Goal: Task Accomplishment & Management: Manage account settings

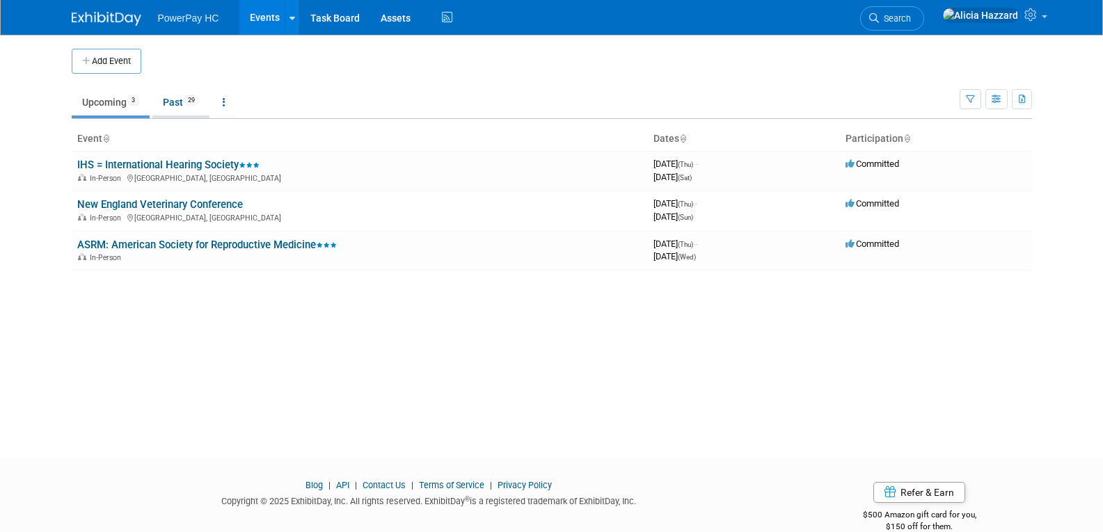
click at [183, 106] on link "Past 29" at bounding box center [180, 102] width 57 height 26
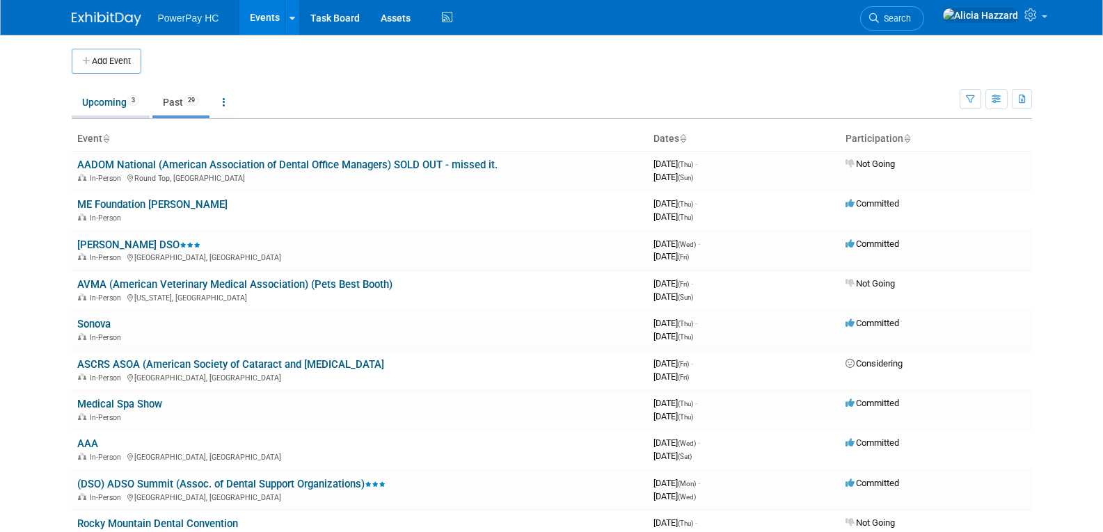
click at [101, 104] on link "Upcoming 3" at bounding box center [111, 102] width 78 height 26
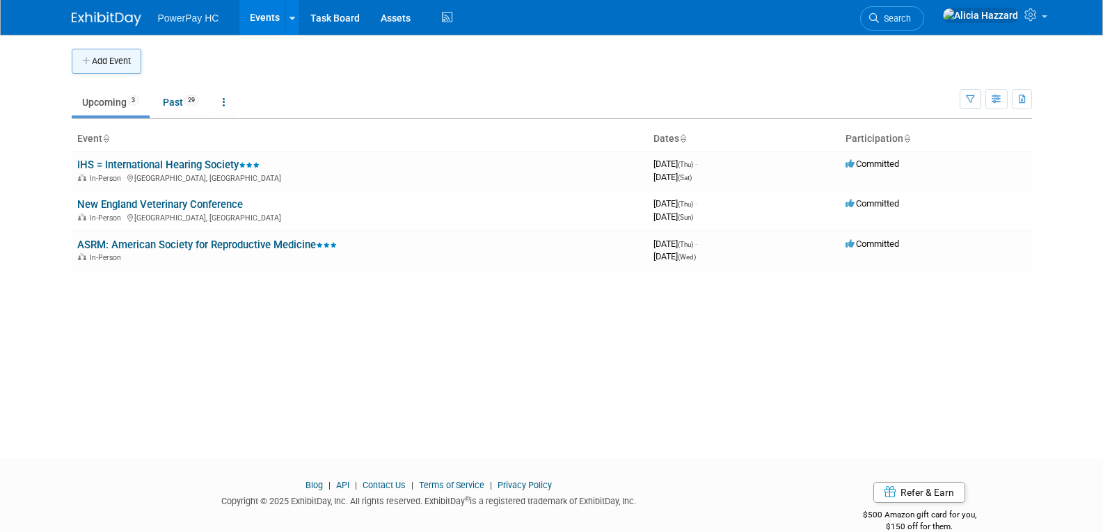
click at [109, 60] on button "Add Event" at bounding box center [107, 61] width 70 height 25
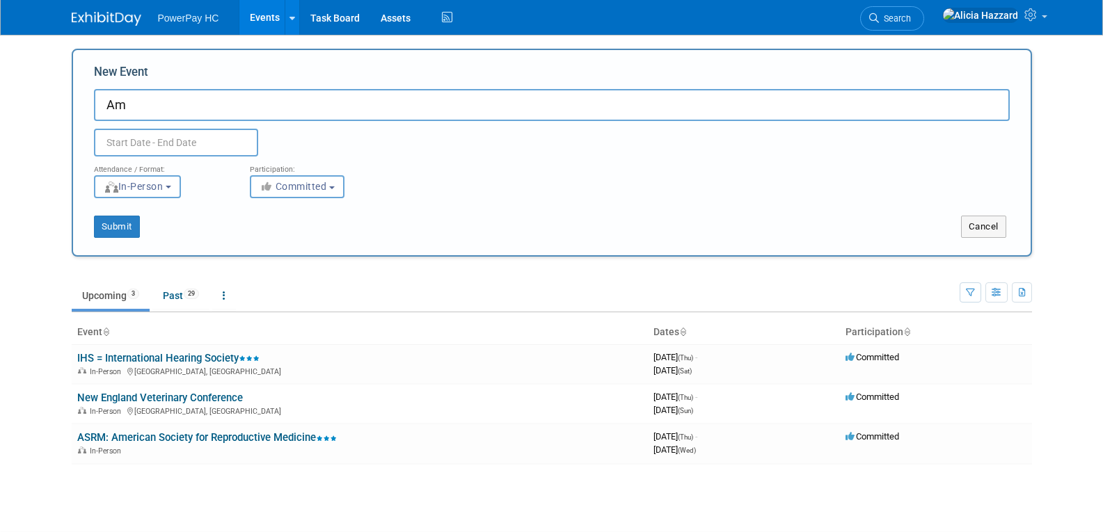
type input "A"
type input "Miracle Ear Conference"
click at [184, 141] on input "text" at bounding box center [176, 143] width 164 height 28
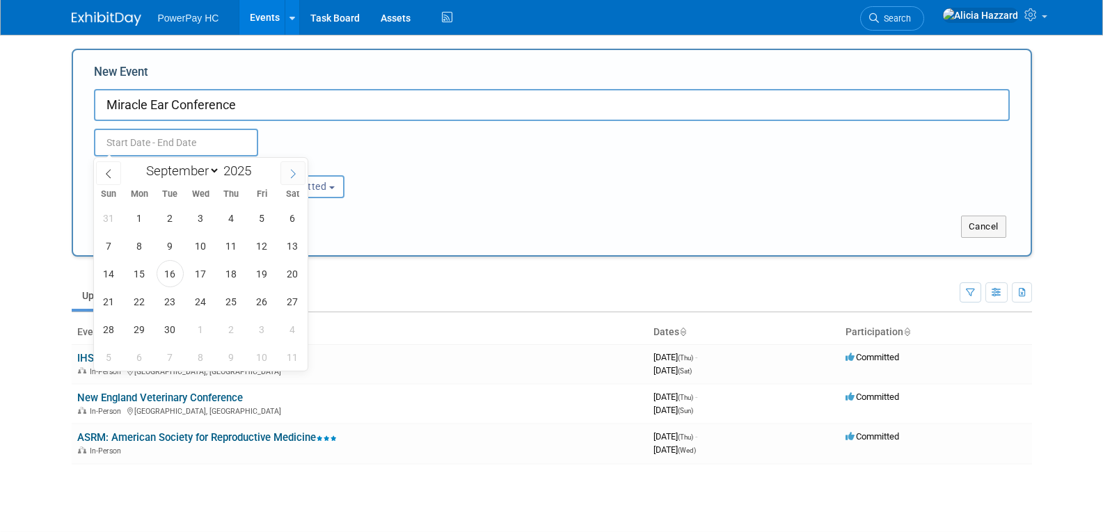
click at [294, 174] on icon at bounding box center [293, 174] width 10 height 10
click at [294, 173] on icon at bounding box center [293, 174] width 10 height 10
select select "11"
click at [294, 173] on icon at bounding box center [293, 174] width 10 height 10
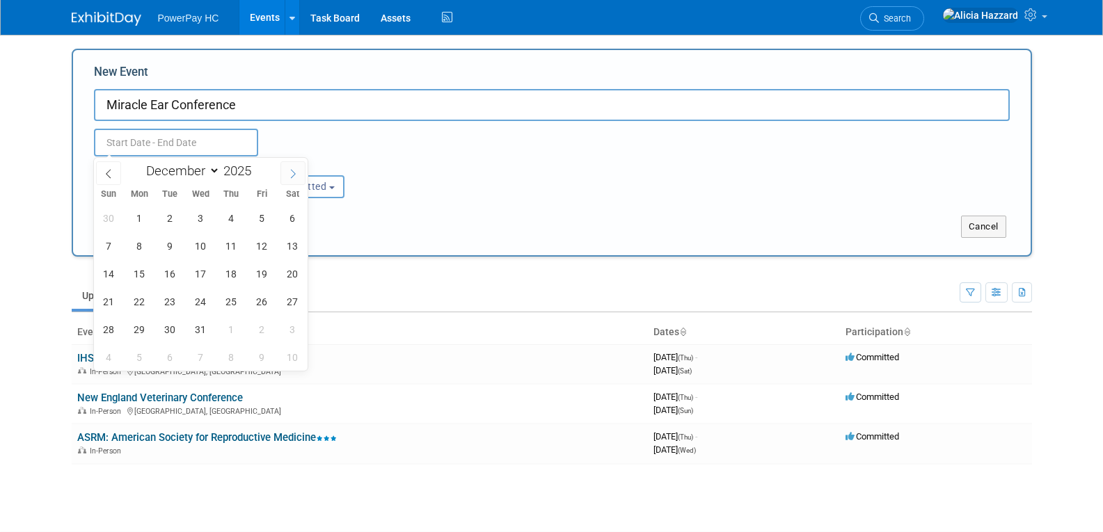
type input "2026"
select select "0"
click at [289, 303] on span "24" at bounding box center [292, 301] width 27 height 27
click at [139, 331] on span "26" at bounding box center [139, 329] width 27 height 27
type input "Jan 24, 2026 to Jan 26, 2026"
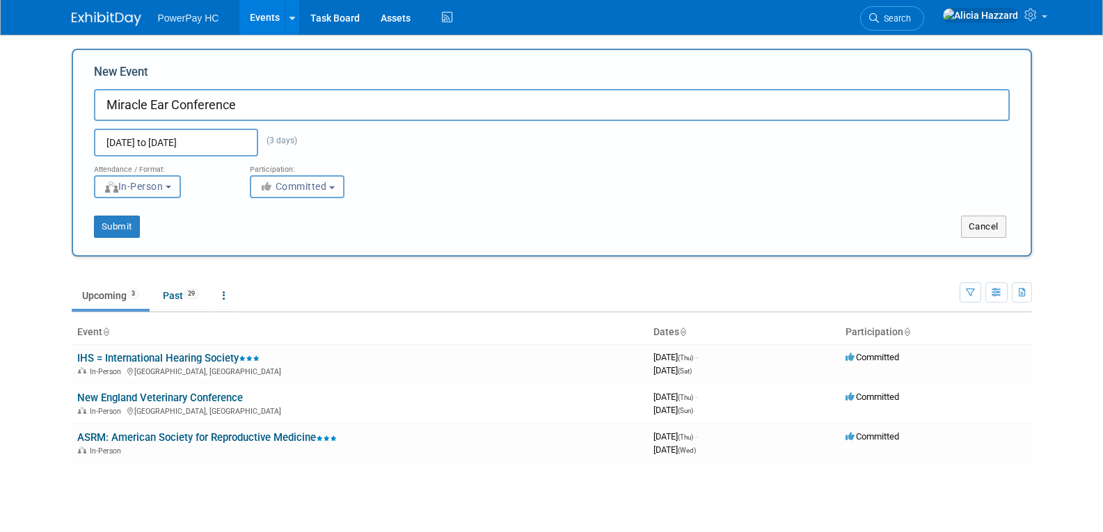
click at [176, 184] on button "In-Person" at bounding box center [137, 186] width 87 height 23
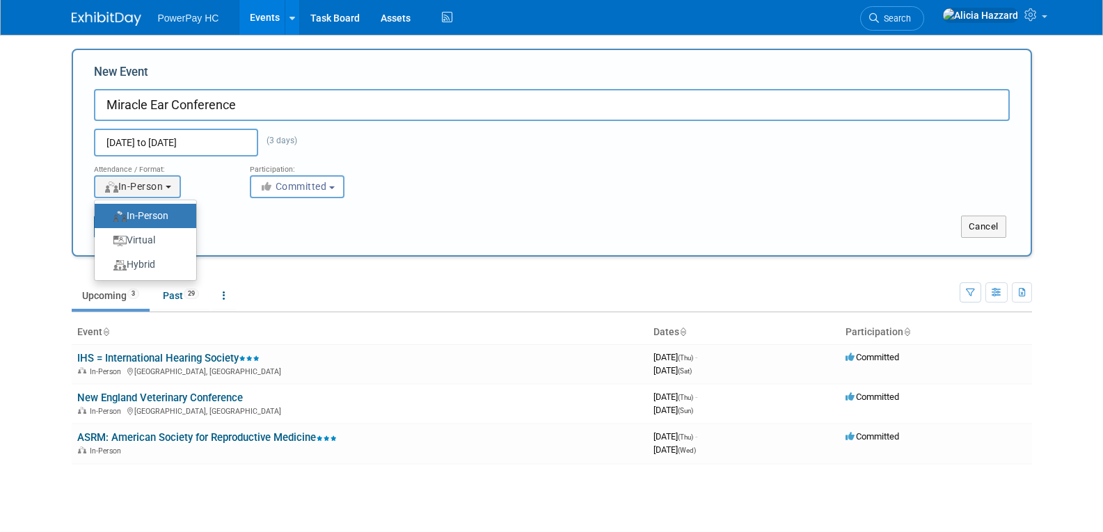
click at [173, 212] on label "In-Person" at bounding box center [142, 216] width 81 height 19
click at [107, 212] on input "In-Person" at bounding box center [102, 216] width 9 height 9
click at [303, 231] on div "Submit" at bounding box center [272, 227] width 399 height 22
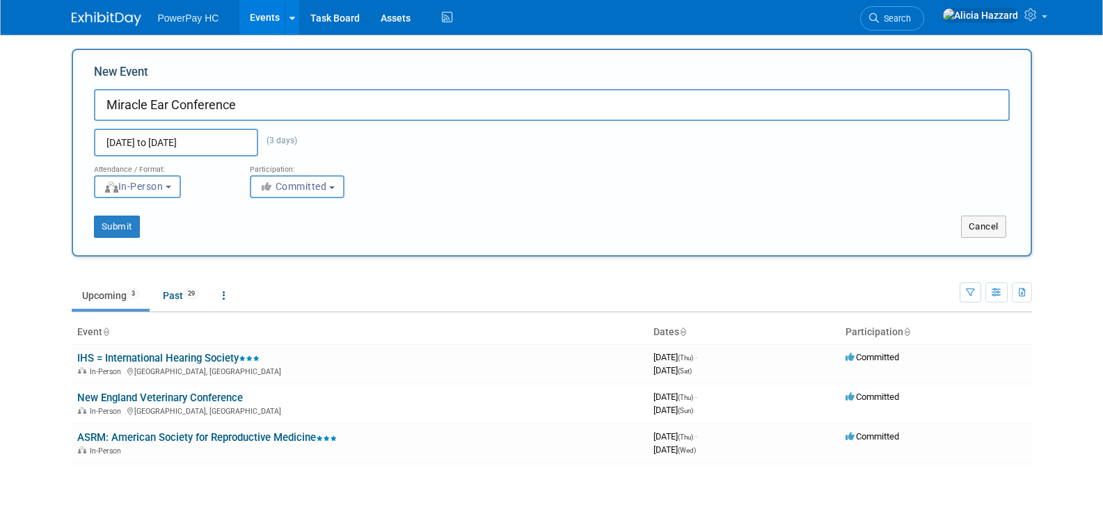
click at [342, 188] on button "Committed" at bounding box center [297, 186] width 95 height 23
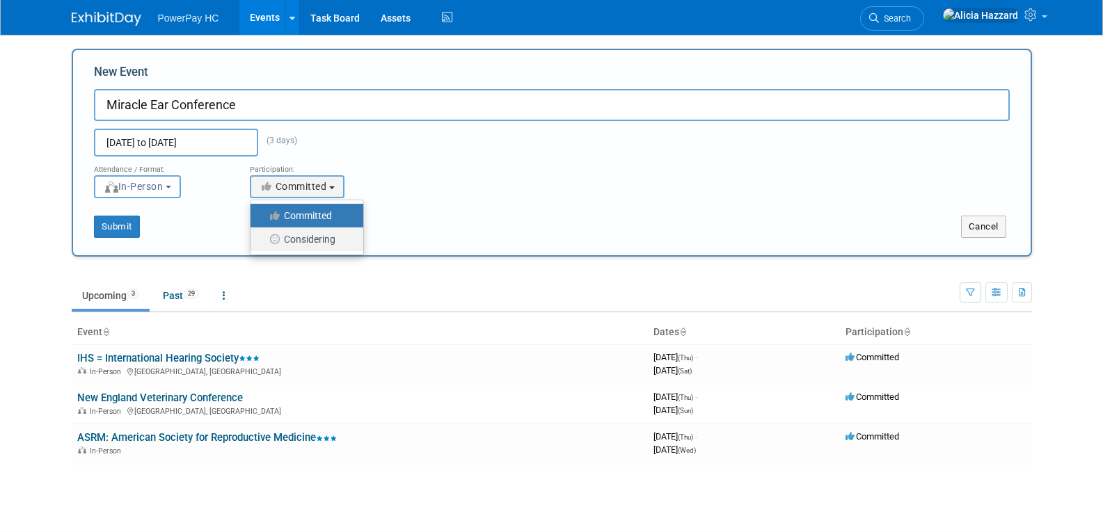
click at [317, 237] on label "Considering" at bounding box center [304, 239] width 92 height 18
click at [263, 237] on input "Considering" at bounding box center [258, 239] width 9 height 9
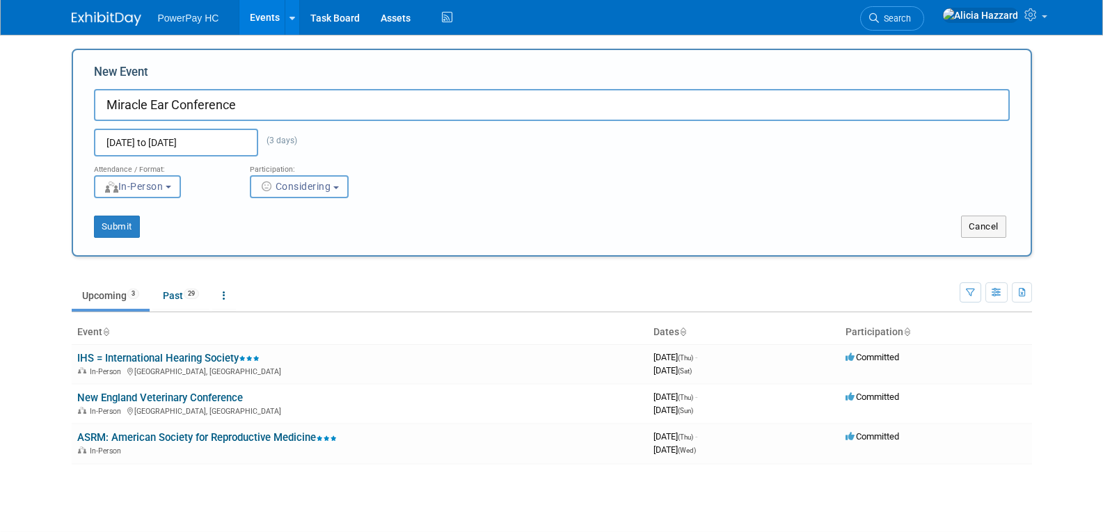
click at [335, 189] on button "Considering" at bounding box center [299, 186] width 99 height 23
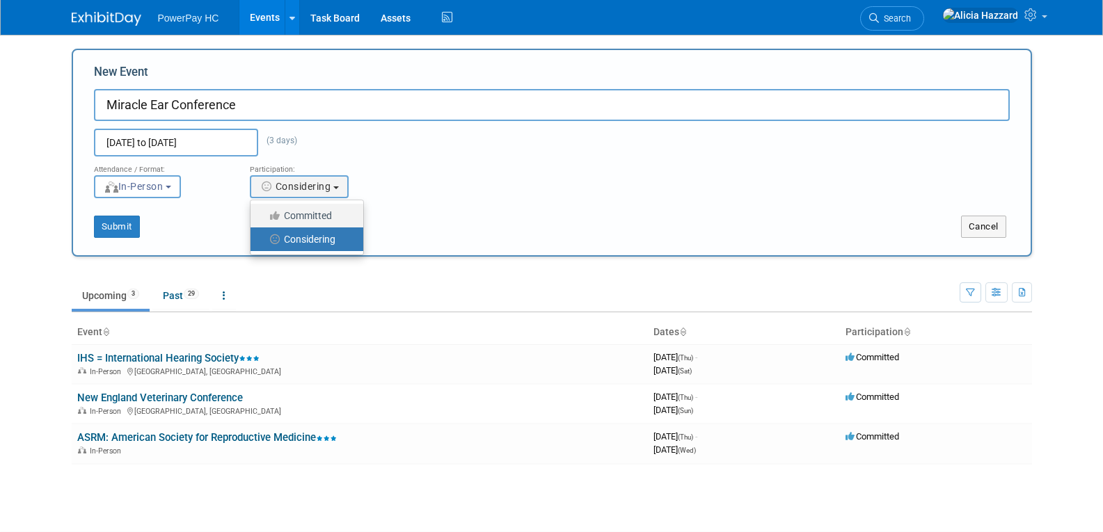
click at [324, 209] on label "Committed" at bounding box center [304, 216] width 92 height 18
click at [263, 212] on input "Committed" at bounding box center [258, 216] width 9 height 9
select select "1"
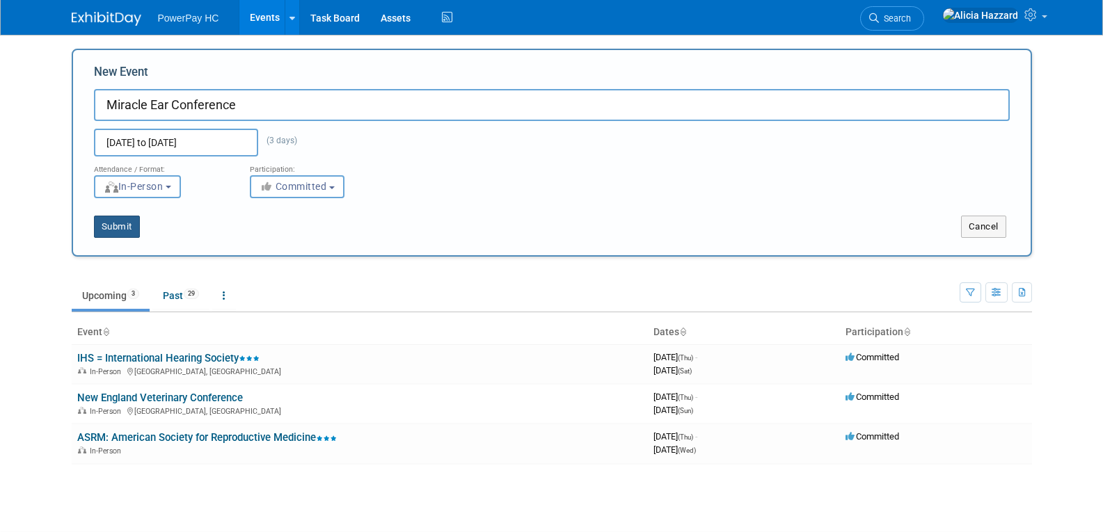
click at [123, 226] on button "Submit" at bounding box center [117, 227] width 46 height 22
type input "Miracle Ear Conference"
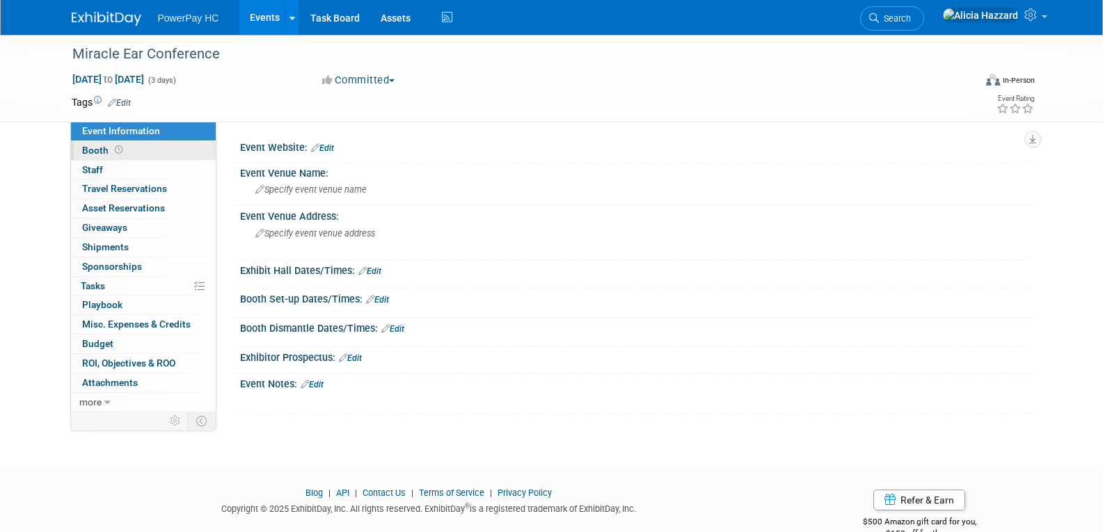
click at [109, 149] on span "Booth" at bounding box center [103, 150] width 43 height 11
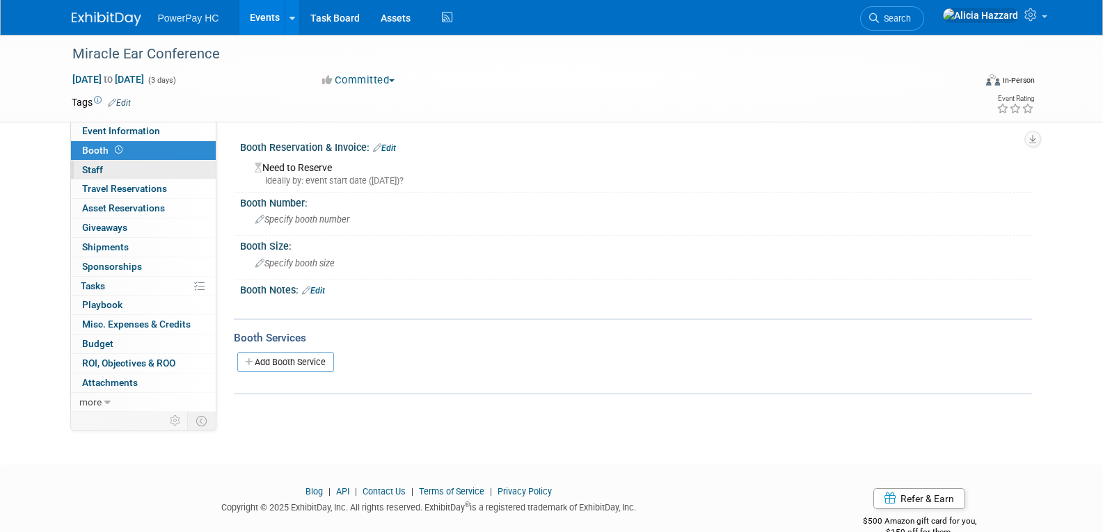
click at [103, 166] on link "0 Staff 0" at bounding box center [143, 170] width 145 height 19
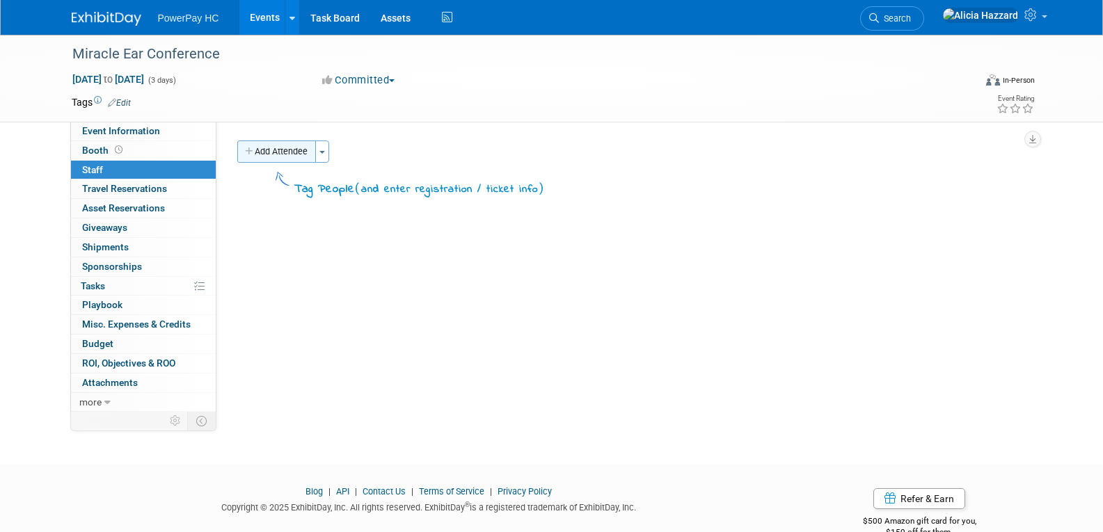
click at [262, 150] on button "Add Attendee" at bounding box center [276, 152] width 79 height 22
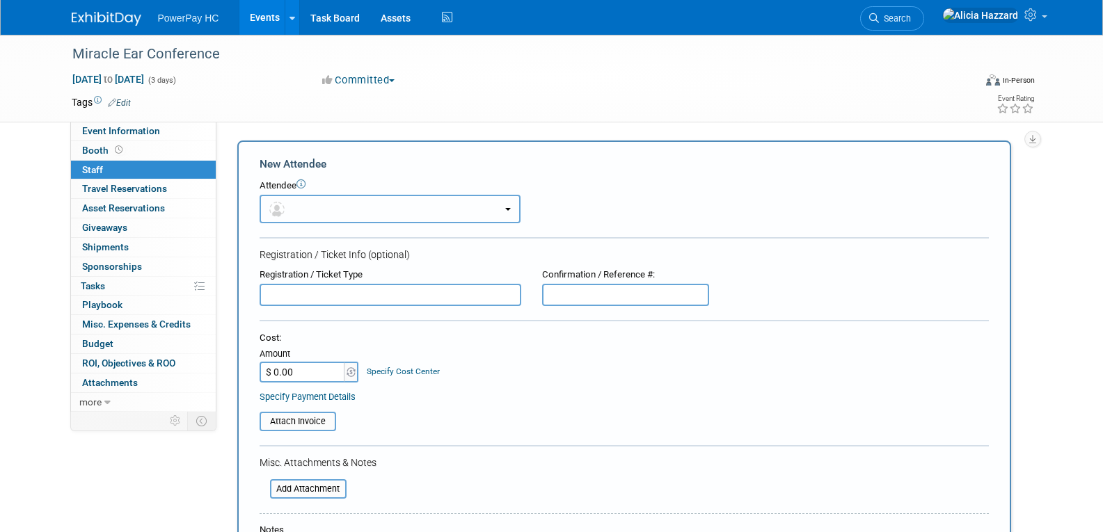
click at [519, 203] on button "button" at bounding box center [390, 209] width 261 height 29
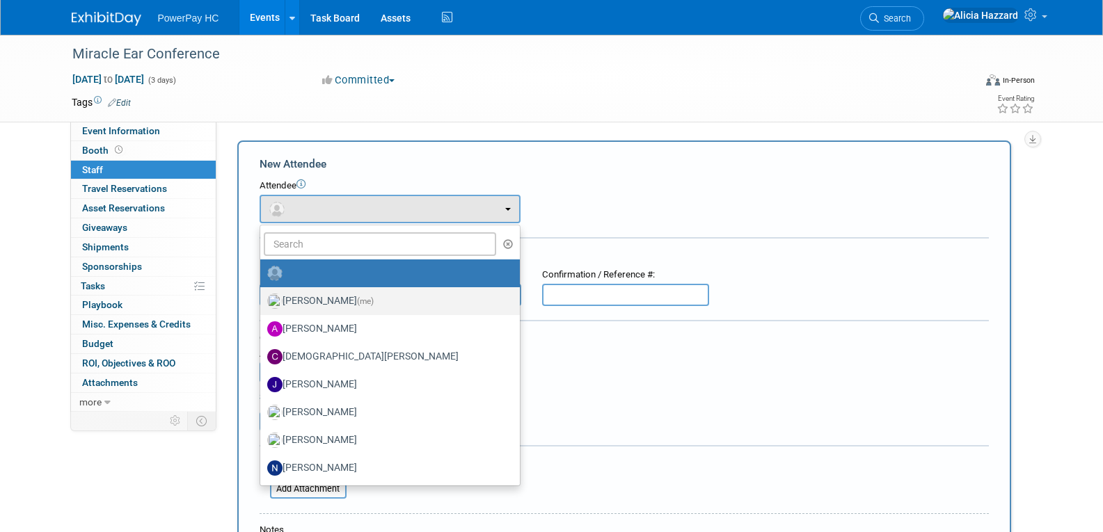
click at [365, 295] on label "Alicia Hazzard (me)" at bounding box center [386, 301] width 239 height 22
click at [262, 295] on input "Alicia Hazzard (me)" at bounding box center [257, 299] width 9 height 9
select select "a37db8b1-51d5-46fe-8189-6e47c053cdf2"
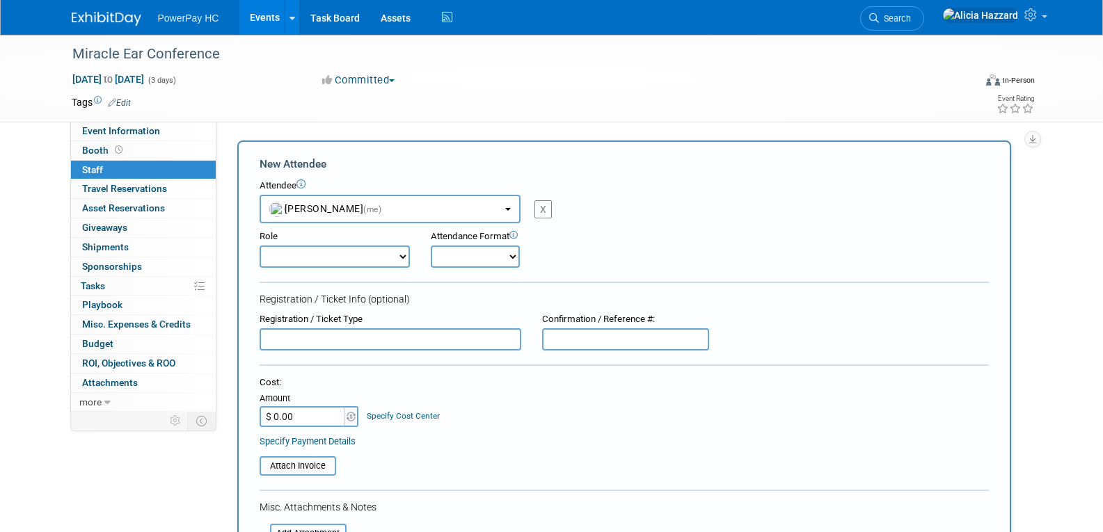
click at [544, 209] on div "X" at bounding box center [543, 209] width 17 height 18
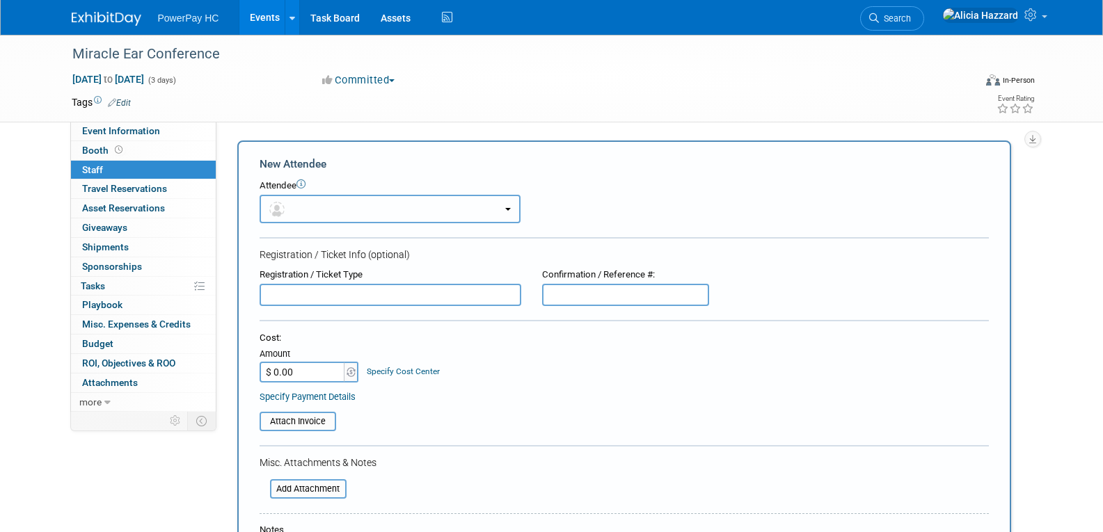
click at [505, 212] on button "button" at bounding box center [390, 209] width 261 height 29
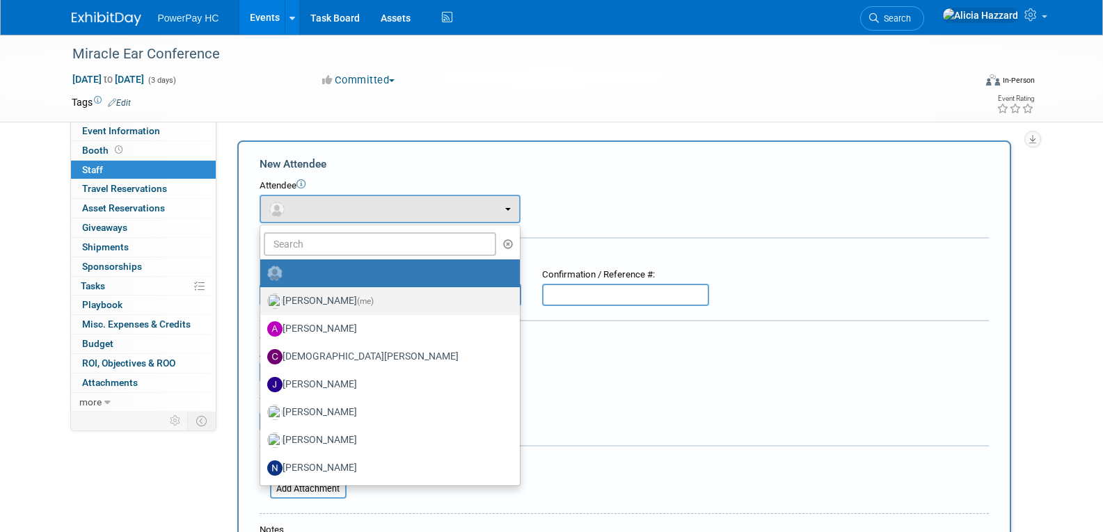
click at [351, 292] on label "Alicia Hazzard (me)" at bounding box center [386, 301] width 239 height 22
click at [262, 295] on input "Alicia Hazzard (me)" at bounding box center [257, 299] width 9 height 9
select select "a37db8b1-51d5-46fe-8189-6e47c053cdf2"
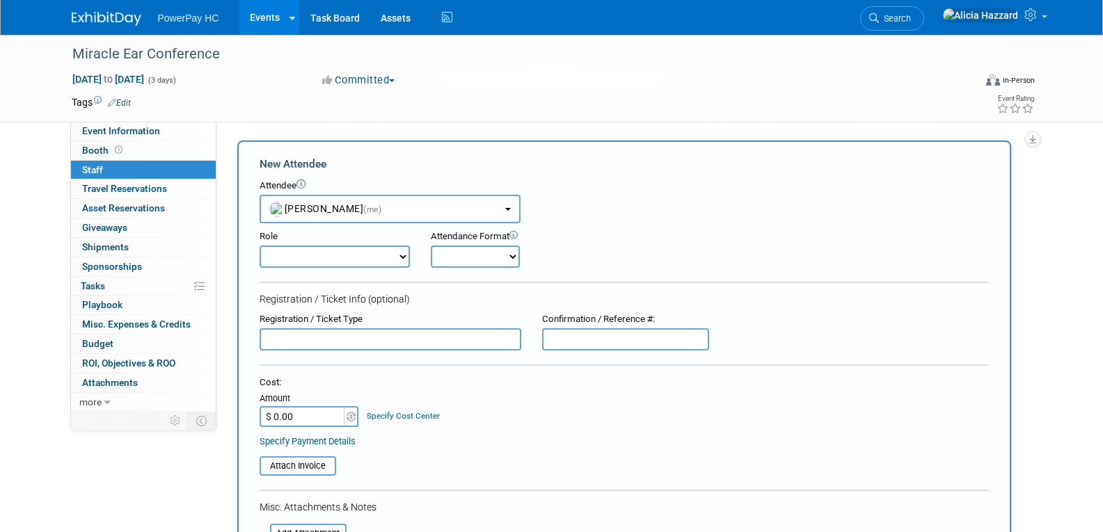
click at [390, 251] on select "Demonstrator Host Planner Presenter Sales Representative Set-up/Dismantle Crew …" at bounding box center [335, 257] width 150 height 22
select select "4"
click at [260, 246] on select "Demonstrator Host Planner Presenter Sales Representative Set-up/Dismantle Crew …" at bounding box center [335, 257] width 150 height 22
click at [471, 254] on select "Onsite Remote" at bounding box center [475, 257] width 89 height 22
select select "1"
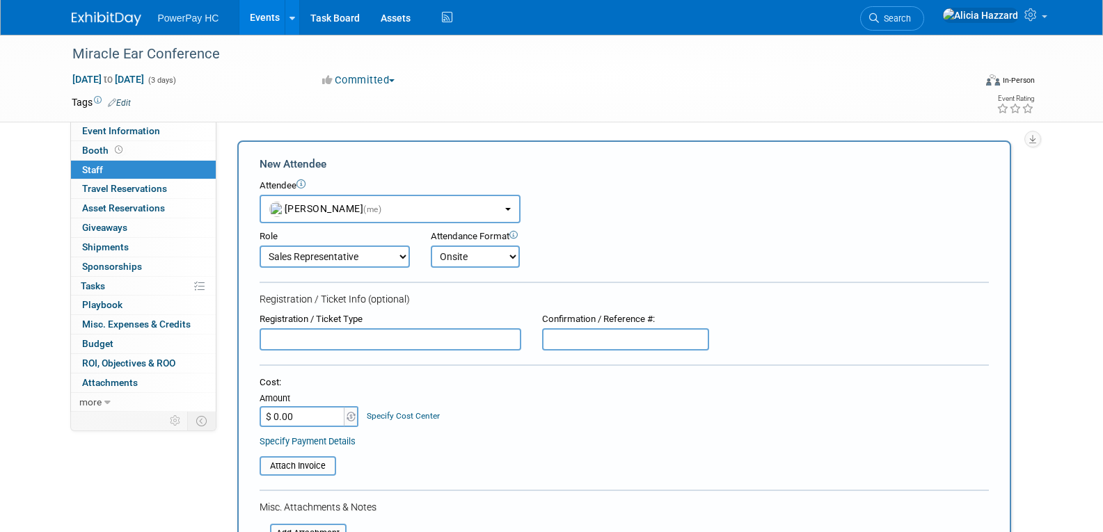
click at [431, 246] on select "Onsite Remote" at bounding box center [475, 257] width 89 height 22
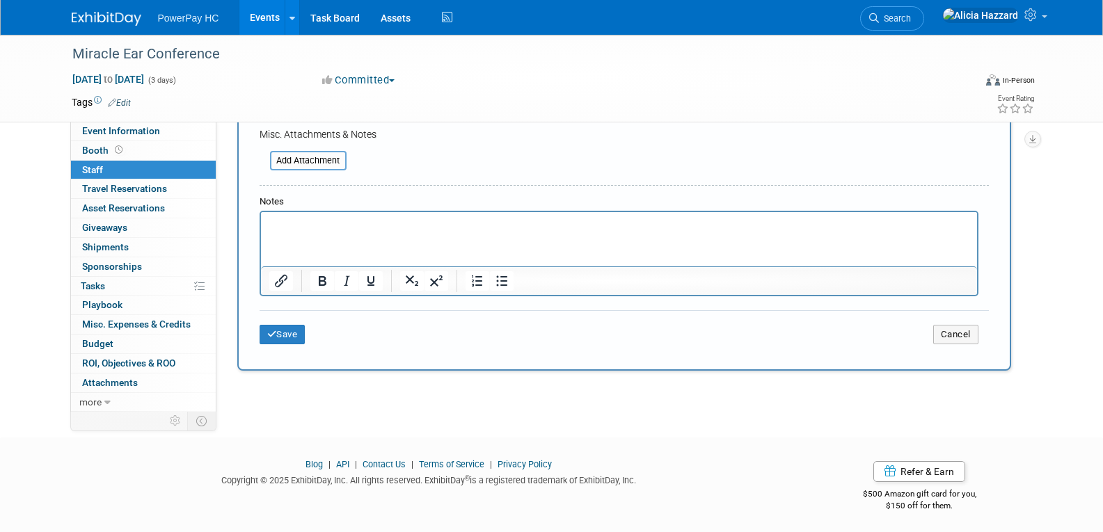
scroll to position [377, 0]
click at [296, 331] on button "Save" at bounding box center [283, 331] width 46 height 19
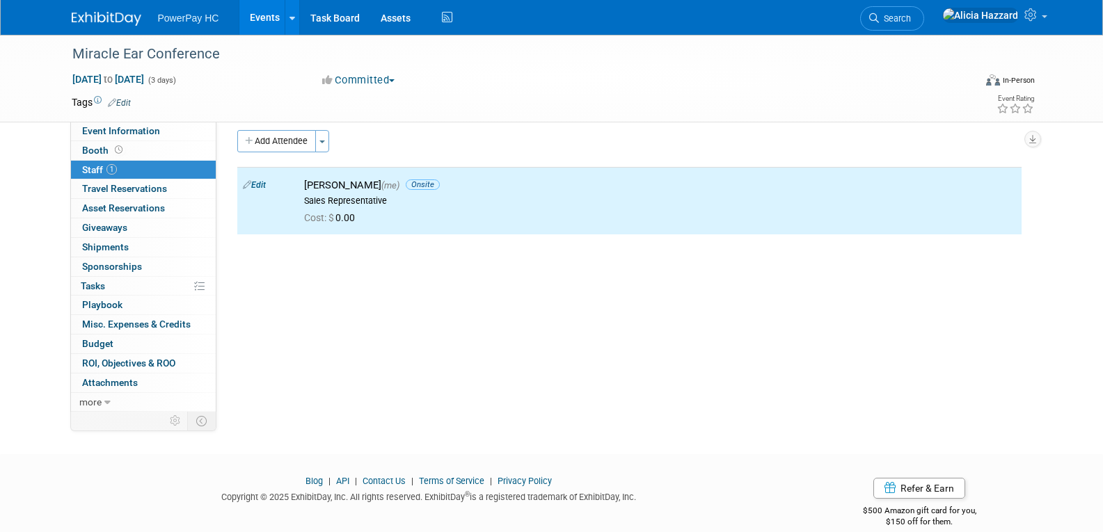
scroll to position [0, 0]
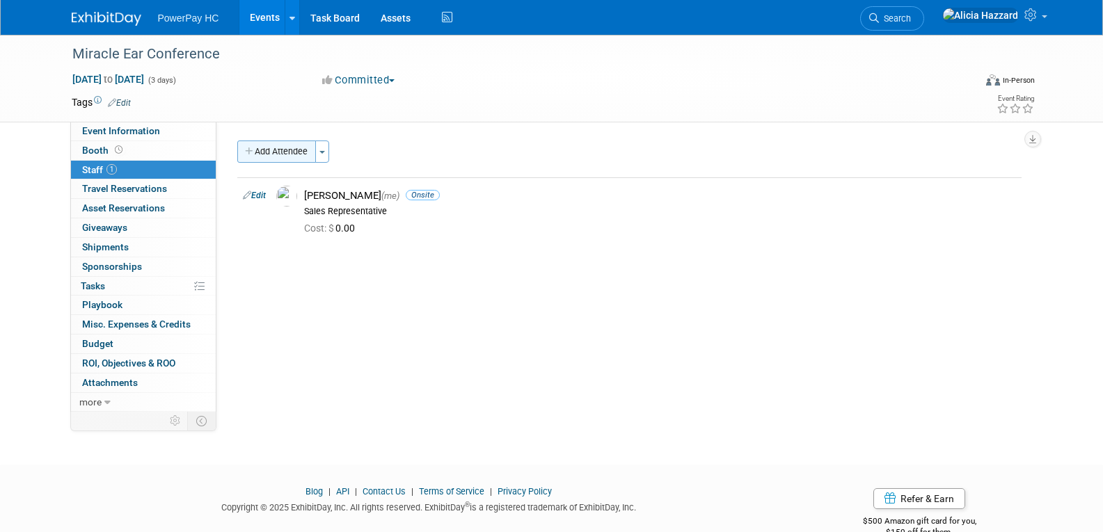
click at [275, 158] on button "Add Attendee" at bounding box center [276, 152] width 79 height 22
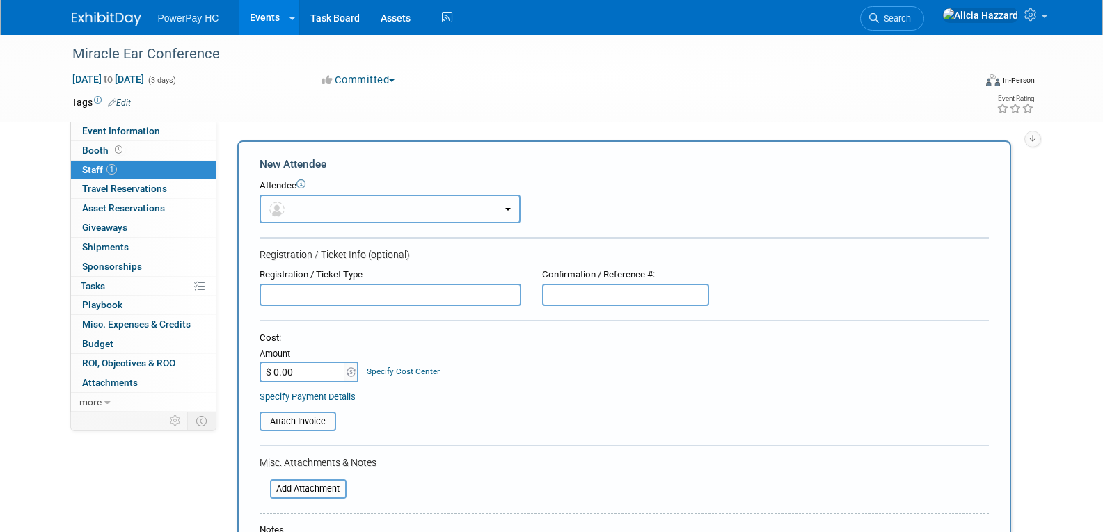
click at [301, 209] on button "button" at bounding box center [390, 209] width 261 height 29
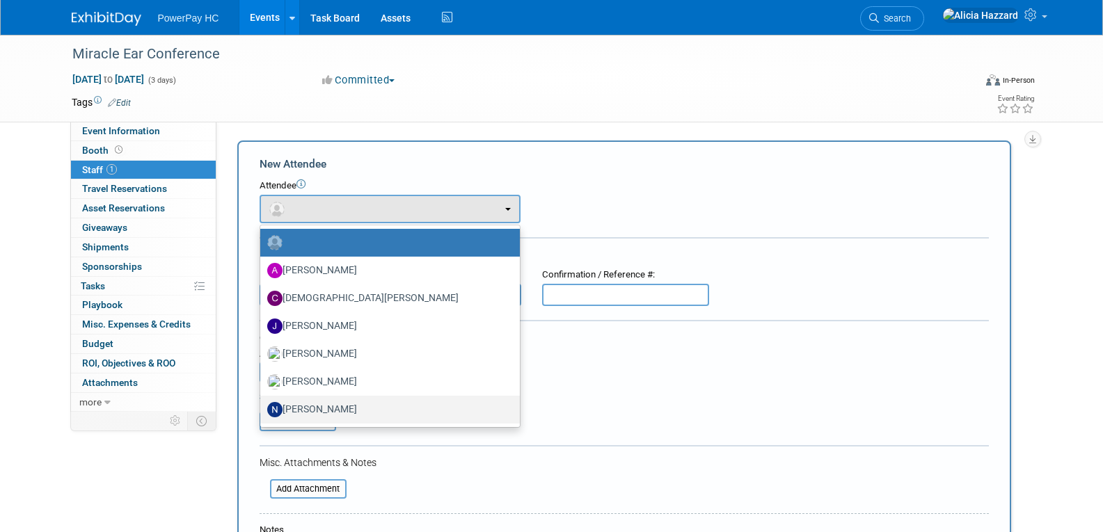
click at [314, 410] on label "[PERSON_NAME]" at bounding box center [386, 410] width 239 height 22
click at [262, 410] on input "[PERSON_NAME]" at bounding box center [257, 408] width 9 height 9
select select "cf588a42-fc5b-455d-87aa-1b7bc8cc1271"
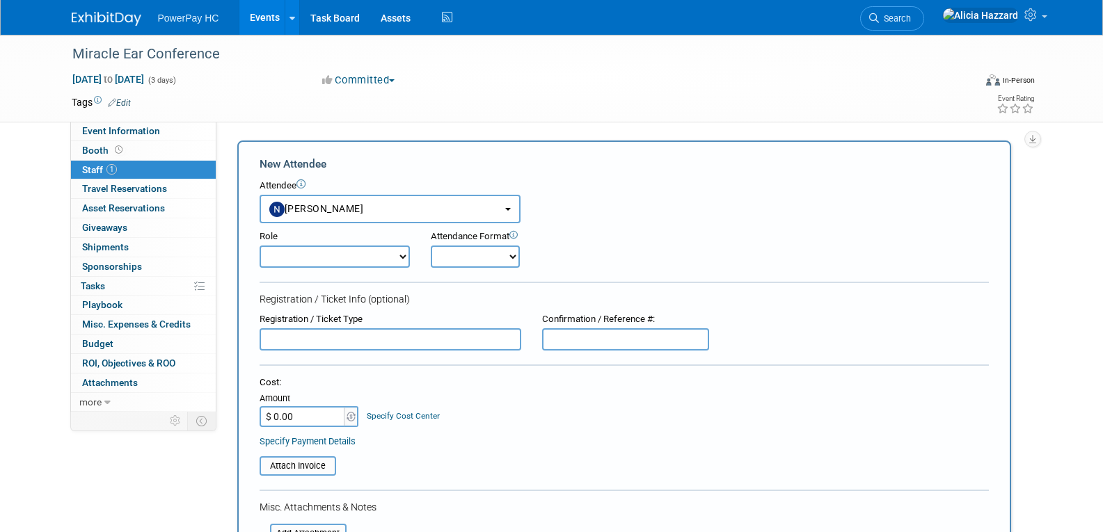
click at [394, 258] on select "Demonstrator Host Planner Presenter Sales Representative Set-up/Dismantle Crew …" at bounding box center [335, 257] width 150 height 22
select select "4"
click at [260, 246] on select "Demonstrator Host Planner Presenter Sales Representative Set-up/Dismantle Crew …" at bounding box center [335, 257] width 150 height 22
click at [491, 259] on select "Onsite Remote" at bounding box center [475, 257] width 89 height 22
select select "1"
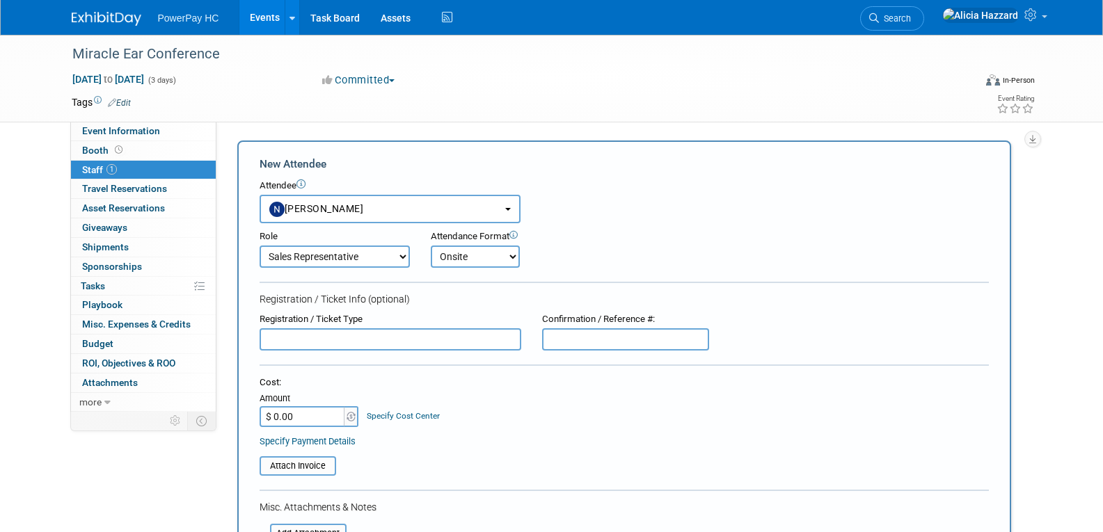
click at [431, 246] on select "Onsite Remote" at bounding box center [475, 257] width 89 height 22
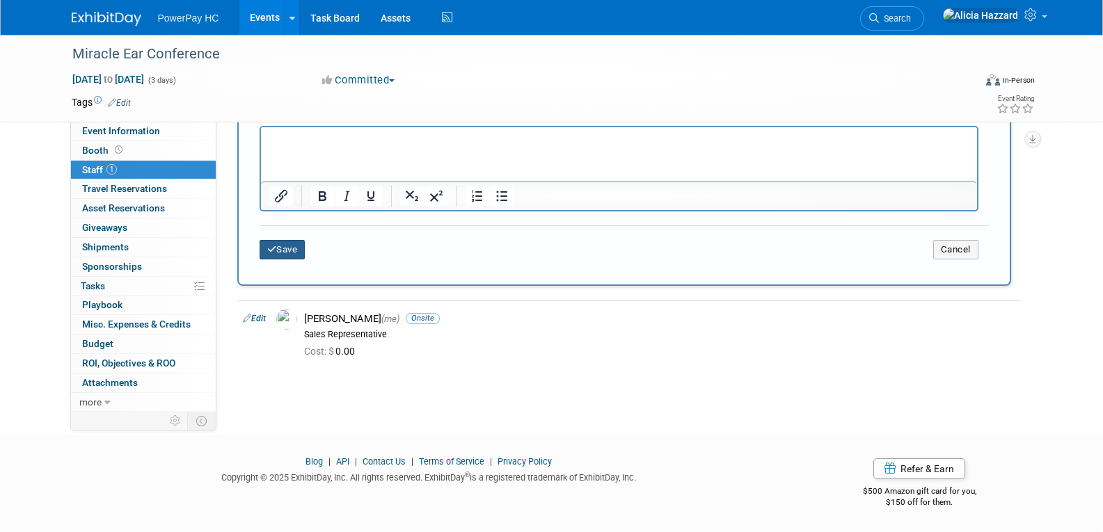
click at [294, 256] on button "Save" at bounding box center [283, 249] width 46 height 19
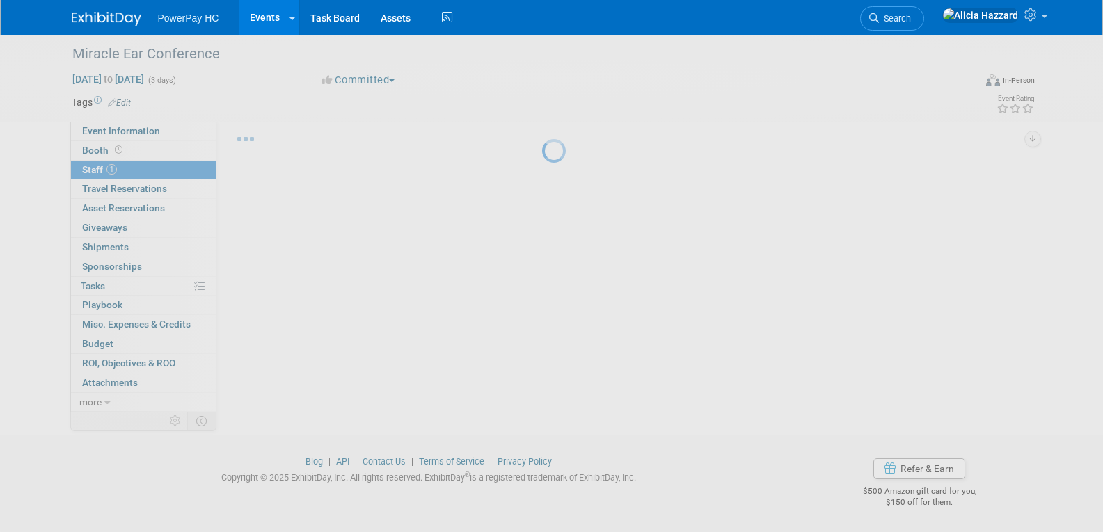
scroll to position [30, 0]
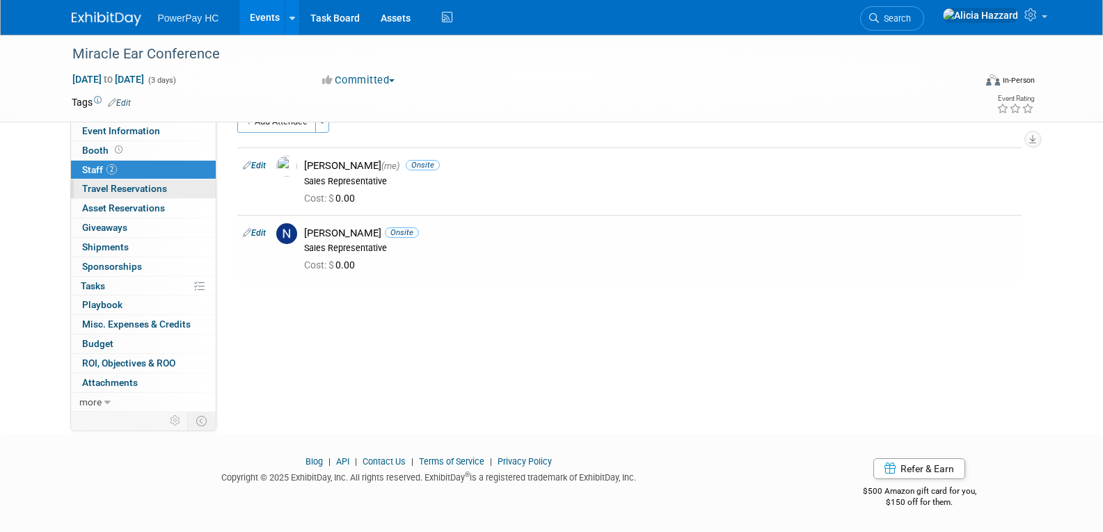
click at [125, 187] on span "Travel Reservations 0" at bounding box center [124, 188] width 85 height 11
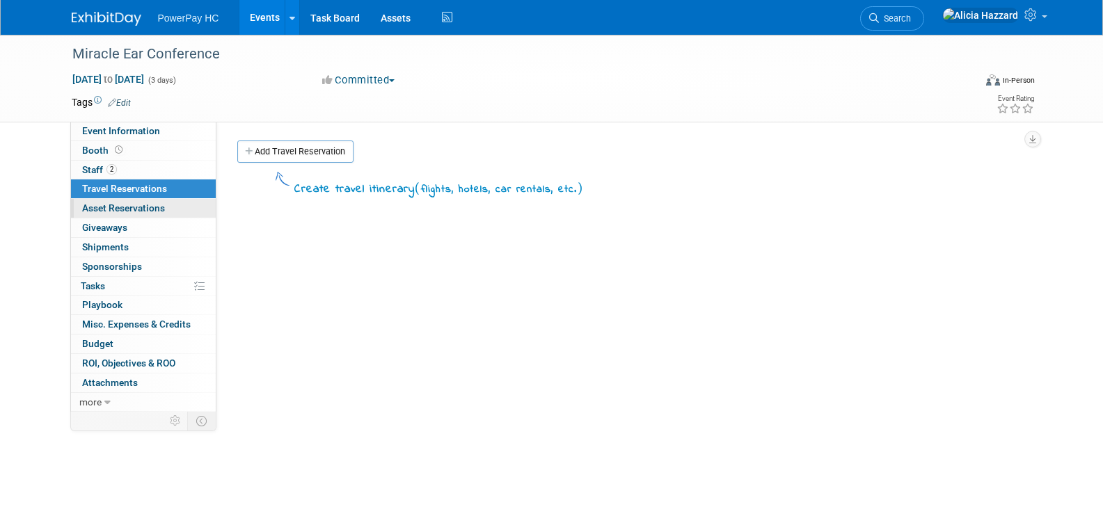
click at [126, 212] on span "Asset Reservations 0" at bounding box center [123, 208] width 83 height 11
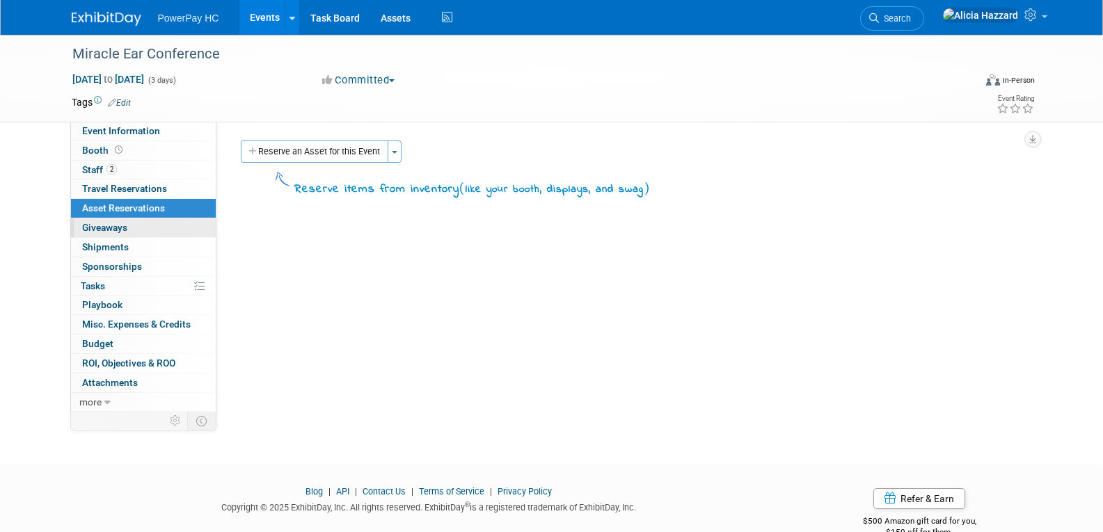
click at [123, 227] on span "Giveaways 0" at bounding box center [104, 227] width 45 height 11
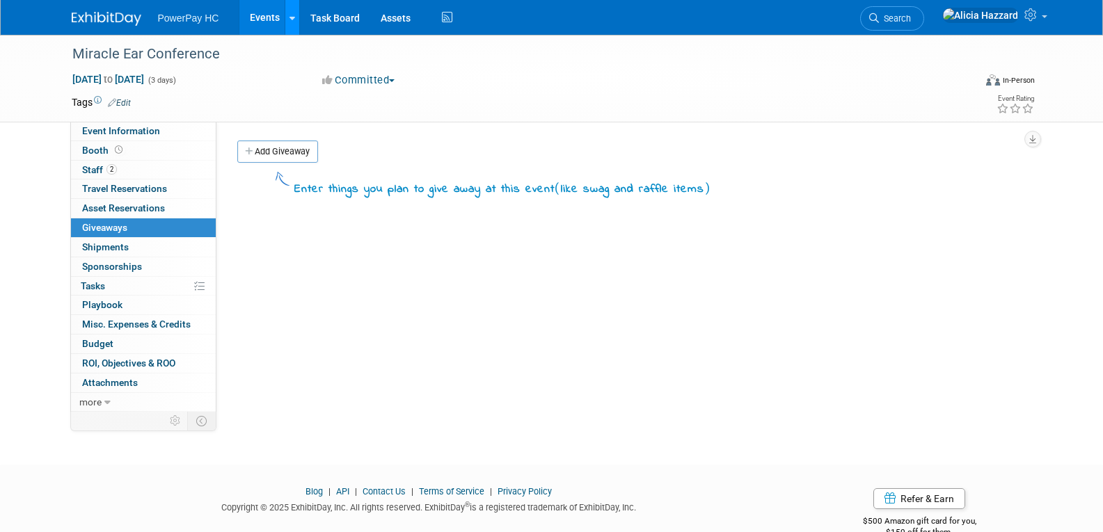
click at [292, 19] on icon at bounding box center [293, 18] width 6 height 9
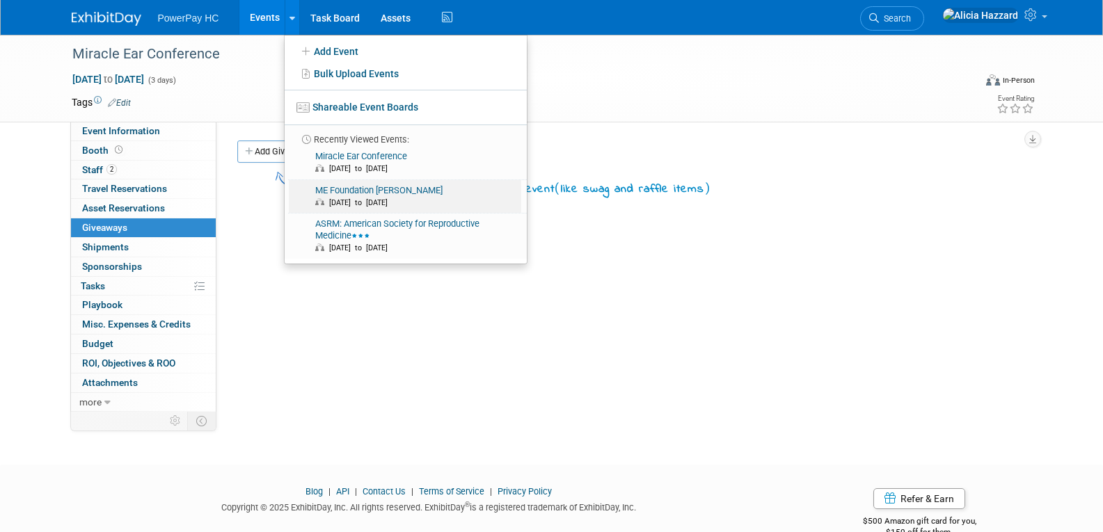
click at [336, 200] on span "[DATE] to [DATE]" at bounding box center [361, 202] width 65 height 9
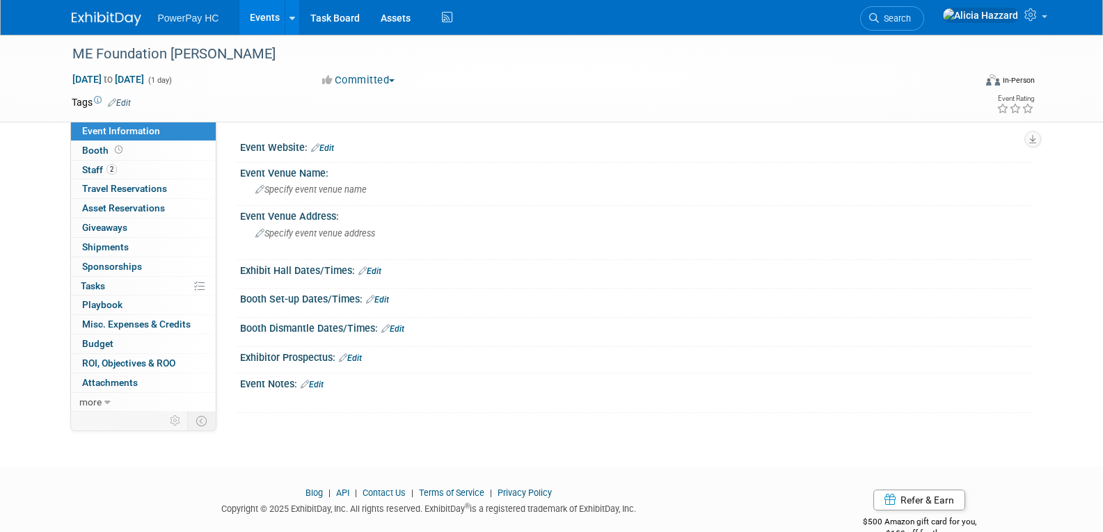
click at [183, 19] on span "PowerPay HC" at bounding box center [188, 18] width 61 height 11
click at [125, 16] on img at bounding box center [107, 19] width 70 height 14
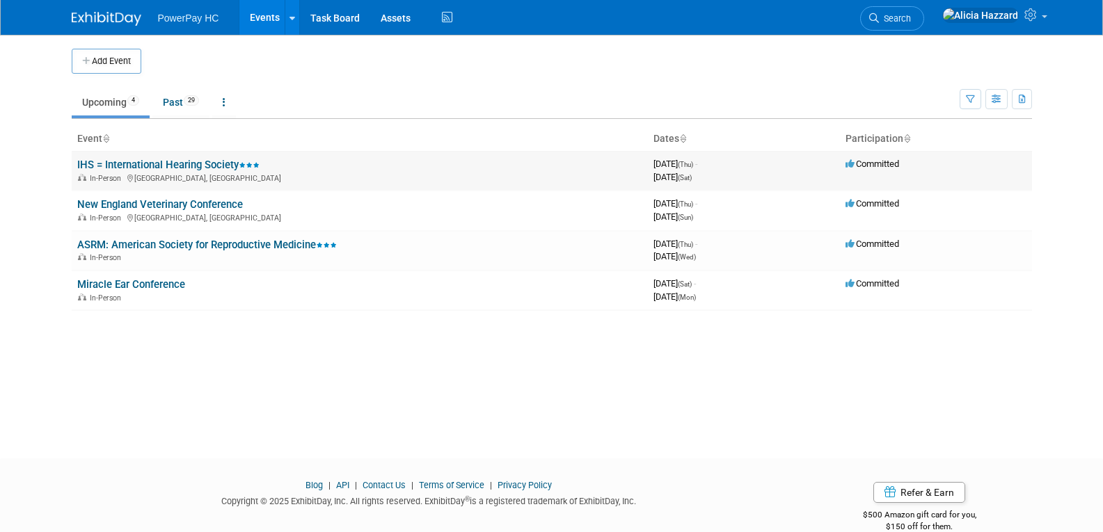
click at [161, 166] on link "IHS = International Hearing Society" at bounding box center [168, 165] width 182 height 13
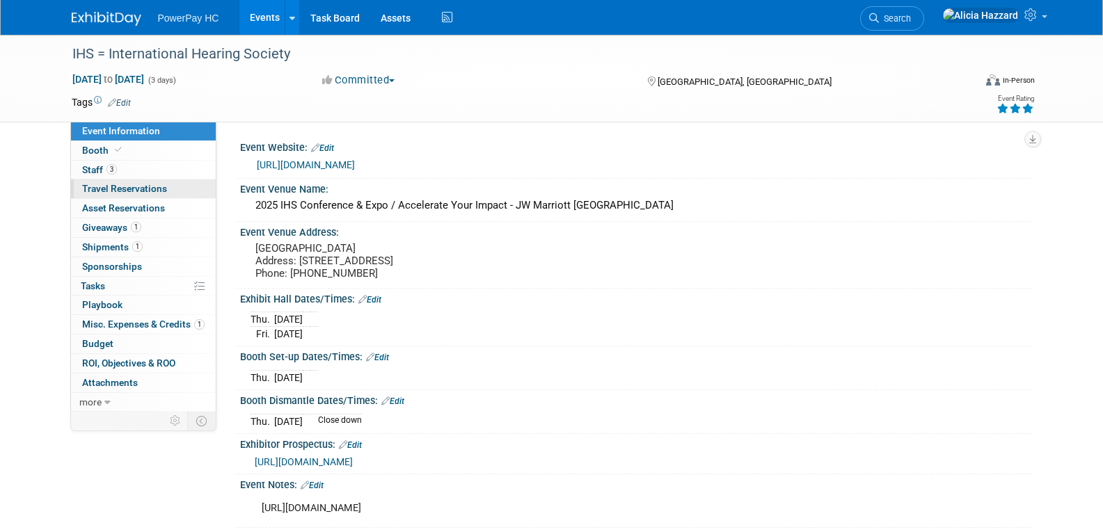
click at [158, 185] on span "Travel Reservations 0" at bounding box center [124, 188] width 85 height 11
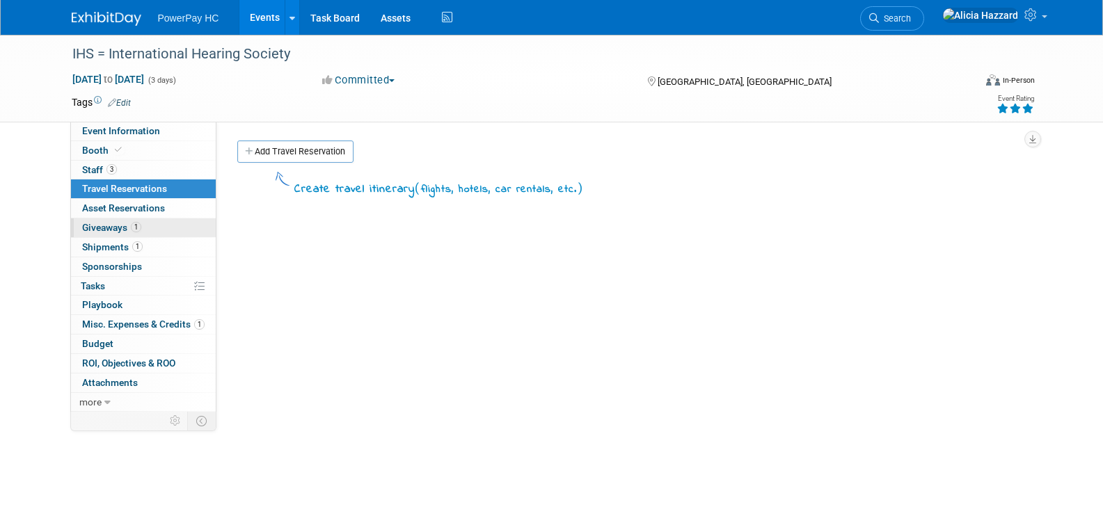
click at [127, 227] on span "Giveaways 1" at bounding box center [111, 227] width 59 height 11
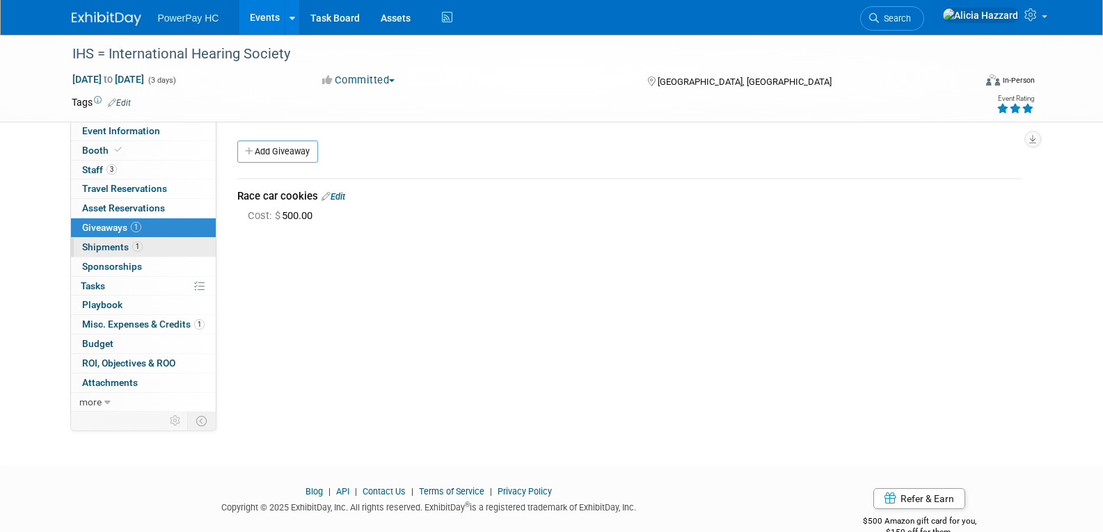
click at [122, 247] on span "Shipments 1" at bounding box center [112, 247] width 61 height 11
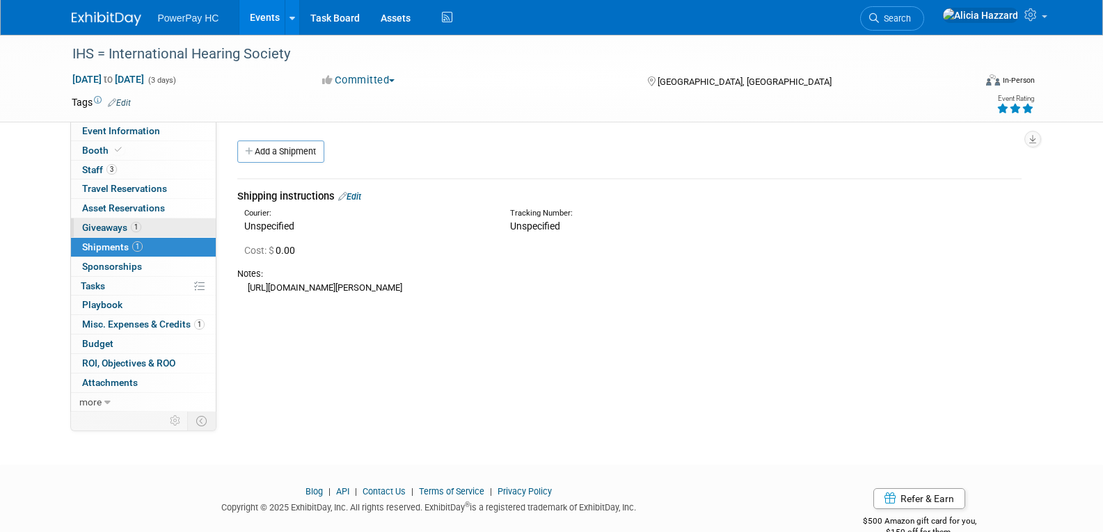
click at [113, 226] on span "Giveaways 1" at bounding box center [111, 227] width 59 height 11
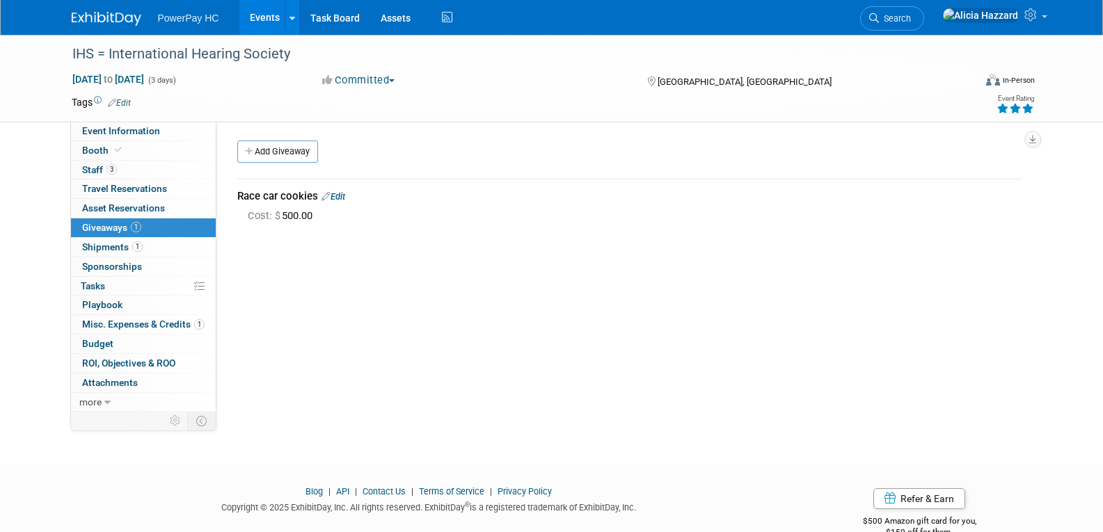
click at [102, 32] on div "PowerPay HC Events Add Event Bulk Upload Events Shareable Event Boards Recently…" at bounding box center [552, 17] width 960 height 35
click at [102, 24] on img at bounding box center [107, 19] width 70 height 14
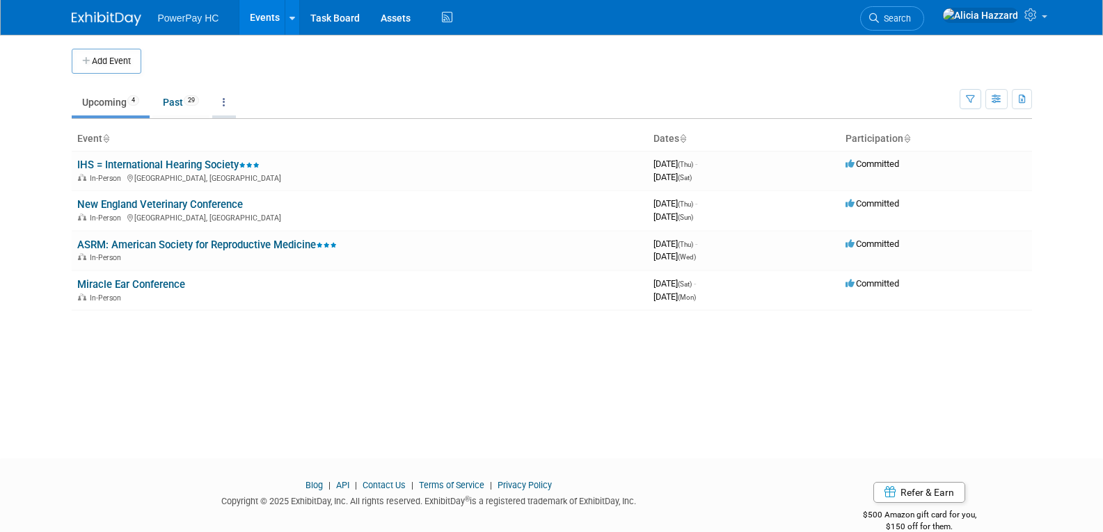
click at [230, 106] on link at bounding box center [224, 102] width 24 height 26
click at [296, 349] on div "Add Event New Event Duplicate Event Warning There is another event in your work…" at bounding box center [551, 234] width 981 height 399
click at [296, 22] on link at bounding box center [292, 17] width 15 height 35
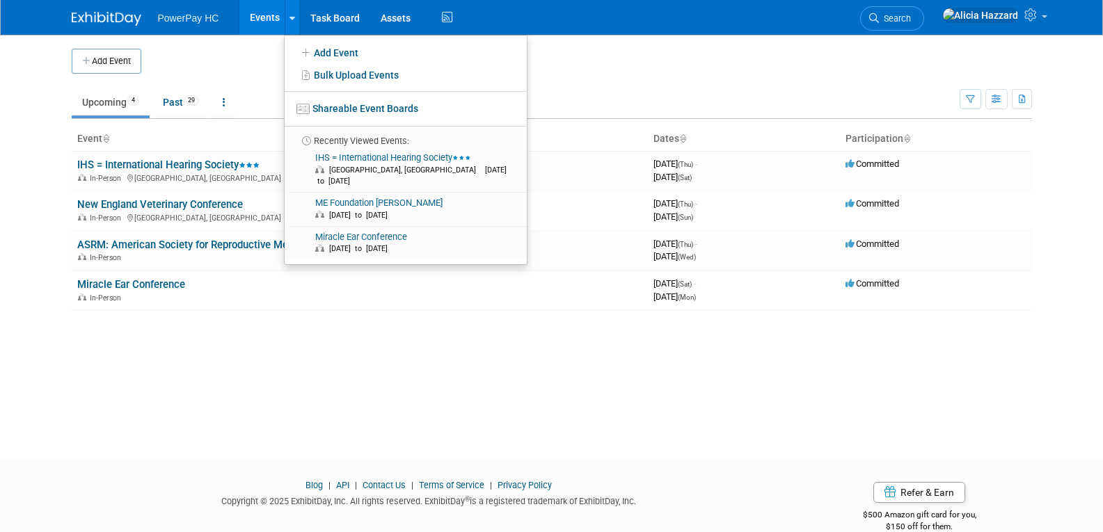
click at [205, 19] on span "PowerPay HC" at bounding box center [188, 18] width 61 height 11
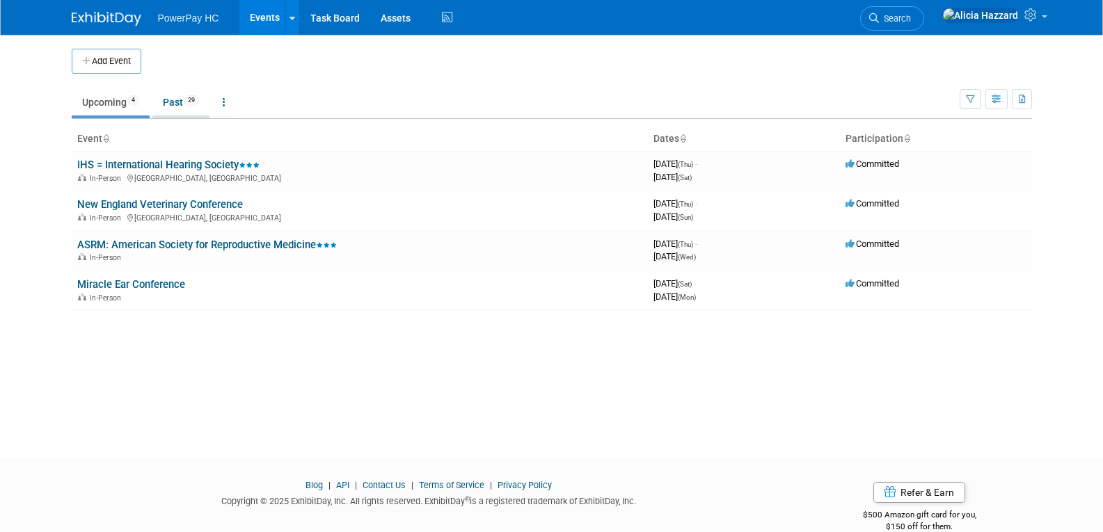
click at [192, 106] on link "Past 29" at bounding box center [180, 102] width 57 height 26
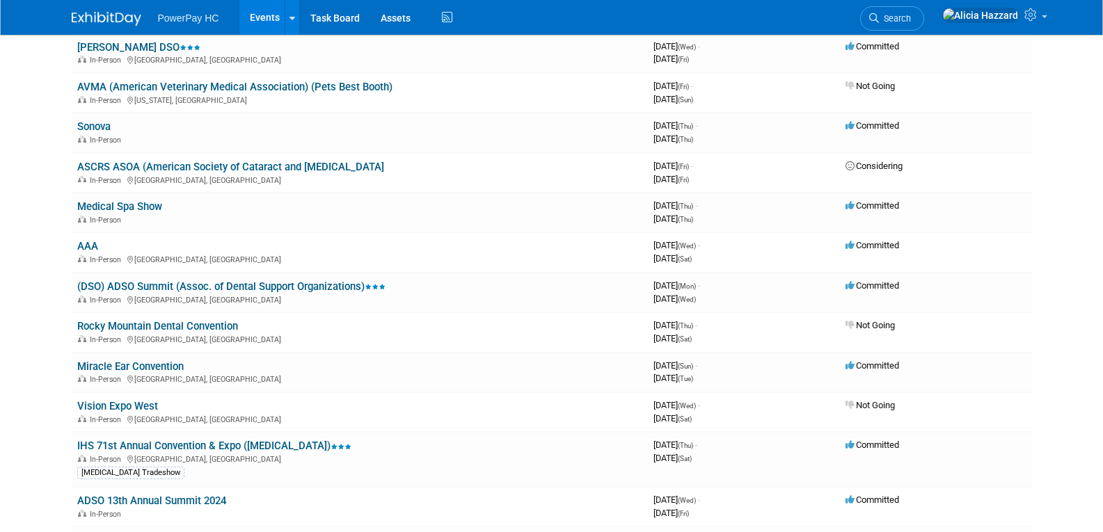
scroll to position [191, 0]
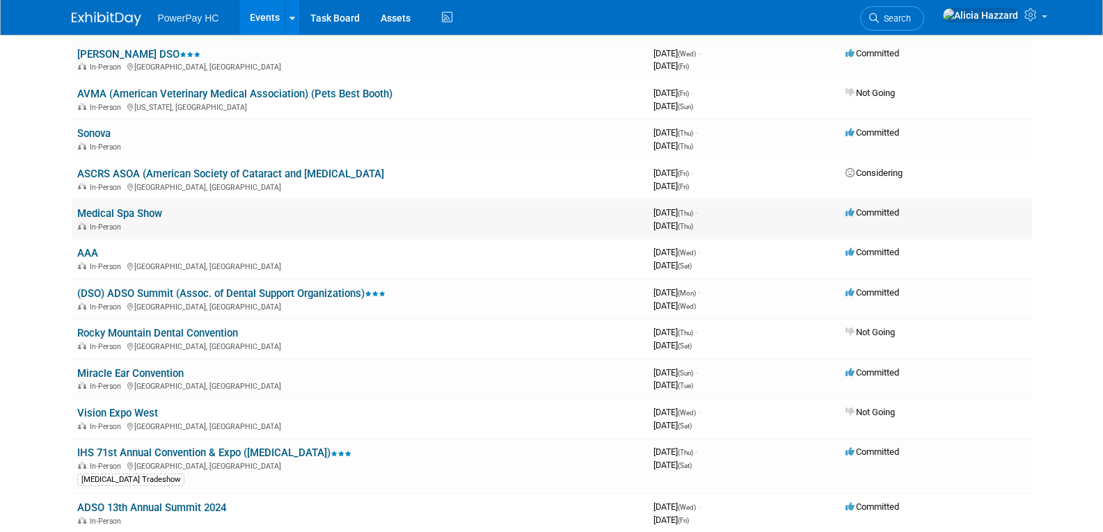
click at [138, 216] on link "Medical Spa Show" at bounding box center [119, 213] width 85 height 13
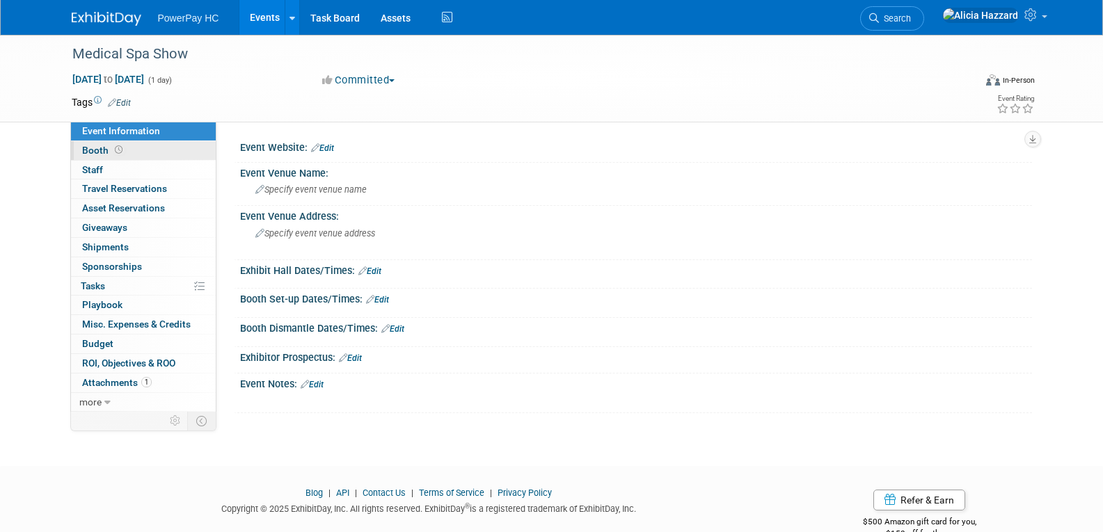
click at [109, 157] on link "Booth" at bounding box center [143, 150] width 145 height 19
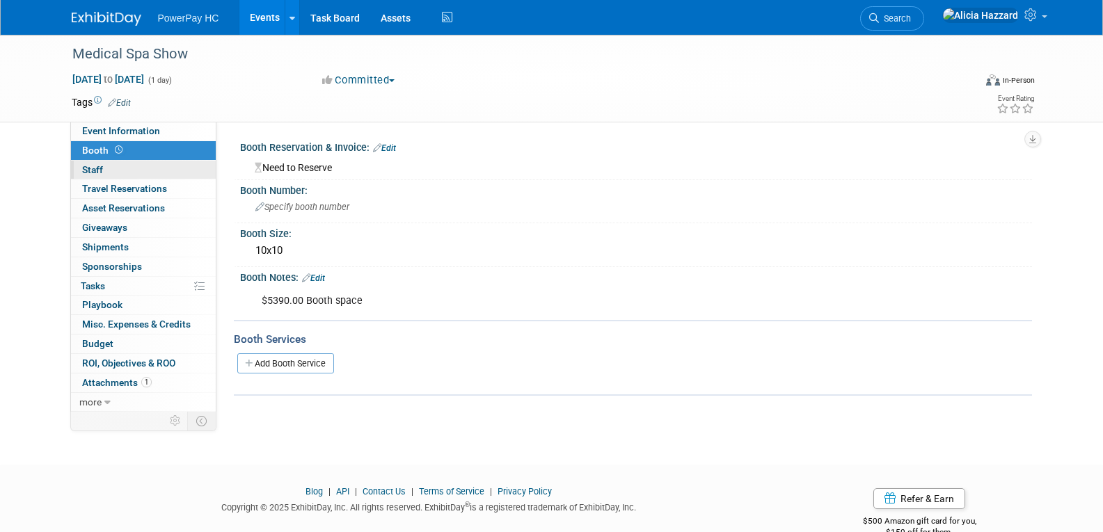
click at [110, 173] on link "0 Staff 0" at bounding box center [143, 170] width 145 height 19
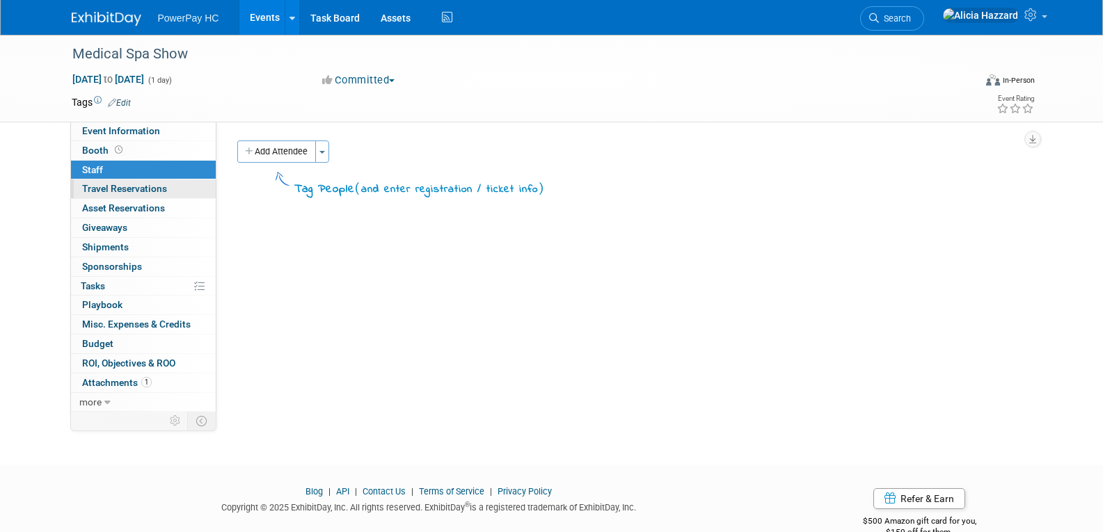
click at [122, 195] on link "0 Travel Reservations 0" at bounding box center [143, 189] width 145 height 19
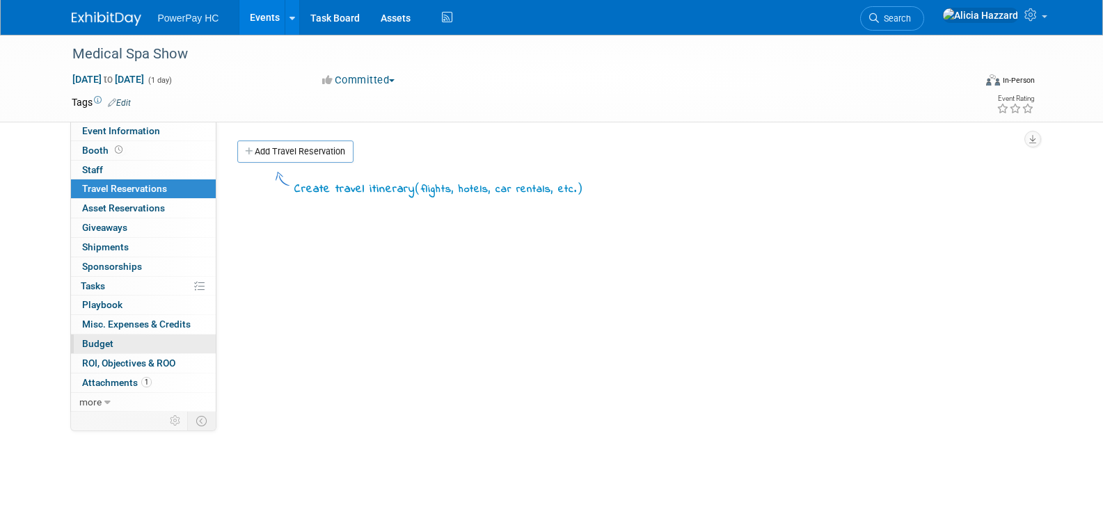
click at [103, 339] on span "Budget" at bounding box center [97, 343] width 31 height 11
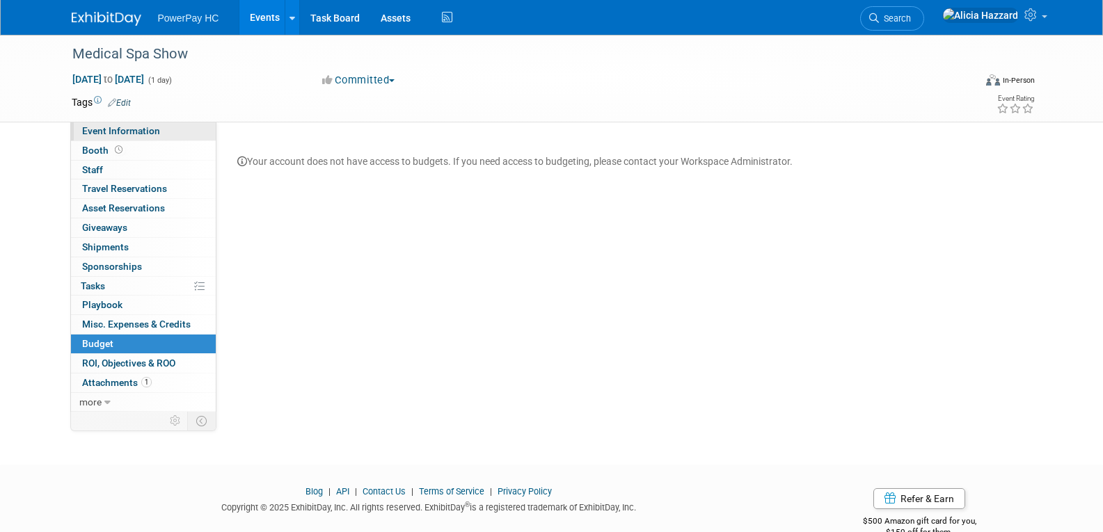
click at [92, 137] on link "Event Information" at bounding box center [143, 131] width 145 height 19
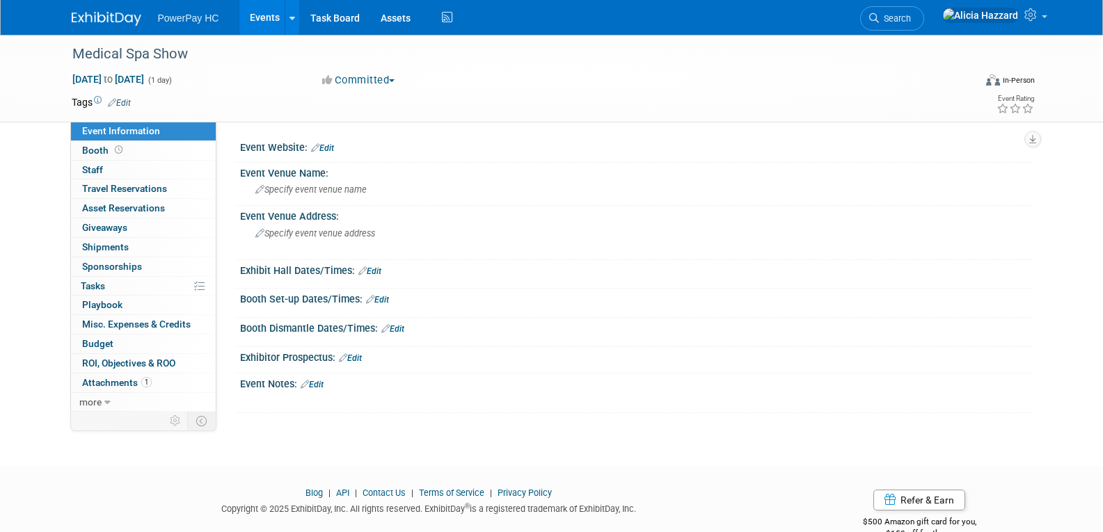
click at [194, 15] on span "PowerPay HC" at bounding box center [188, 18] width 61 height 11
click at [191, 22] on span "PowerPay HC" at bounding box center [188, 18] width 61 height 11
click at [108, 18] on img at bounding box center [107, 19] width 70 height 14
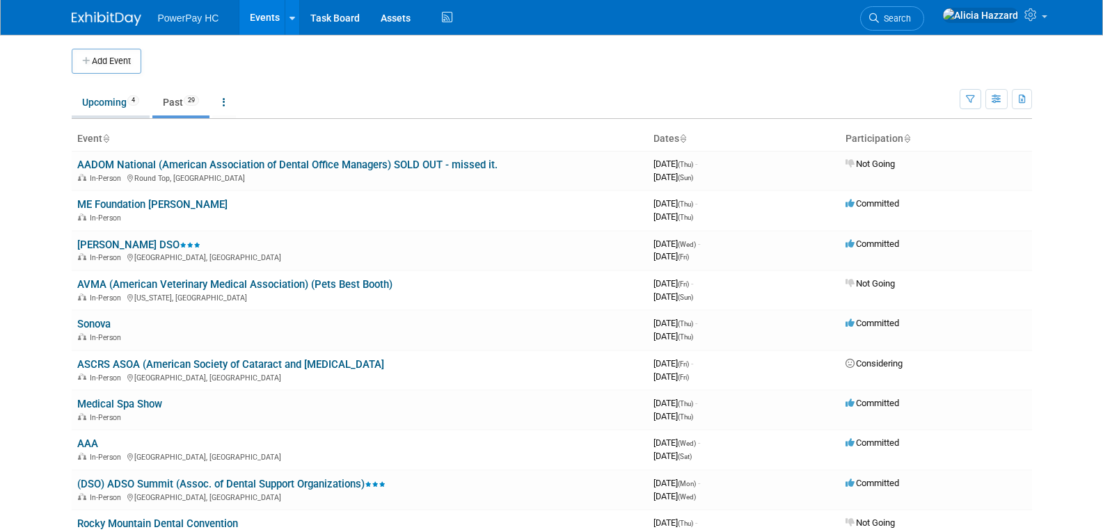
click at [125, 93] on link "Upcoming 4" at bounding box center [111, 102] width 78 height 26
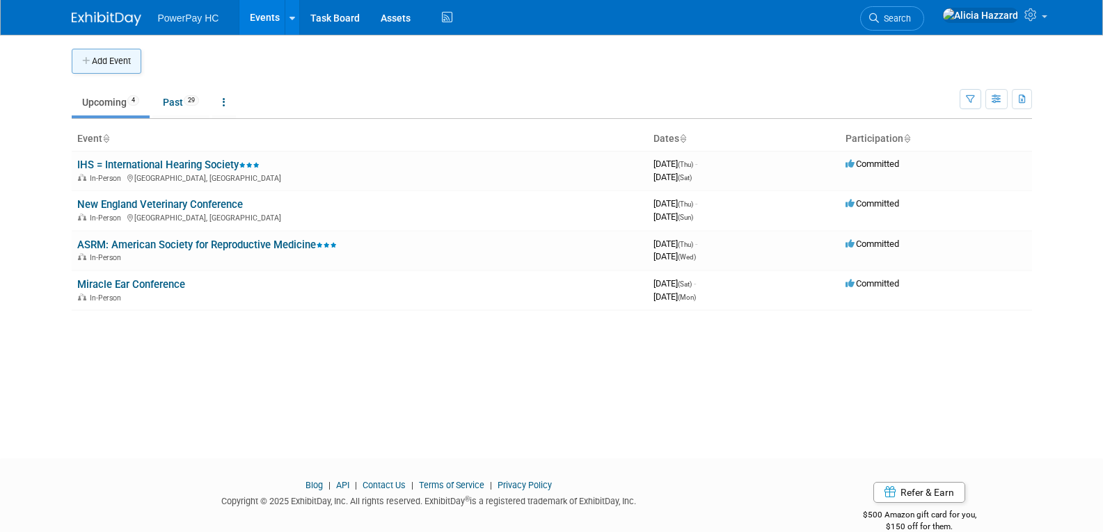
click at [106, 66] on button "Add Event" at bounding box center [107, 61] width 70 height 25
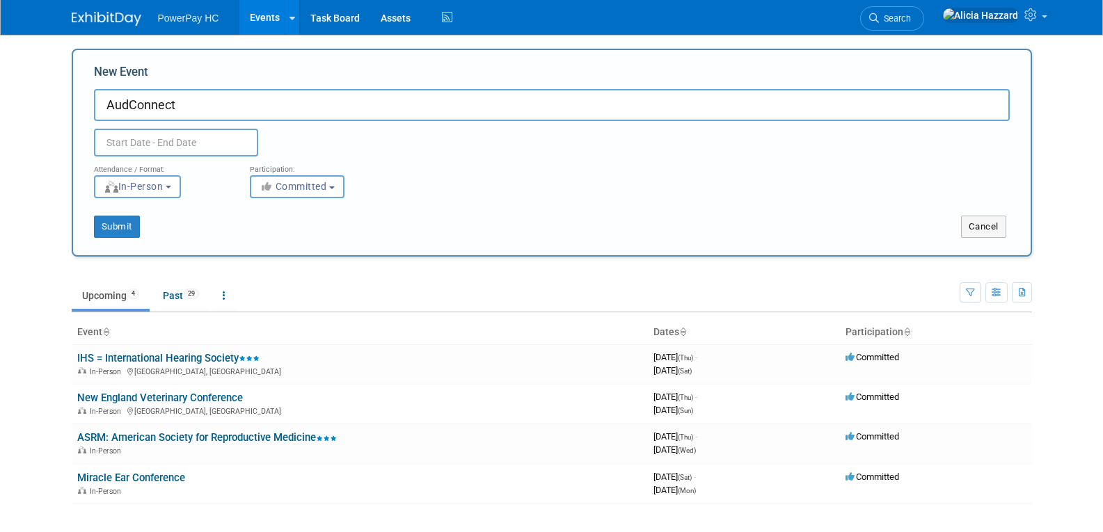
type input "AudConnect"
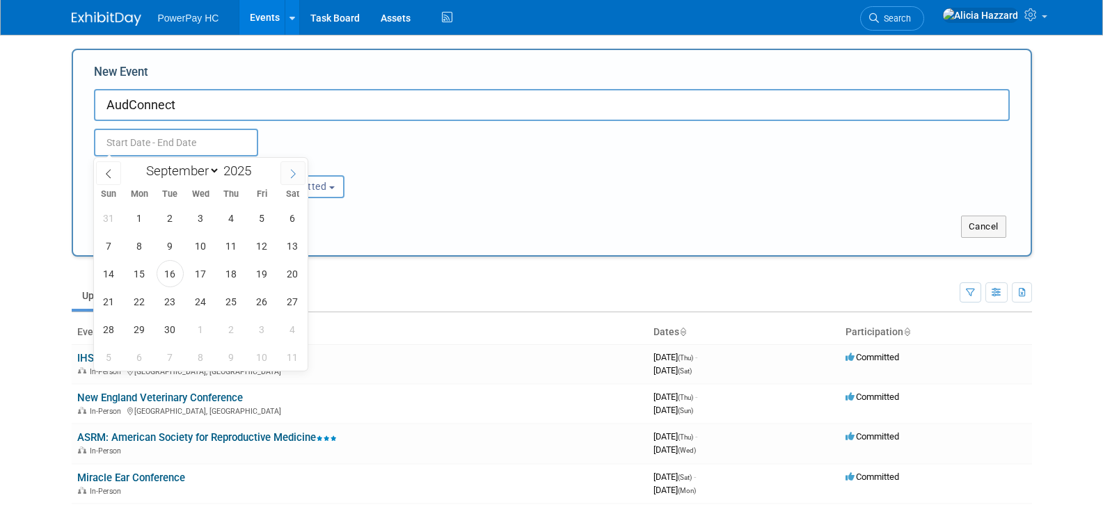
click at [290, 169] on icon at bounding box center [293, 174] width 10 height 10
select select "10"
click at [113, 244] on span "2" at bounding box center [108, 245] width 27 height 27
click at [198, 250] on span "5" at bounding box center [200, 245] width 27 height 27
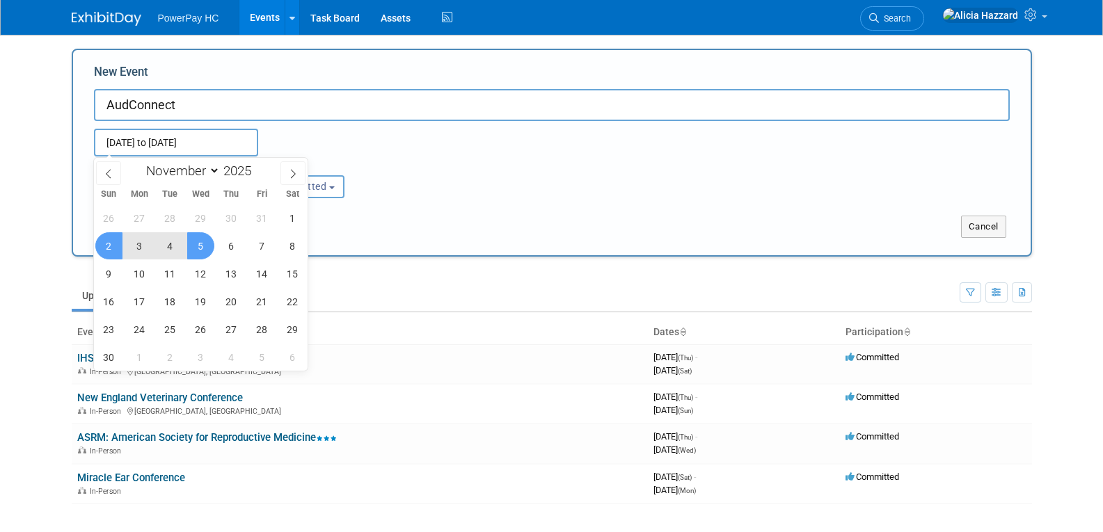
type input "Nov 2, 2025 to Nov 5, 2025"
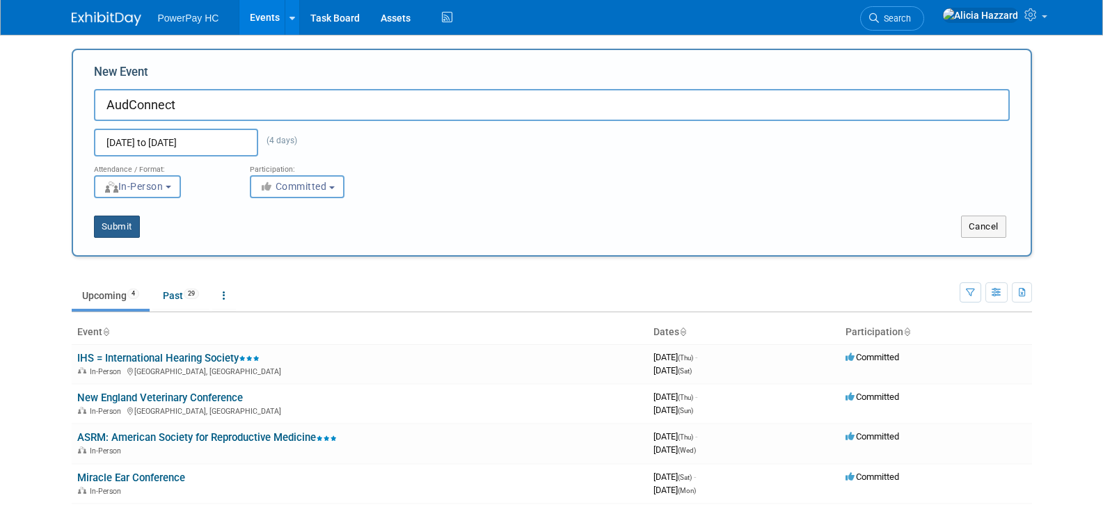
click at [122, 229] on button "Submit" at bounding box center [117, 227] width 46 height 22
type input "AudConnect"
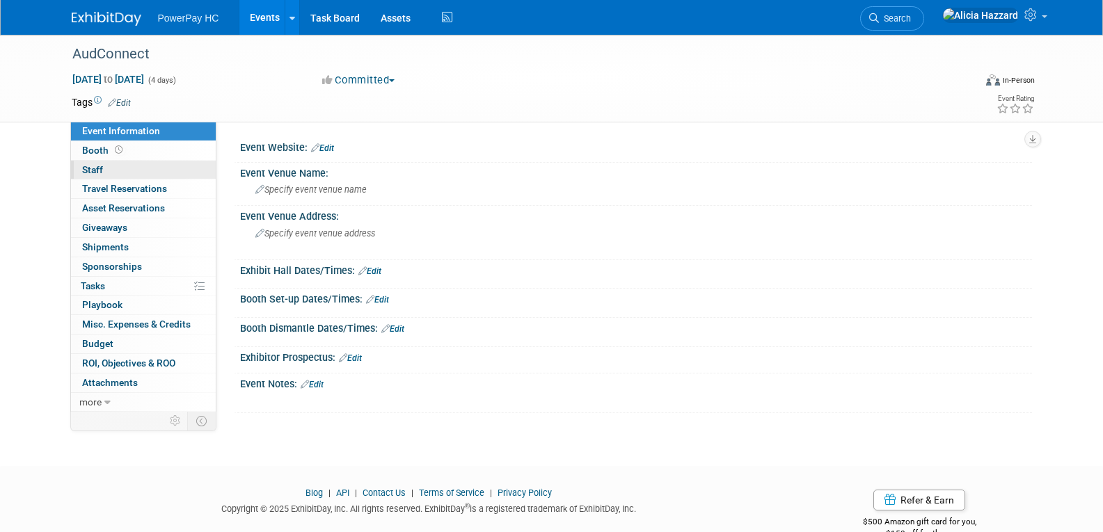
click at [103, 165] on link "0 Staff 0" at bounding box center [143, 170] width 145 height 19
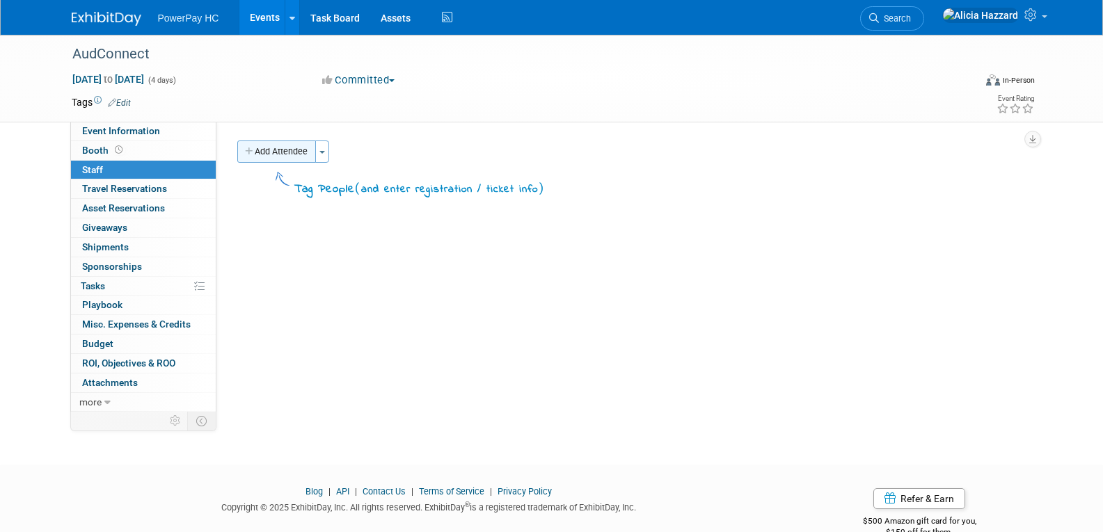
click at [287, 153] on button "Add Attendee" at bounding box center [276, 152] width 79 height 22
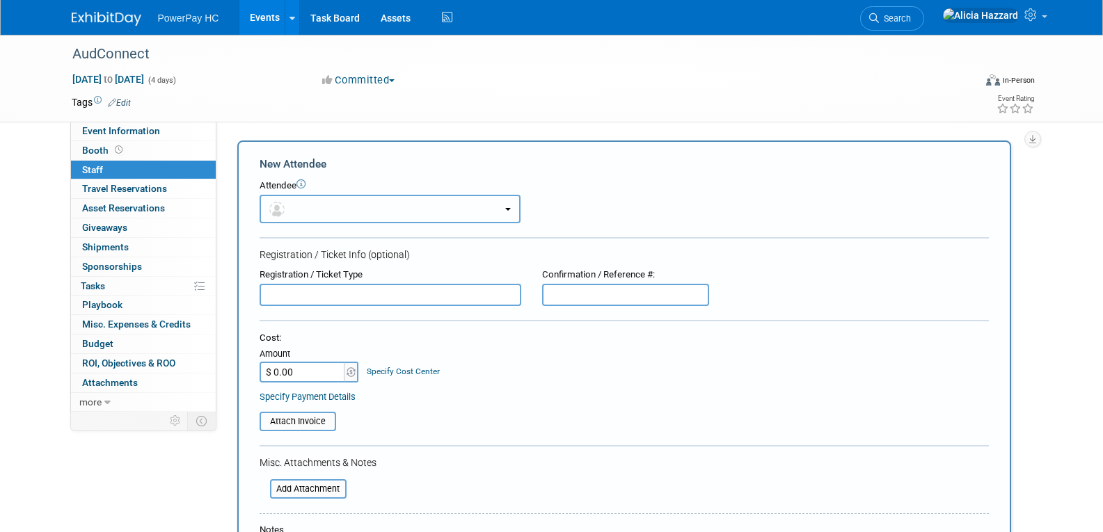
click at [407, 213] on button "button" at bounding box center [390, 209] width 261 height 29
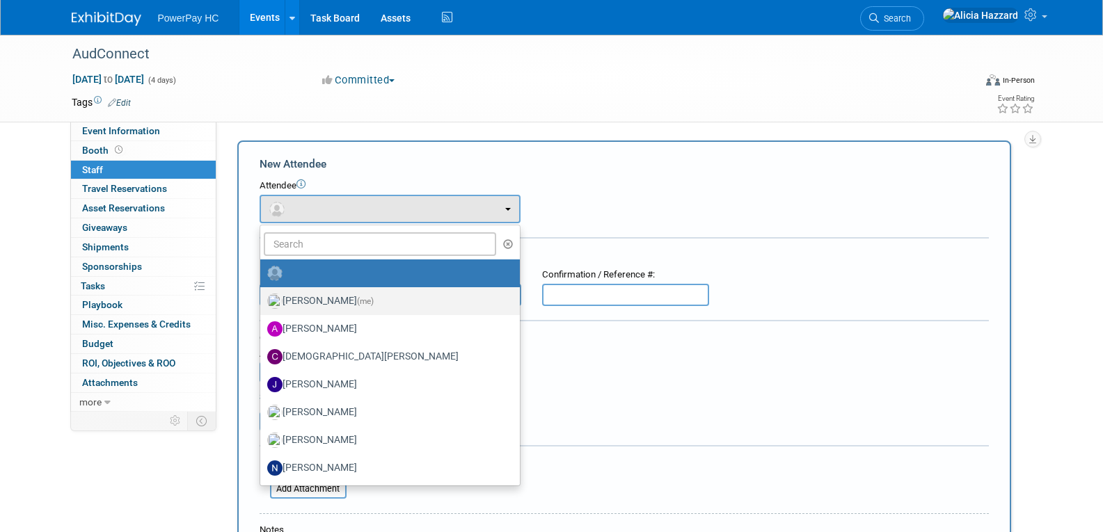
click at [367, 292] on label "[PERSON_NAME] (me)" at bounding box center [386, 301] width 239 height 22
click at [262, 295] on input "[PERSON_NAME] (me)" at bounding box center [257, 299] width 9 height 9
select select "a37db8b1-51d5-46fe-8189-6e47c053cdf2"
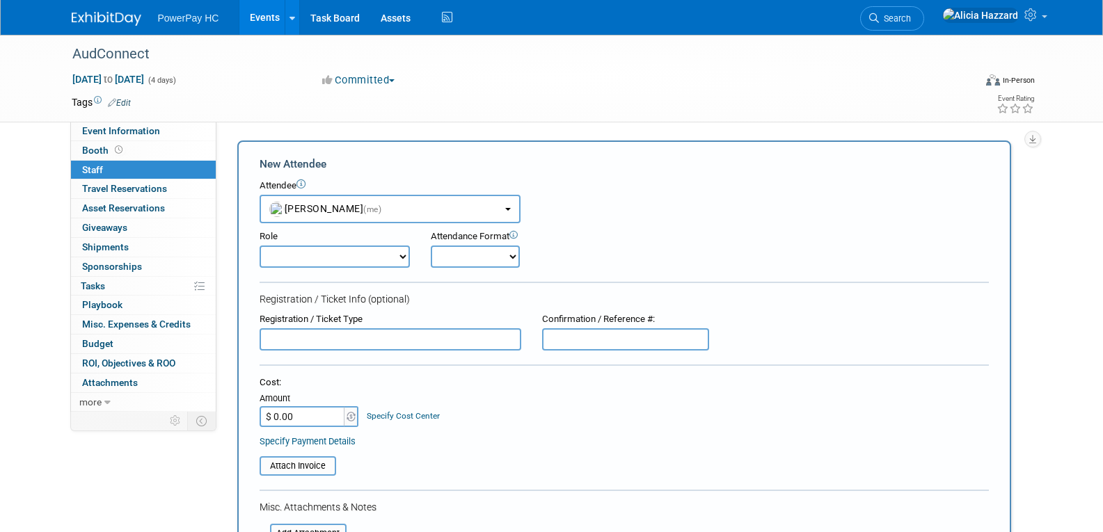
click at [354, 259] on select "Demonstrator Host Planner Presenter Sales Representative Set-up/Dismantle Crew …" at bounding box center [335, 257] width 150 height 22
select select "4"
click at [260, 246] on select "Demonstrator Host Planner Presenter Sales Representative Set-up/Dismantle Crew …" at bounding box center [335, 257] width 150 height 22
click at [469, 255] on select "Onsite Remote" at bounding box center [475, 257] width 89 height 22
select select "1"
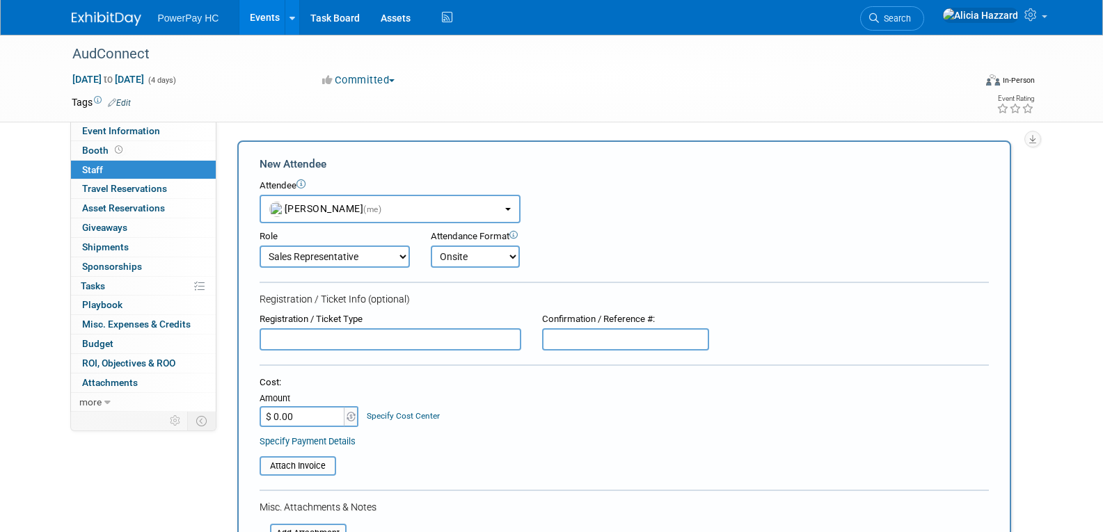
click at [431, 246] on select "Onsite Remote" at bounding box center [475, 257] width 89 height 22
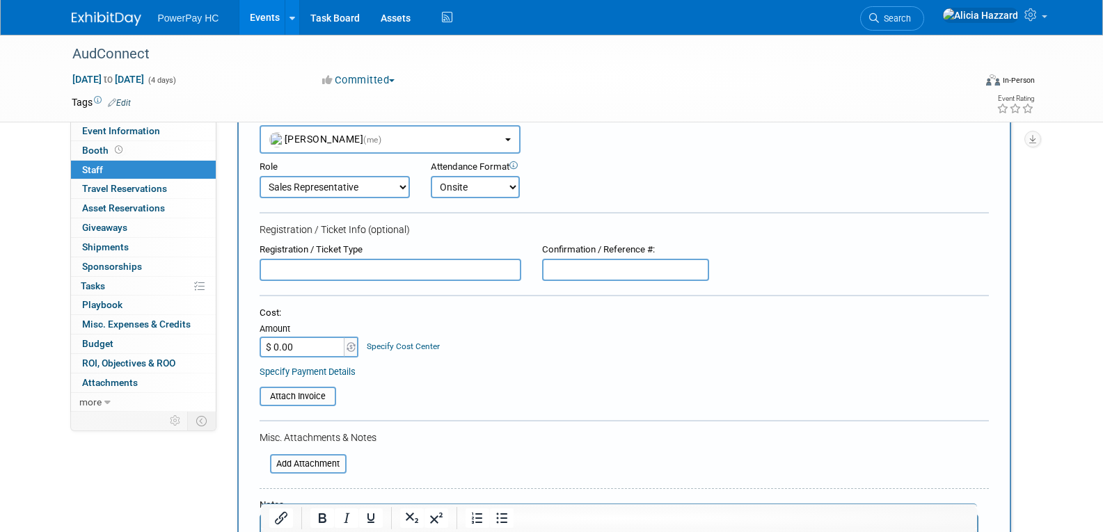
scroll to position [139, 0]
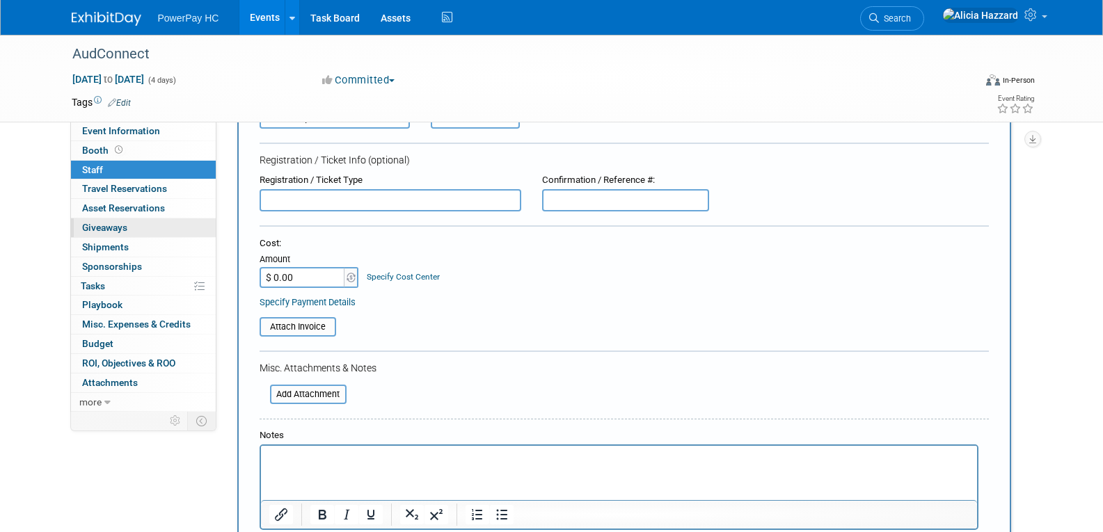
click at [116, 230] on span "Giveaways 0" at bounding box center [104, 227] width 45 height 11
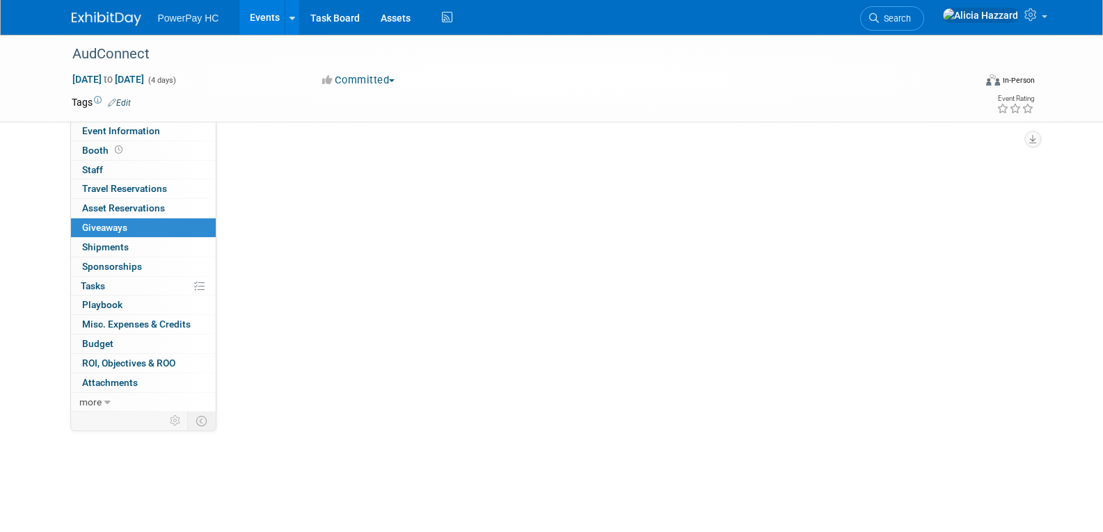
scroll to position [0, 0]
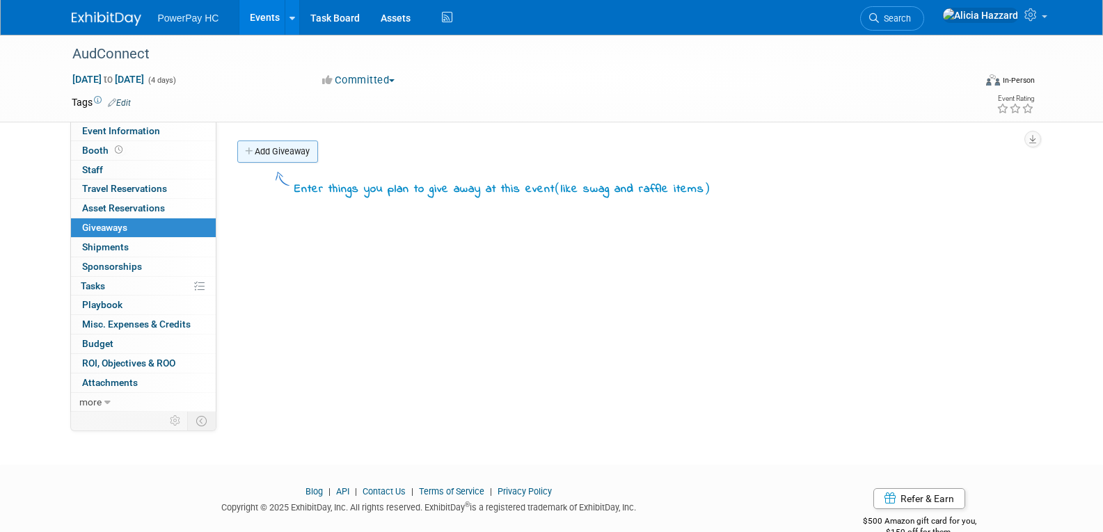
click at [275, 153] on link "Add Giveaway" at bounding box center [277, 152] width 81 height 22
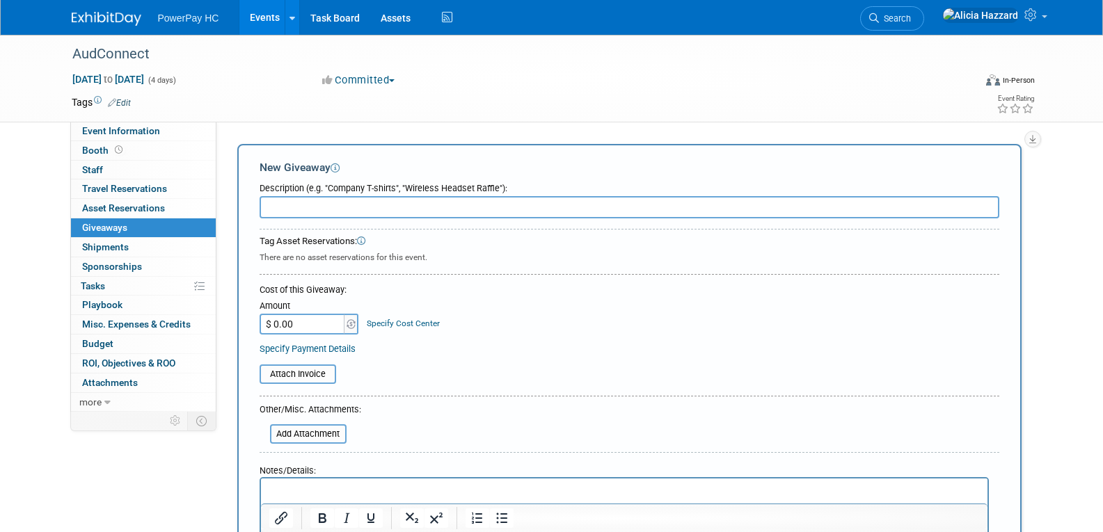
click at [247, 120] on div "AudConnect [DATE] to [DATE] (4 days) [DATE] to [DATE] Committed Committed Consi…" at bounding box center [551, 78] width 981 height 87
click at [114, 17] on img at bounding box center [107, 19] width 70 height 14
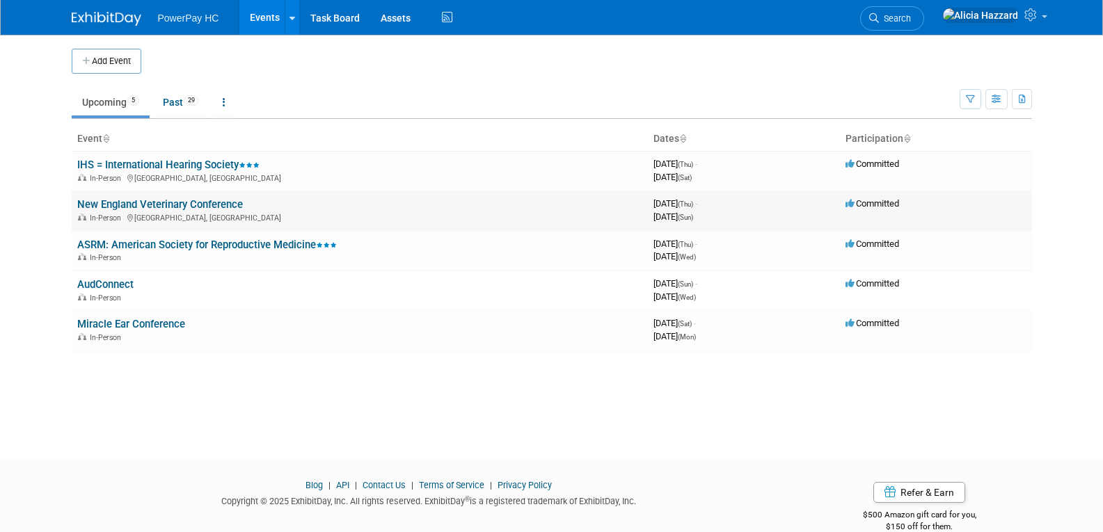
click at [171, 207] on link "New England Veterinary Conference" at bounding box center [160, 204] width 166 height 13
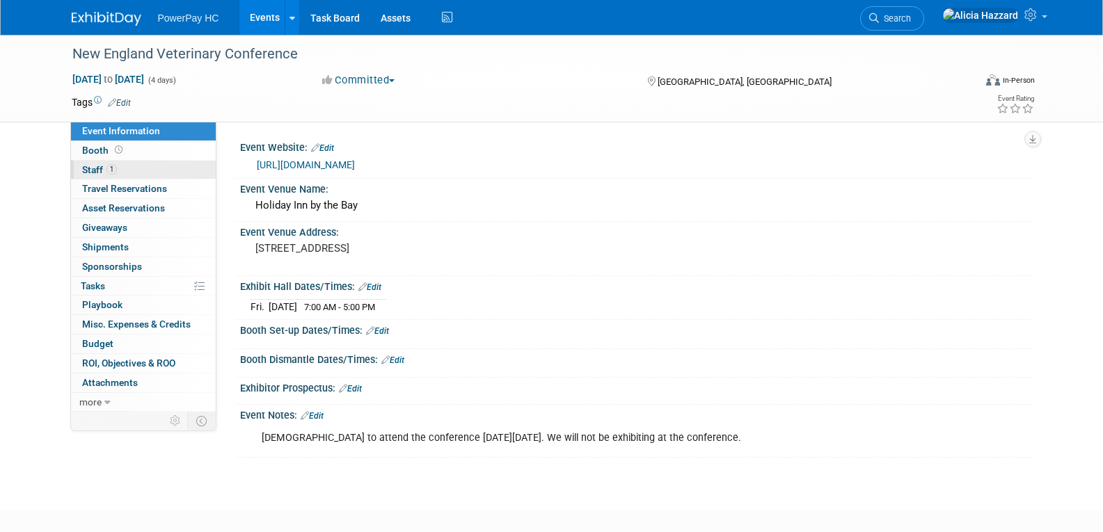
click at [102, 169] on span "Staff 1" at bounding box center [99, 169] width 35 height 11
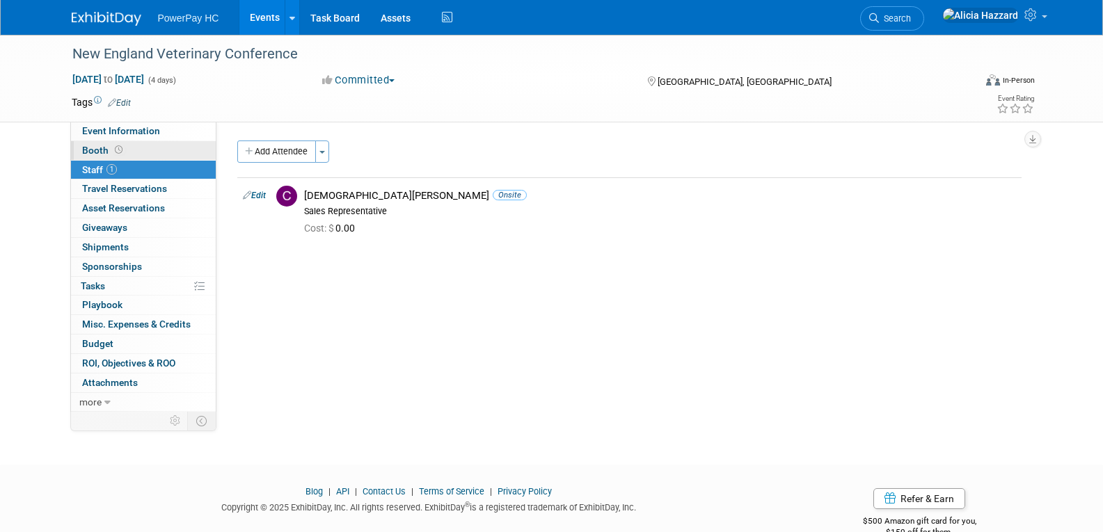
click at [106, 148] on span "Booth" at bounding box center [103, 150] width 43 height 11
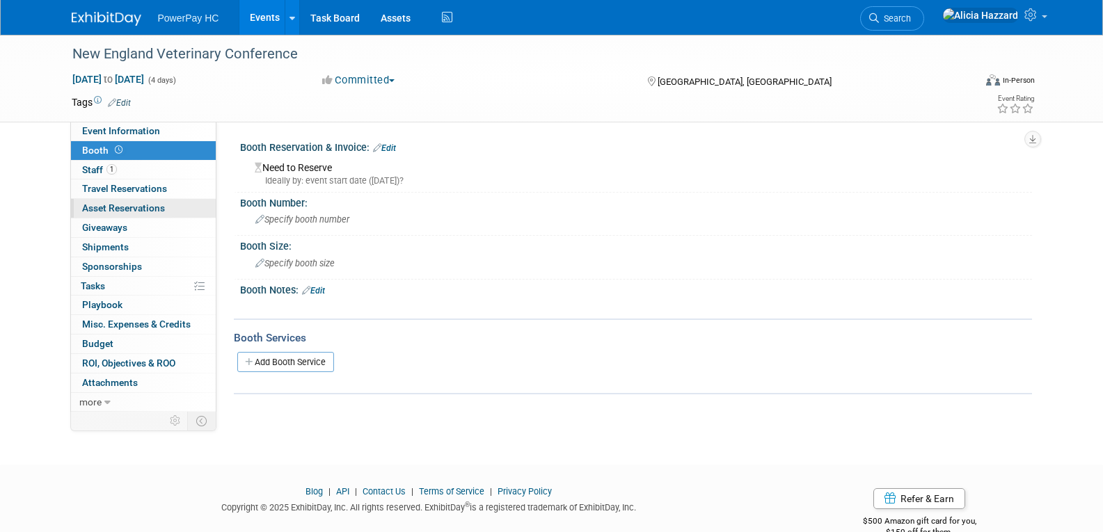
click at [136, 205] on span "Asset Reservations 0" at bounding box center [123, 208] width 83 height 11
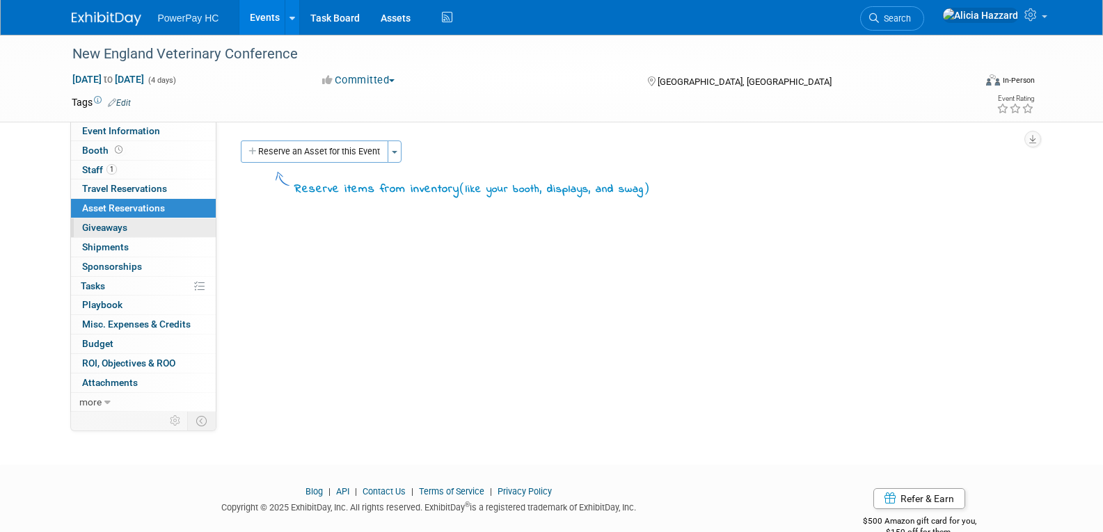
click at [117, 227] on span "Giveaways 0" at bounding box center [104, 227] width 45 height 11
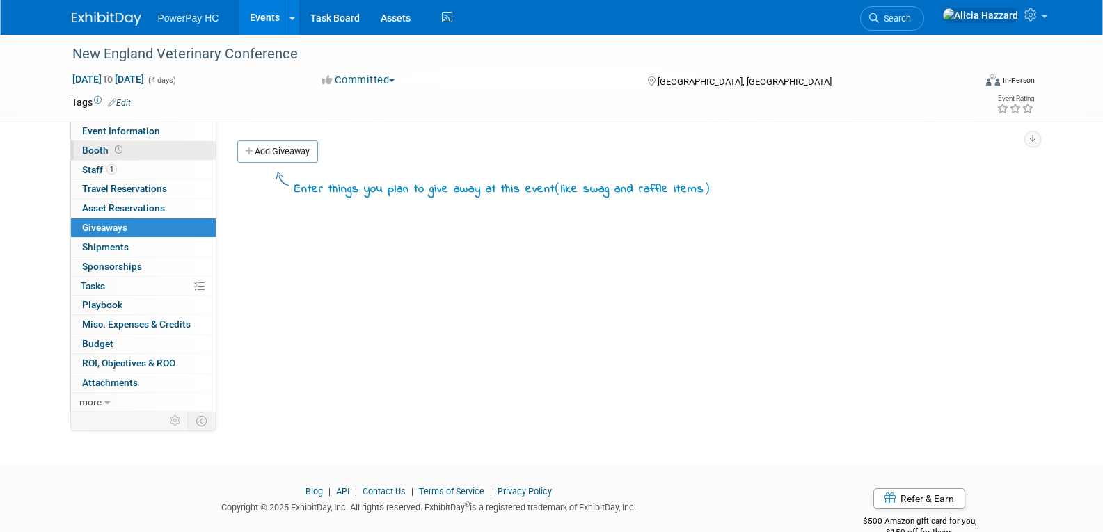
click at [99, 143] on link "Booth" at bounding box center [143, 150] width 145 height 19
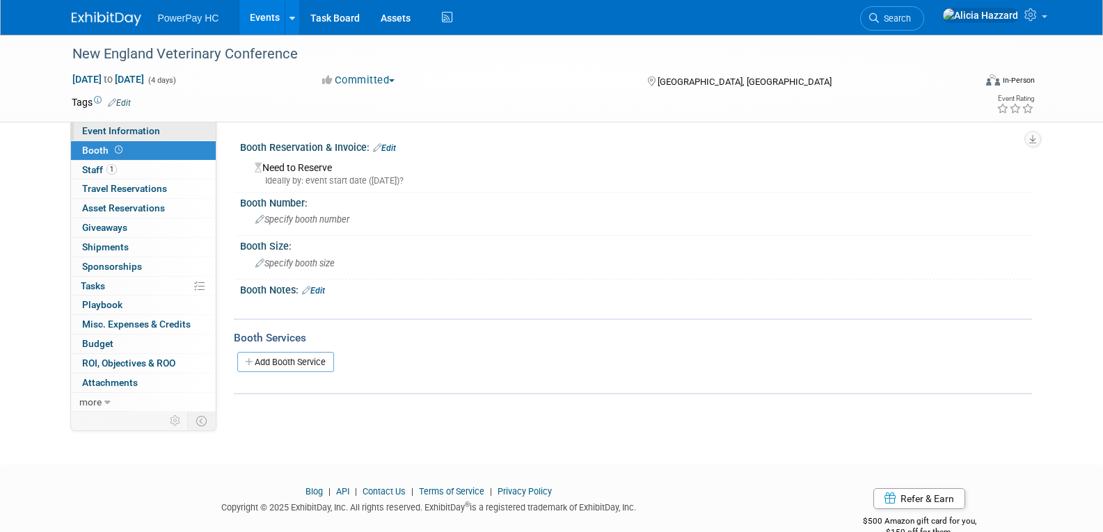
click at [101, 131] on span "Event Information" at bounding box center [121, 130] width 78 height 11
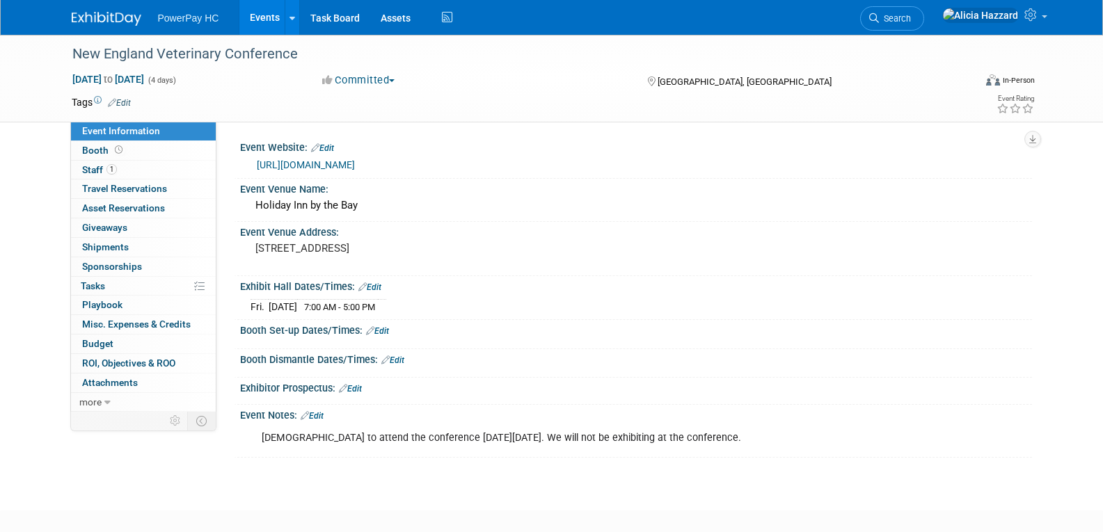
click at [104, 24] on img at bounding box center [107, 19] width 70 height 14
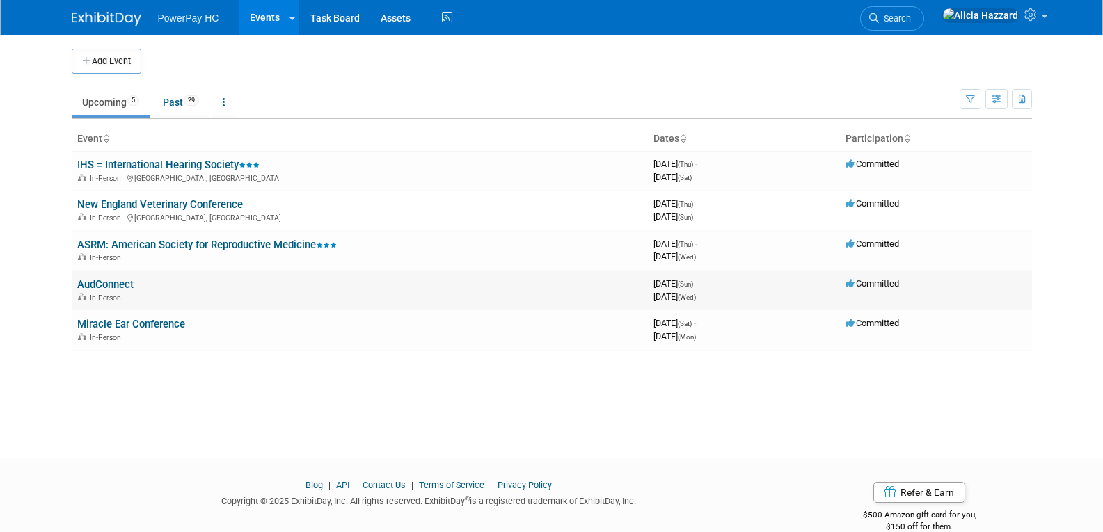
click at [110, 290] on link "AudConnect" at bounding box center [105, 284] width 56 height 13
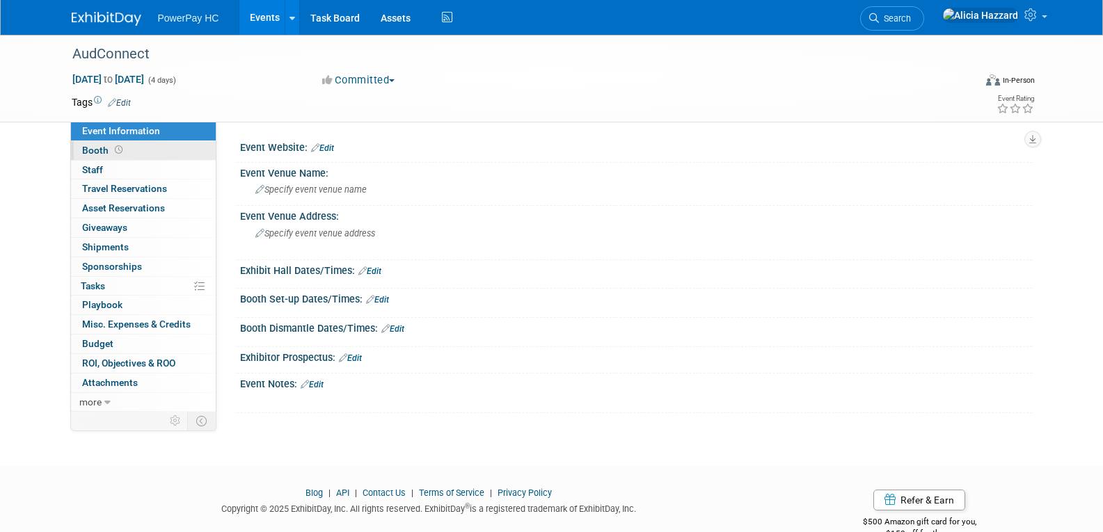
click at [106, 150] on span "Booth" at bounding box center [103, 150] width 43 height 11
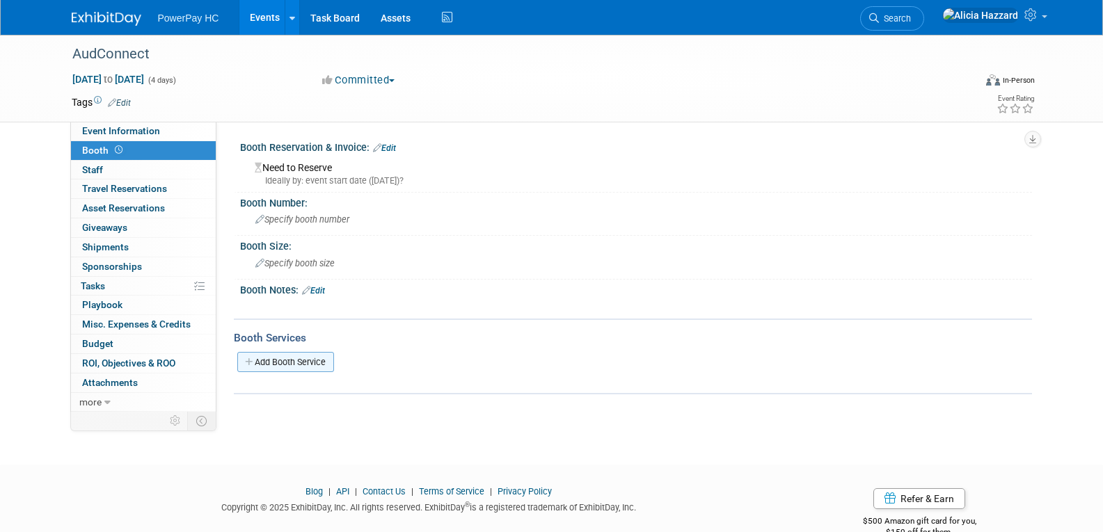
click at [271, 362] on link "Add Booth Service" at bounding box center [285, 362] width 97 height 20
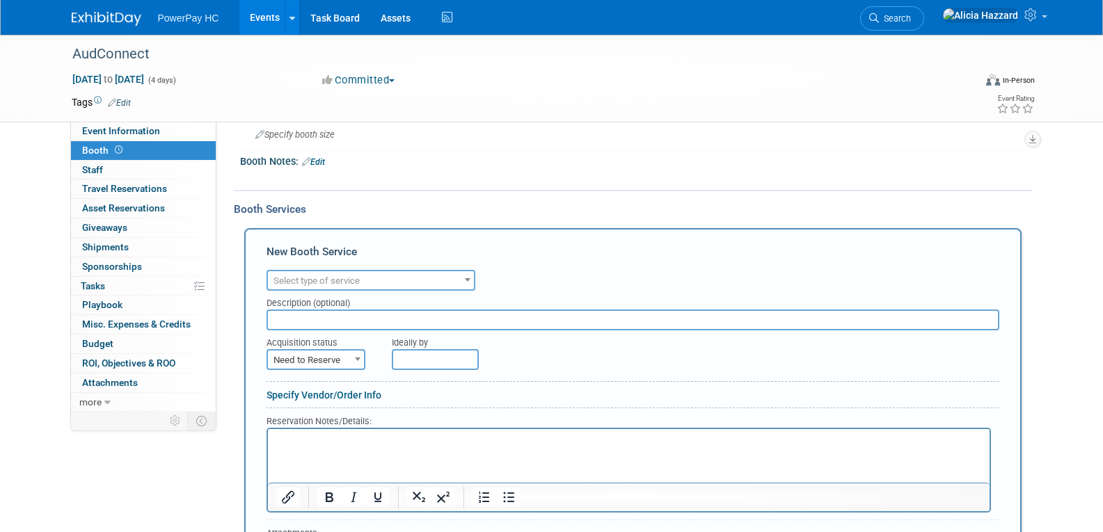
scroll to position [139, 0]
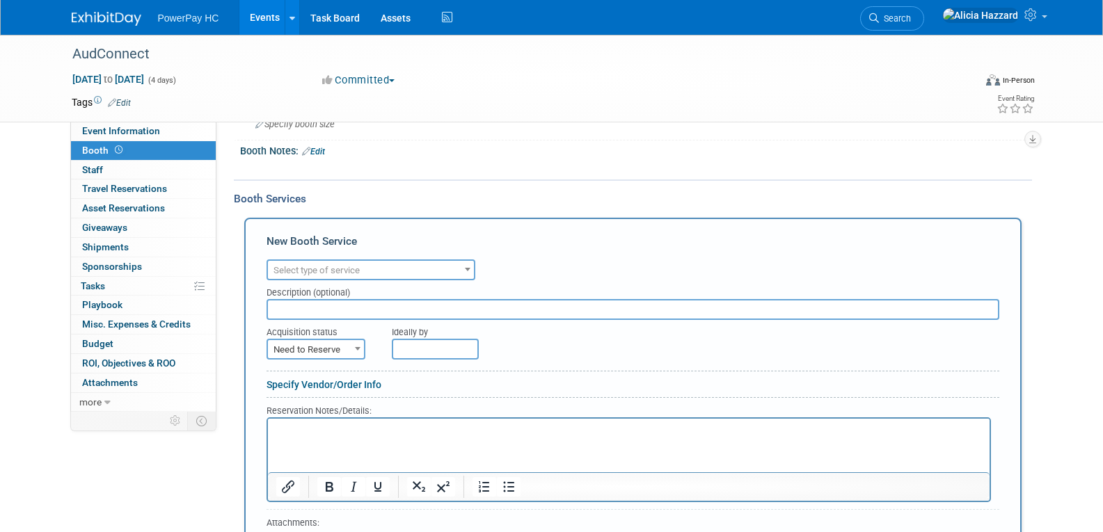
click at [393, 432] on p "Rich Text Area. Press ALT-0 for help." at bounding box center [629, 430] width 706 height 13
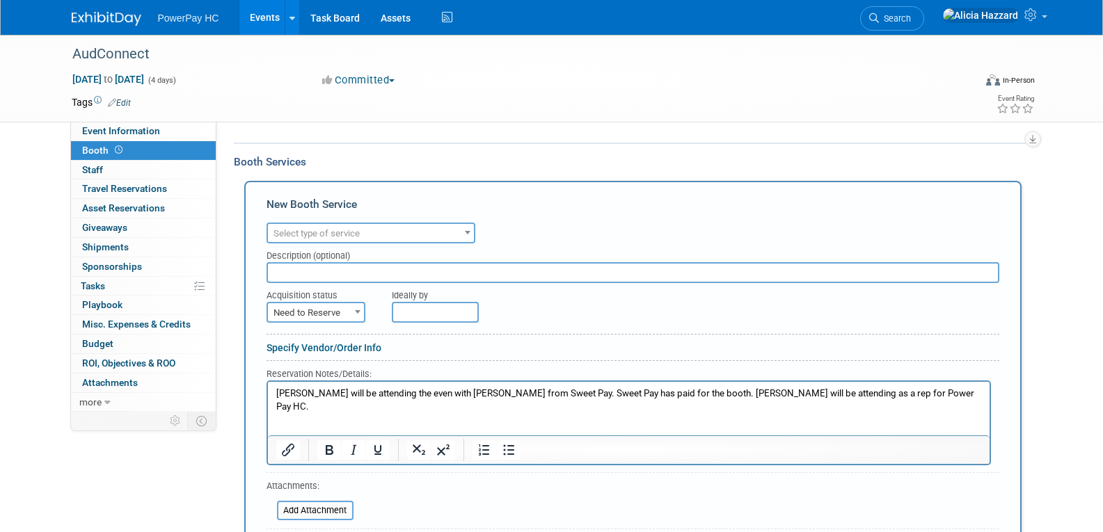
scroll to position [278, 0]
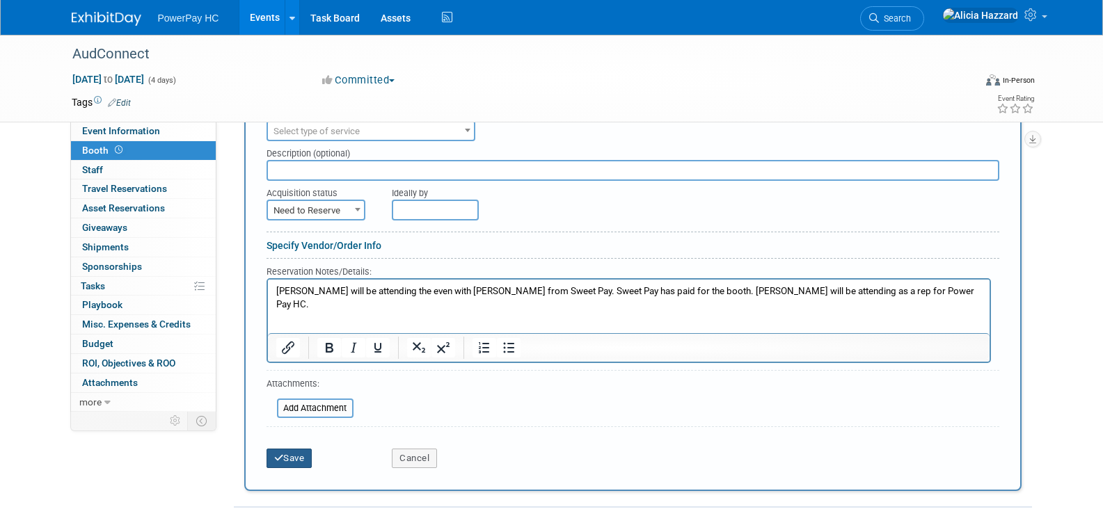
click at [295, 459] on button "Save" at bounding box center [290, 458] width 46 height 19
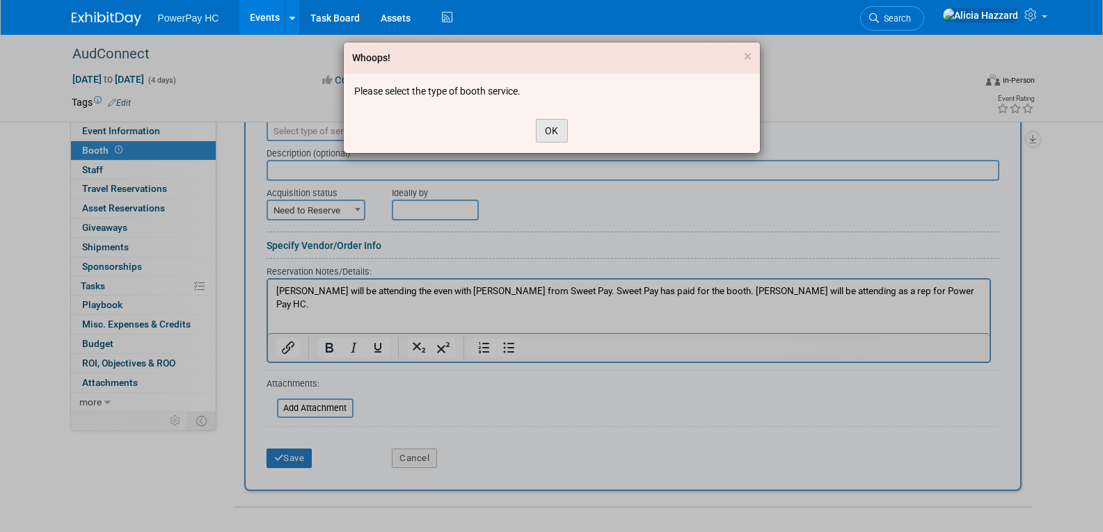
click at [562, 124] on button "OK" at bounding box center [552, 131] width 32 height 24
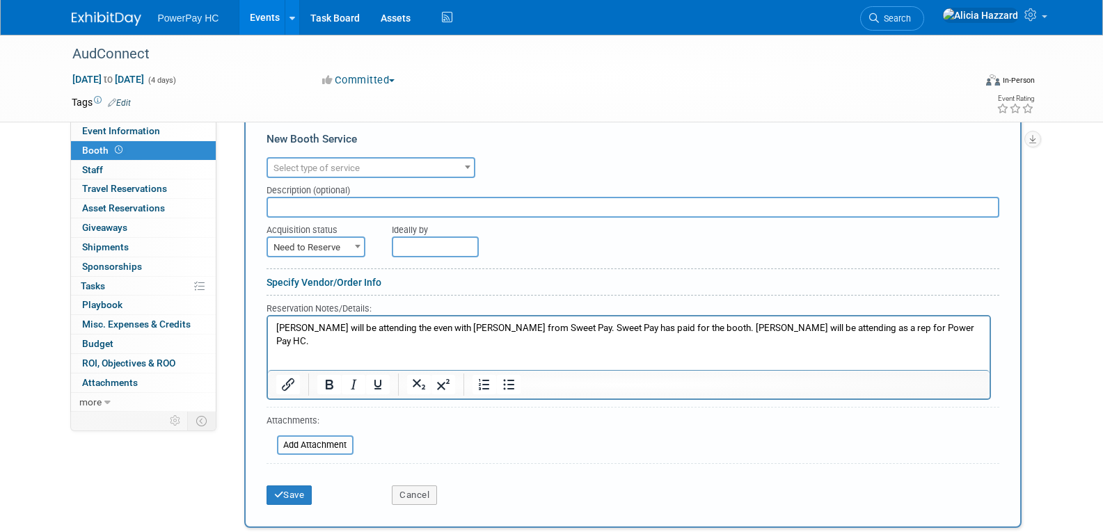
scroll to position [209, 0]
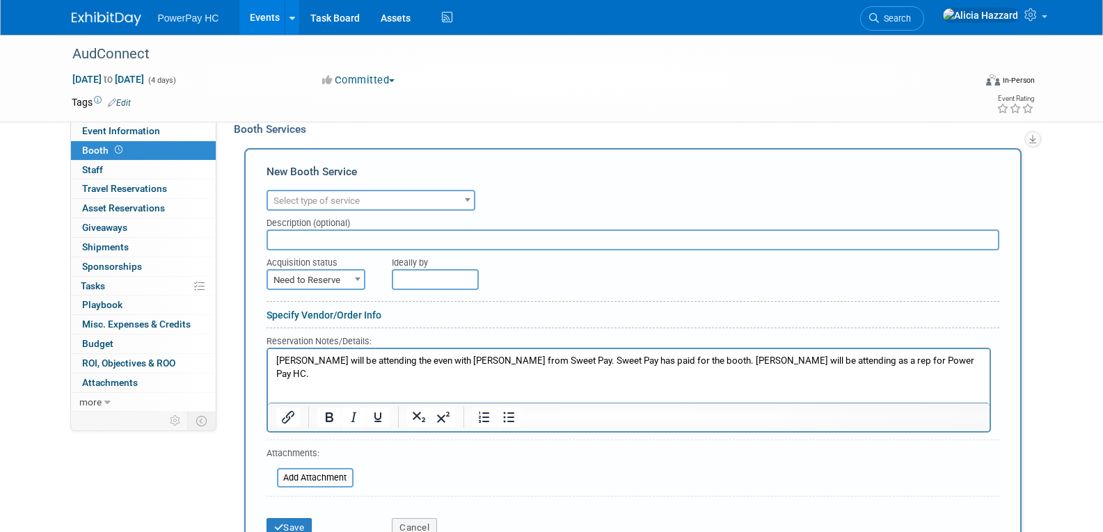
click at [446, 200] on span "Select type of service" at bounding box center [371, 200] width 206 height 19
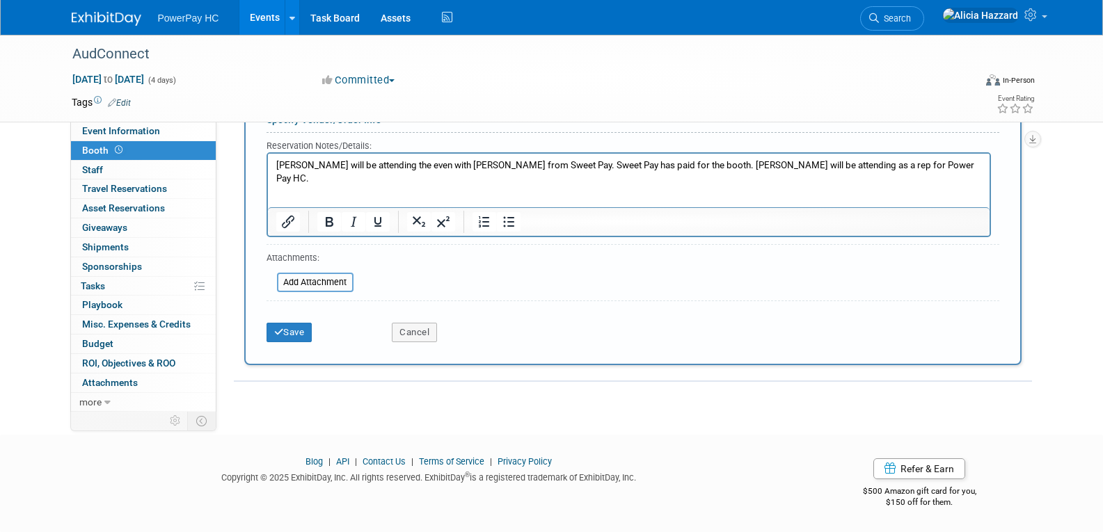
scroll to position [399, 0]
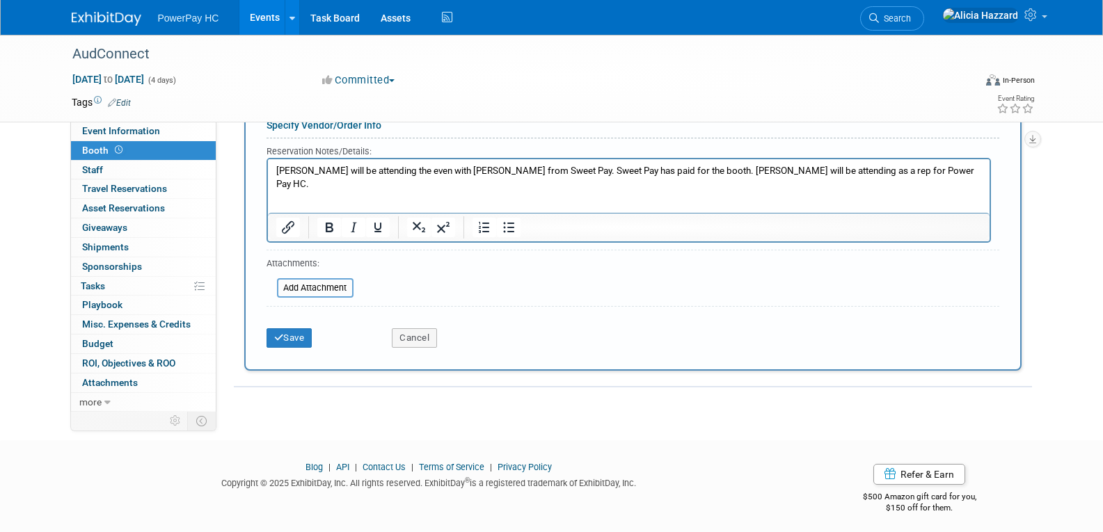
click at [510, 311] on form "Audio / Video Carpet / Flooring Catering / Food / Beverage Floral / Decorative …" at bounding box center [633, 176] width 733 height 358
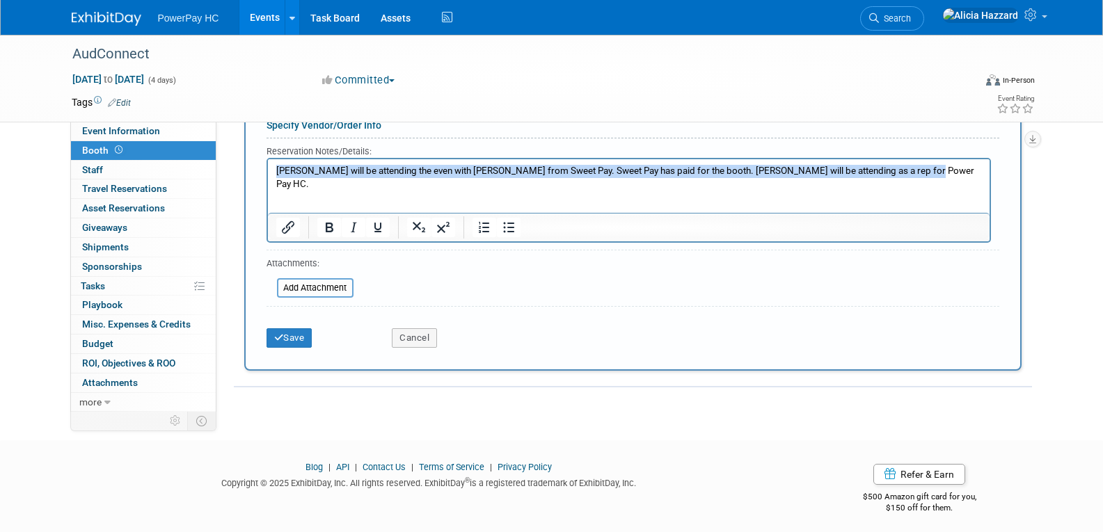
drag, startPoint x: 917, startPoint y: 171, endPoint x: 289, endPoint y: 176, distance: 628.5
click at [273, 168] on html "Alicia will be attending the even with David Weyher from Sweet Pay. Sweet Pay h…" at bounding box center [628, 174] width 722 height 31
copy p "Alicia will be attending the even with David Weyher from Sweet Pay. Sweet Pay h…"
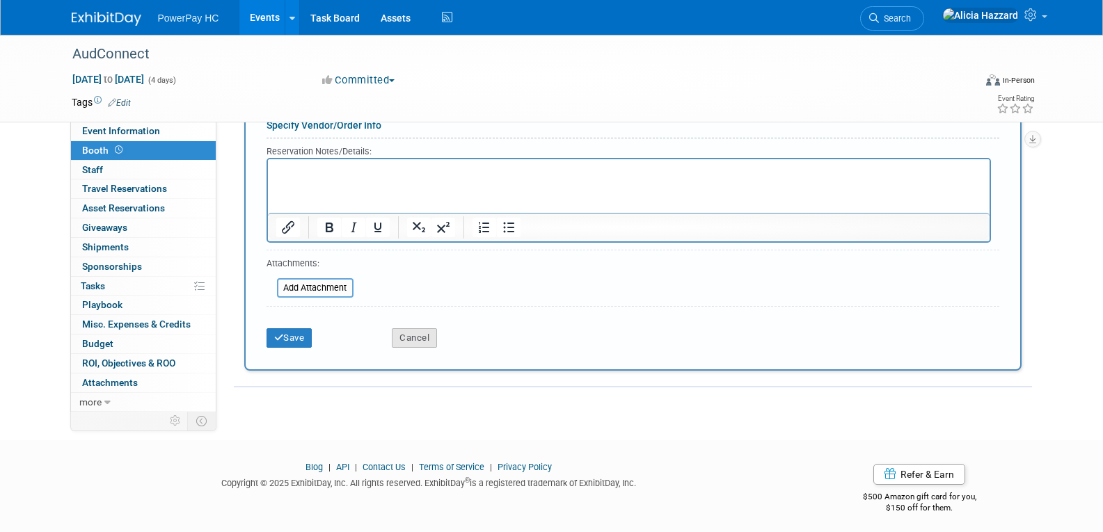
click at [406, 336] on button "Cancel" at bounding box center [414, 338] width 45 height 19
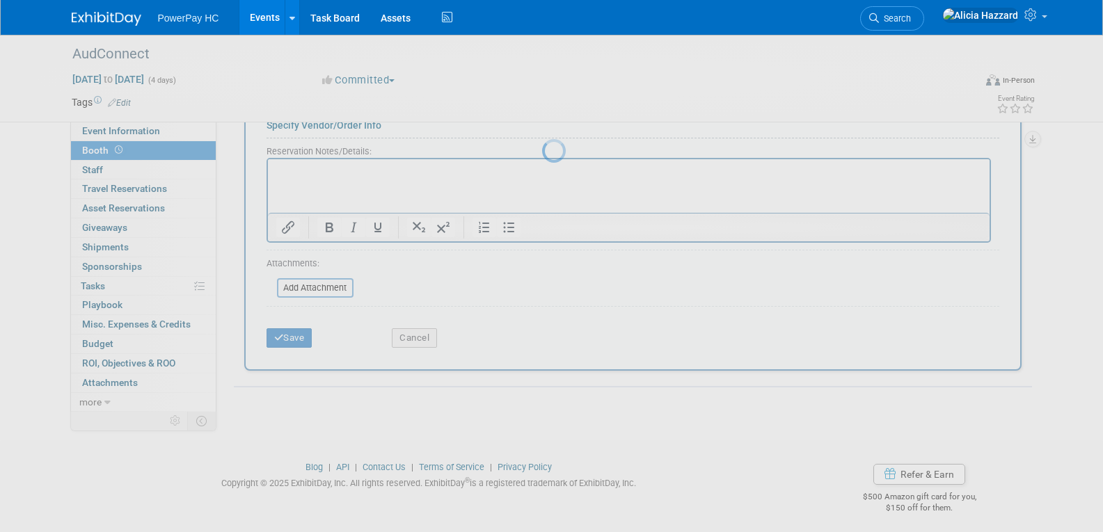
scroll to position [7, 0]
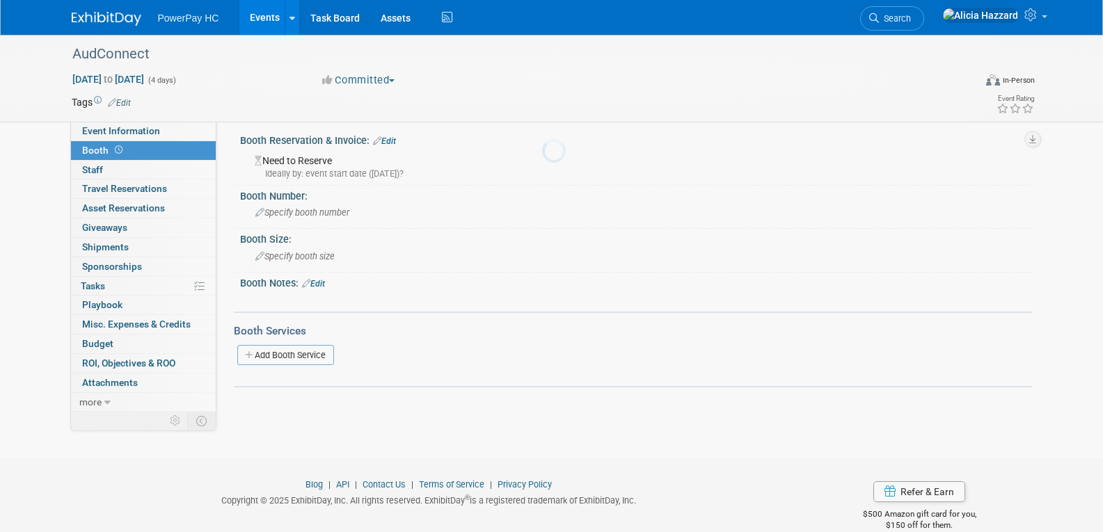
click at [130, 121] on div "AudConnect Nov 2, 2025 to Nov 5, 2025 (4 days) Nov 2, 2025 to Nov 5, 2025 Commi…" at bounding box center [551, 78] width 981 height 87
click at [129, 127] on span "Event Information" at bounding box center [121, 130] width 78 height 11
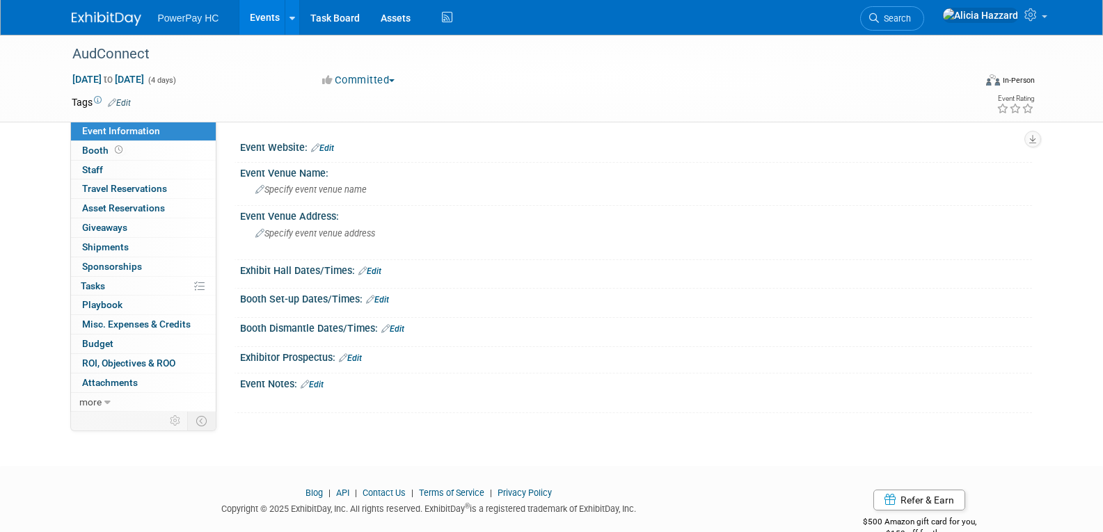
click at [319, 384] on link "Edit" at bounding box center [312, 385] width 23 height 10
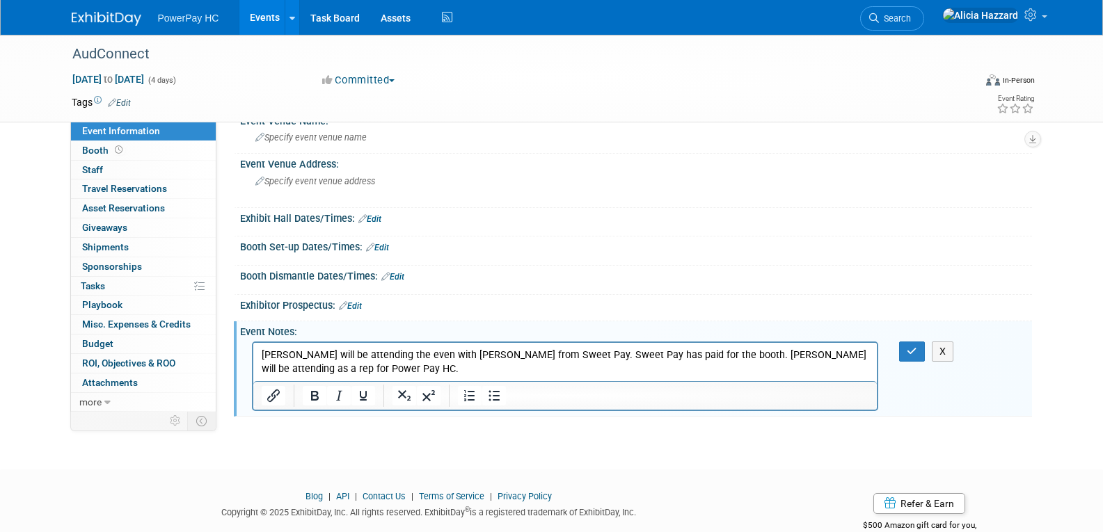
scroll to position [86, 0]
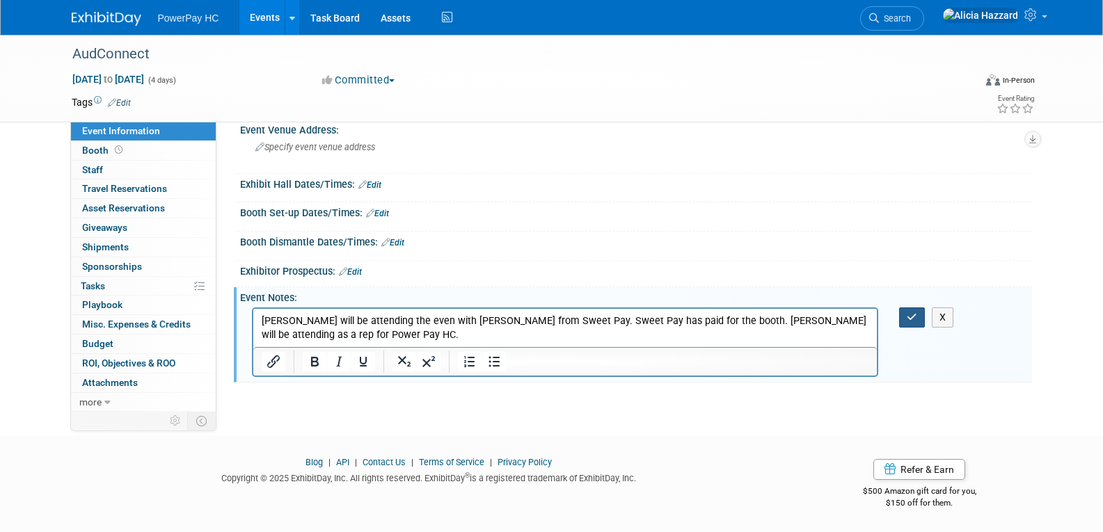
click at [905, 309] on button "button" at bounding box center [912, 318] width 26 height 20
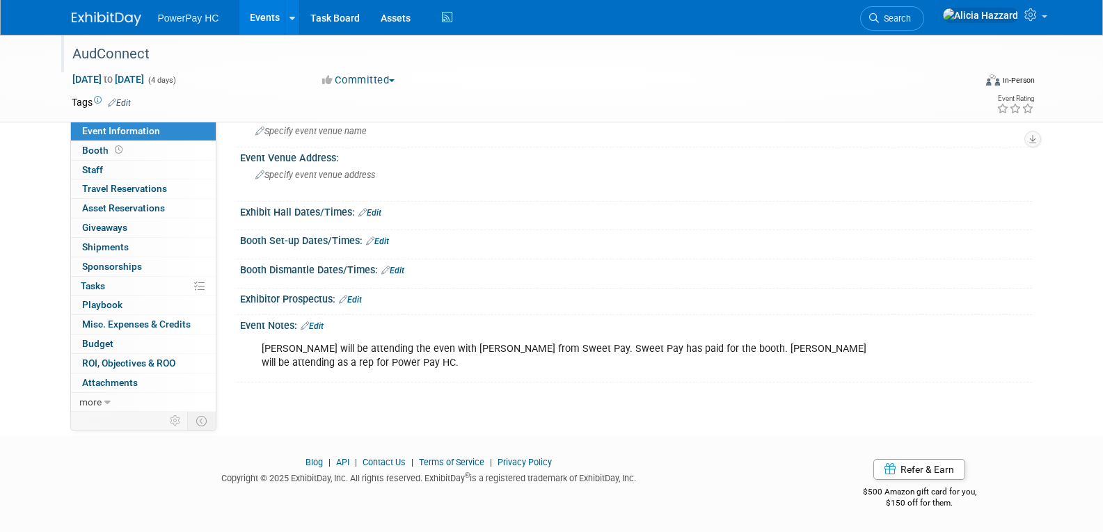
click at [120, 56] on div "AudConnect" at bounding box center [511, 54] width 886 height 25
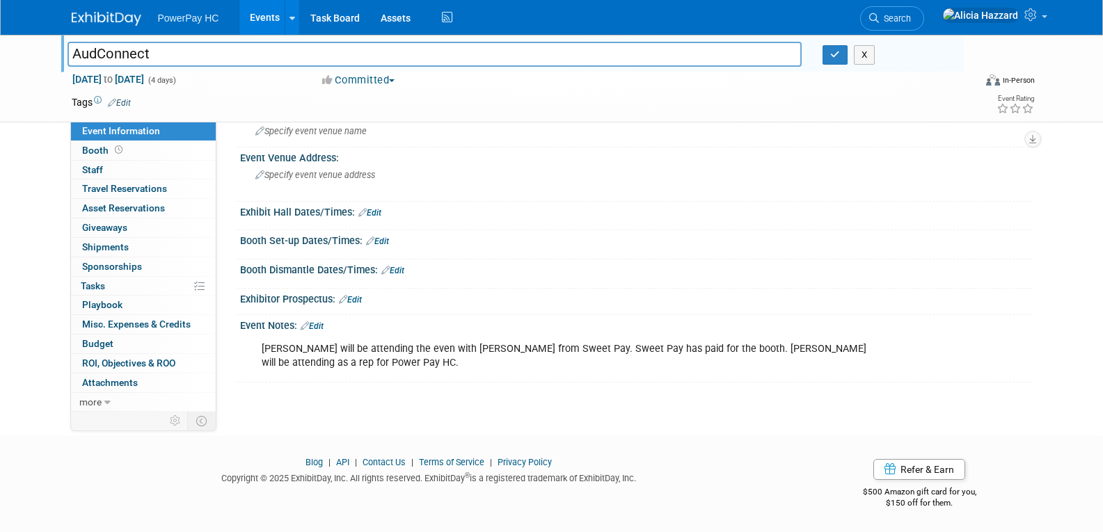
click at [850, 49] on div "X" at bounding box center [888, 54] width 130 height 19
click at [844, 49] on button "button" at bounding box center [835, 54] width 25 height 19
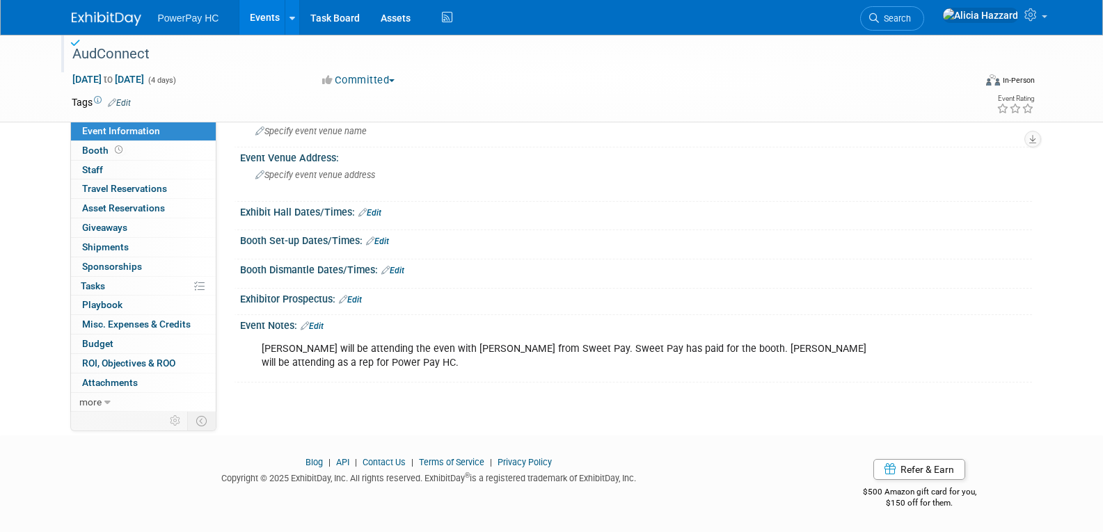
click at [93, 19] on img at bounding box center [107, 19] width 70 height 14
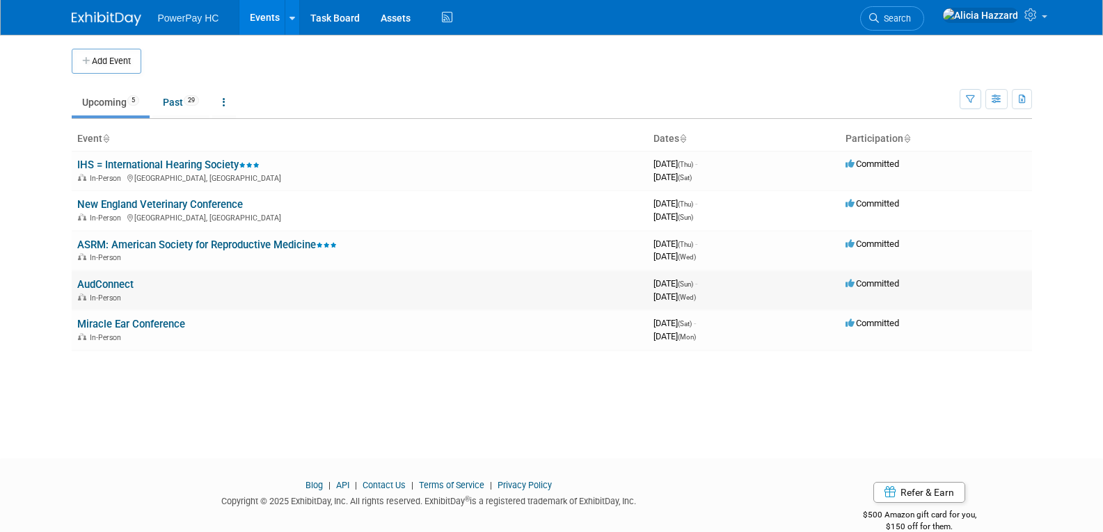
click at [100, 285] on link "AudConnect" at bounding box center [105, 284] width 56 height 13
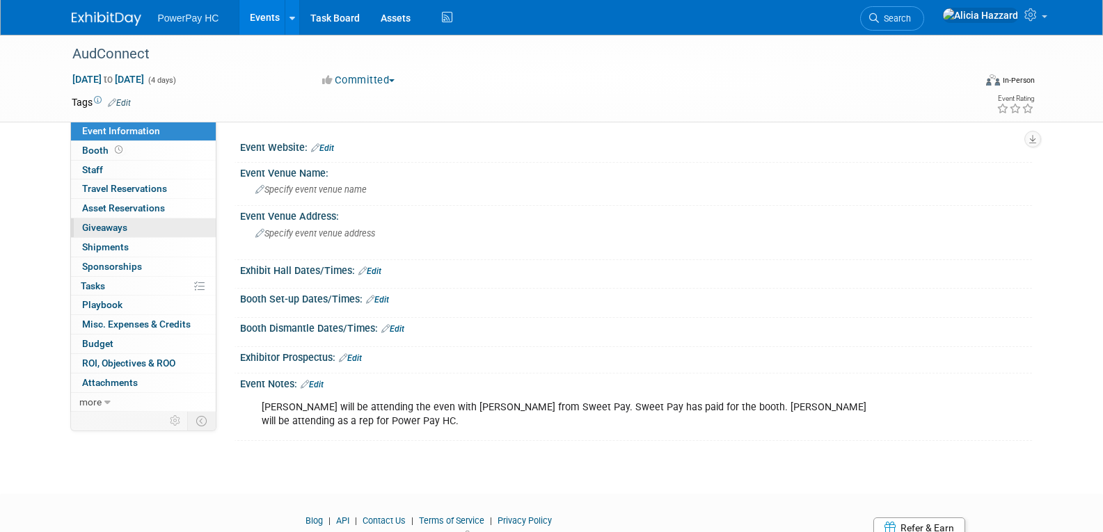
click at [121, 226] on span "Giveaways 0" at bounding box center [104, 227] width 45 height 11
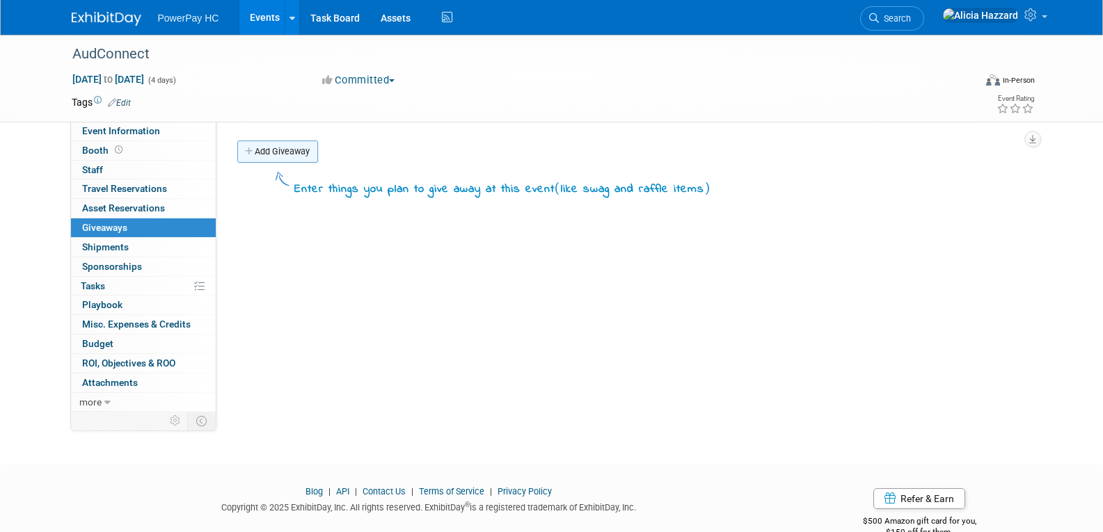
click at [253, 155] on icon at bounding box center [250, 152] width 10 height 9
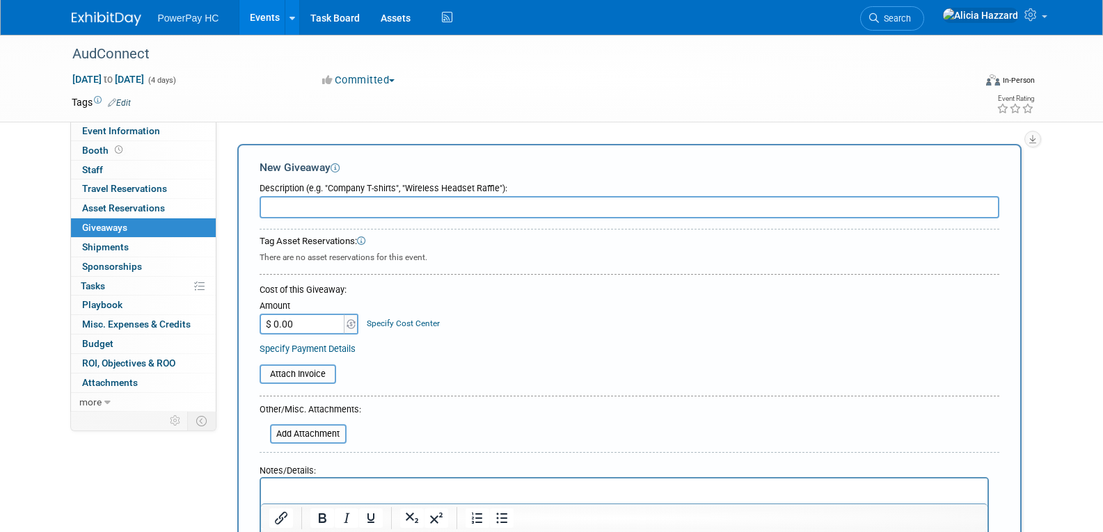
click at [286, 206] on input "text" at bounding box center [630, 207] width 740 height 22
click at [102, 267] on span "Sponsorships 0" at bounding box center [112, 266] width 60 height 11
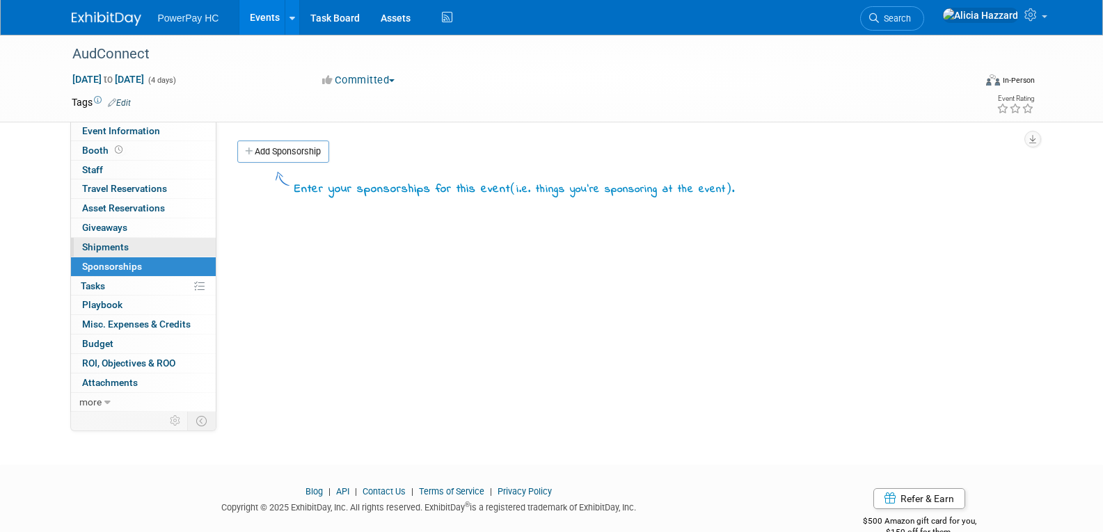
click at [104, 247] on span "Shipments 0" at bounding box center [105, 247] width 47 height 11
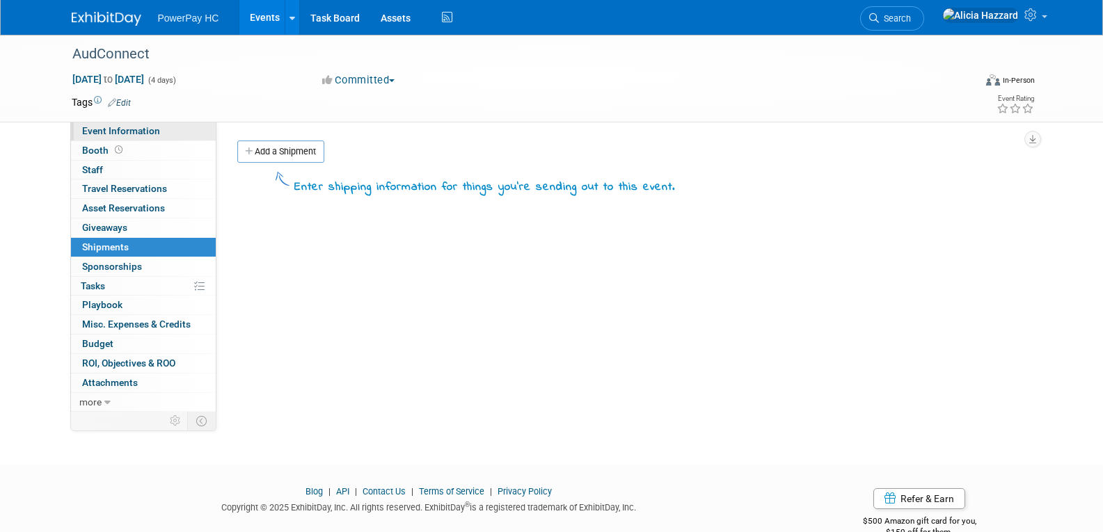
click at [140, 136] on span "Event Information" at bounding box center [121, 130] width 78 height 11
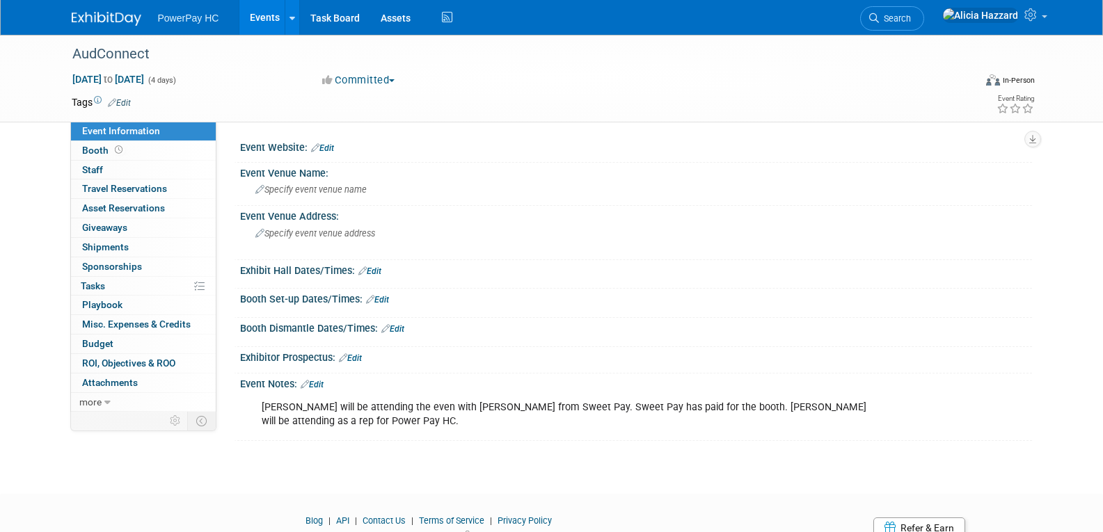
click at [115, 13] on img at bounding box center [107, 19] width 70 height 14
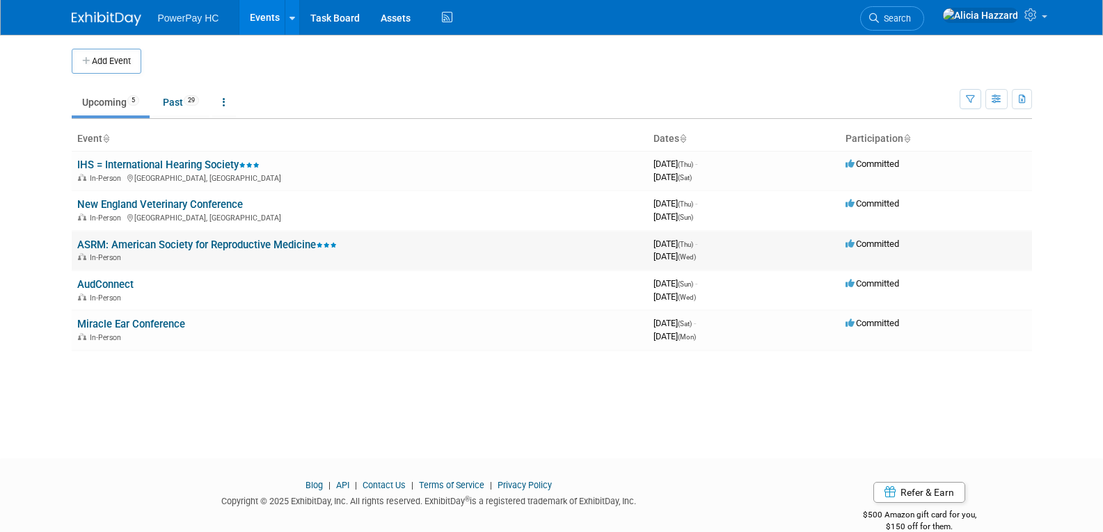
click at [104, 242] on link "ASRM: American Society for Reproductive Medicine" at bounding box center [207, 245] width 260 height 13
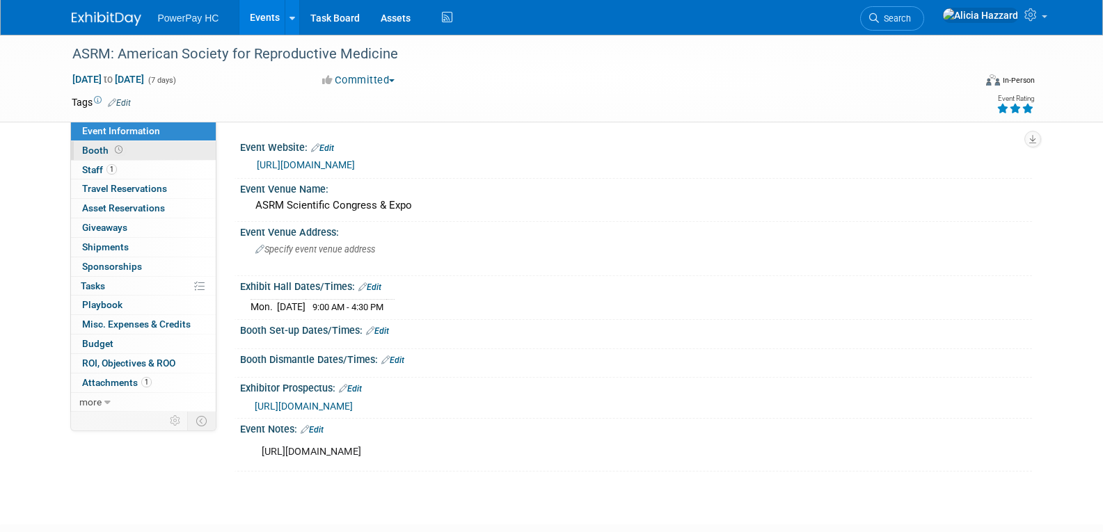
click at [95, 155] on span "Booth" at bounding box center [103, 150] width 43 height 11
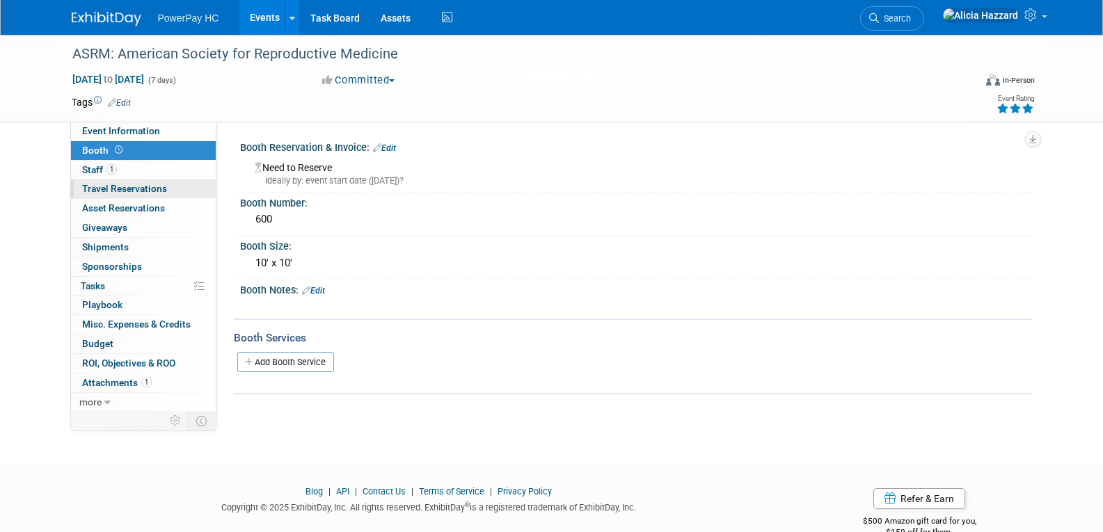
click at [97, 196] on link "0 Travel Reservations 0" at bounding box center [143, 189] width 145 height 19
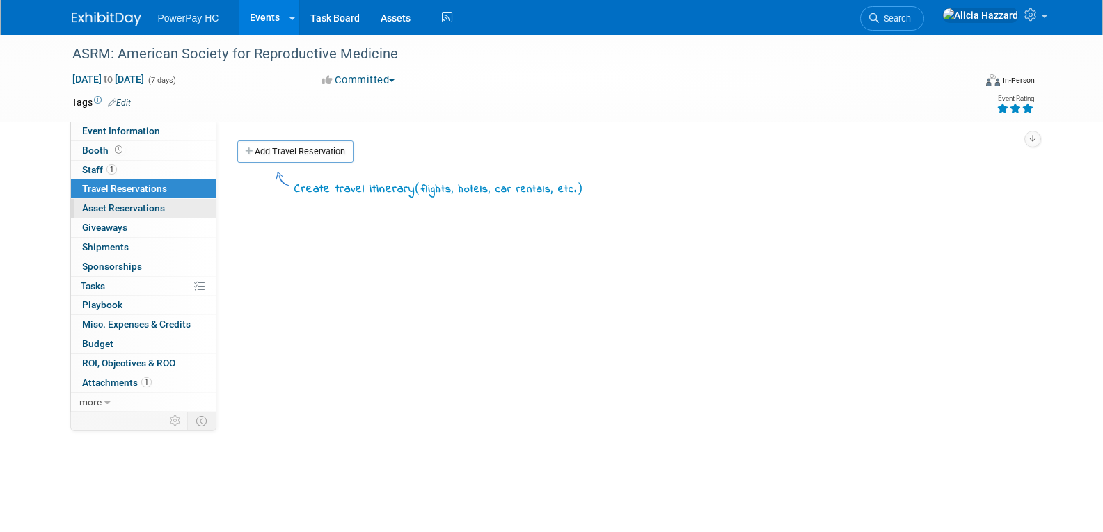
click at [104, 214] on span "Asset Reservations 0" at bounding box center [123, 208] width 83 height 11
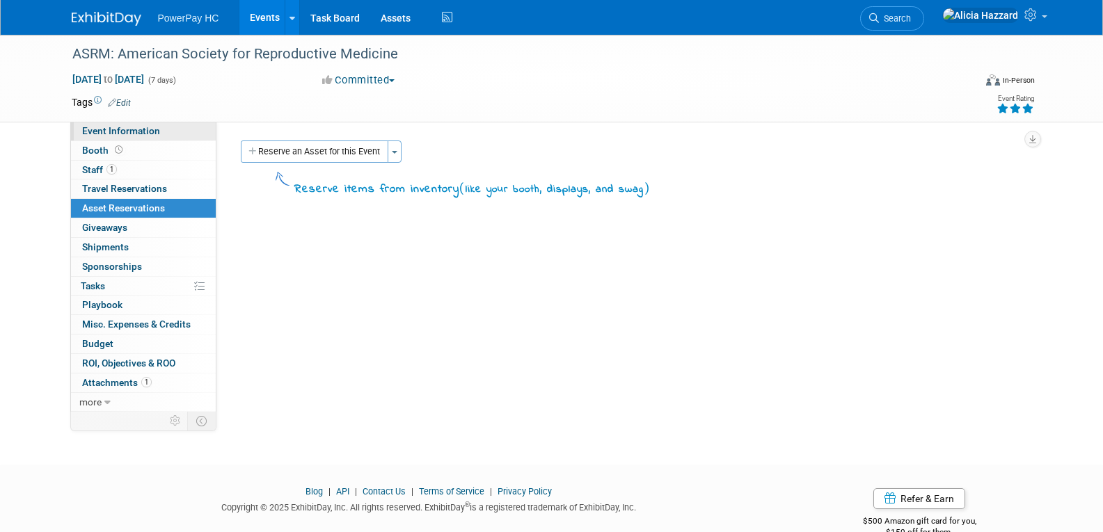
click at [114, 132] on span "Event Information" at bounding box center [121, 130] width 78 height 11
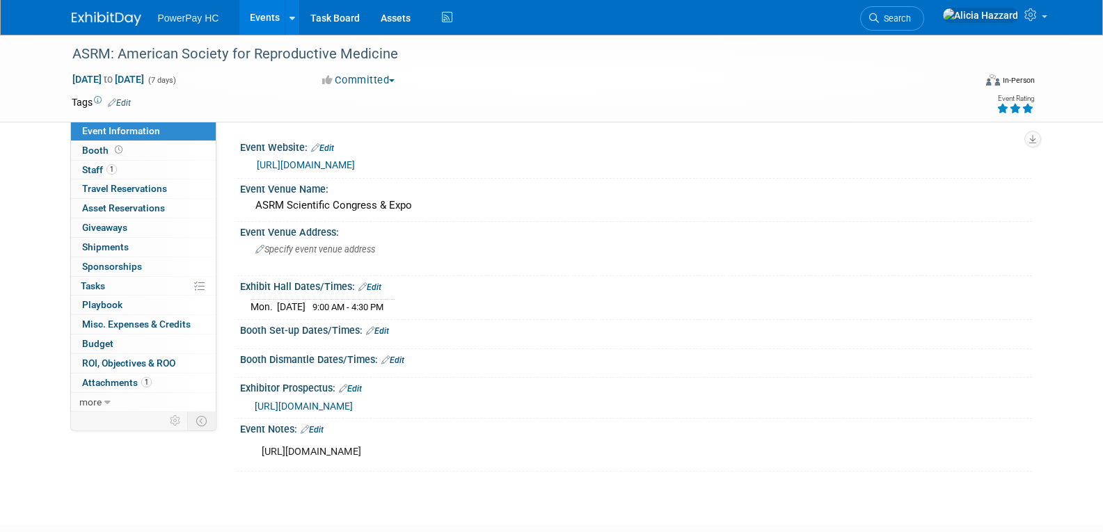
click at [104, 16] on img at bounding box center [107, 19] width 70 height 14
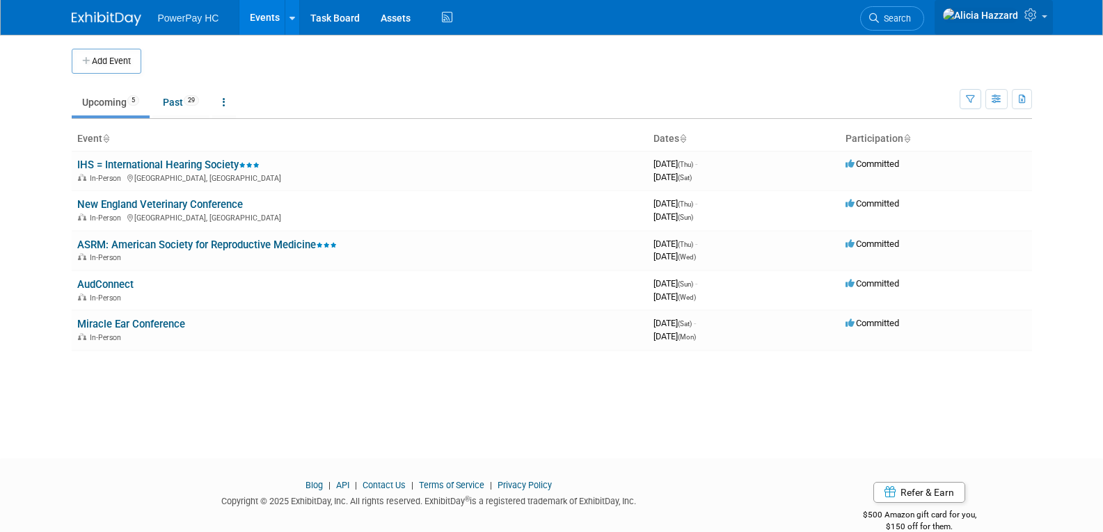
click at [1033, 16] on icon at bounding box center [1032, 14] width 16 height 13
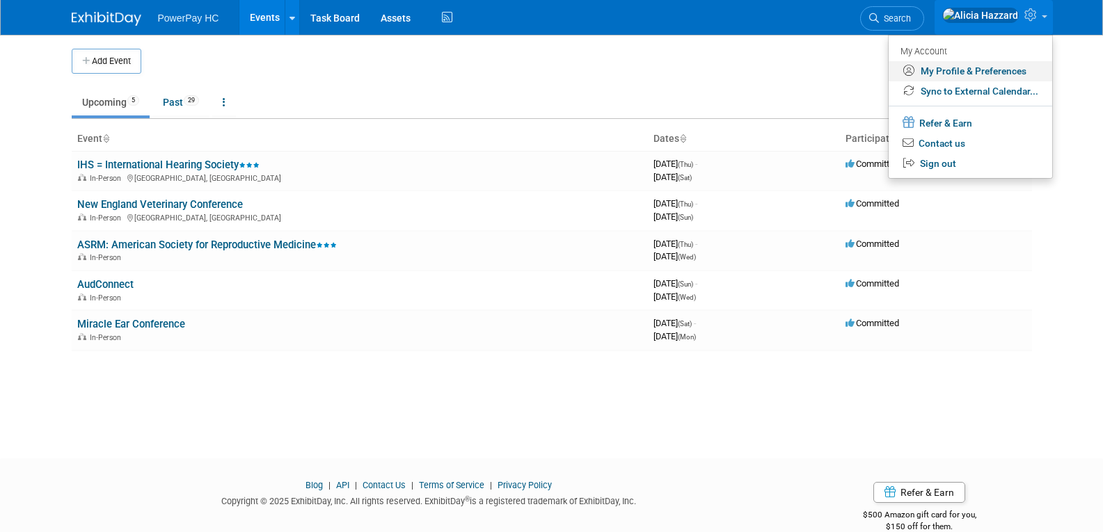
click at [1008, 68] on link "My Profile & Preferences" at bounding box center [971, 71] width 164 height 20
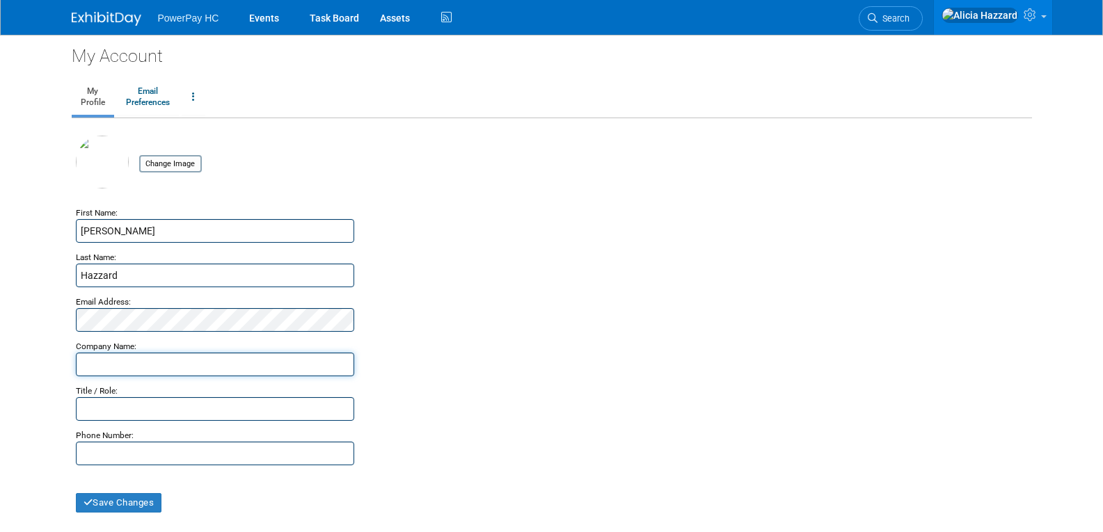
click at [140, 363] on input "text" at bounding box center [215, 365] width 278 height 24
type input "Power Pay Finance"
type input "Account Manager"
type input "[PHONE_NUMBER]"
click at [88, 509] on button "Save Changes" at bounding box center [119, 502] width 86 height 19
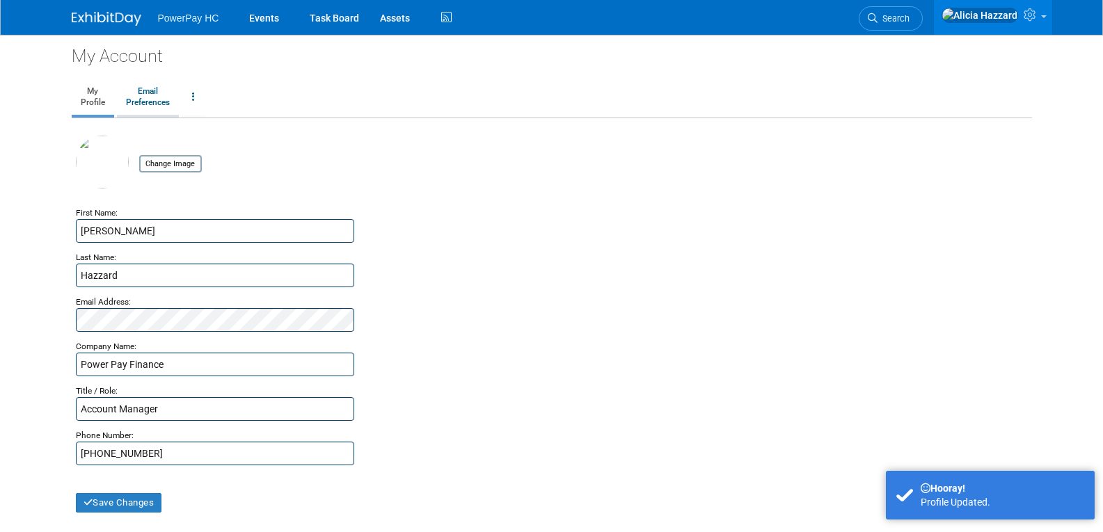
click at [152, 98] on link "Email Preferences" at bounding box center [148, 97] width 62 height 35
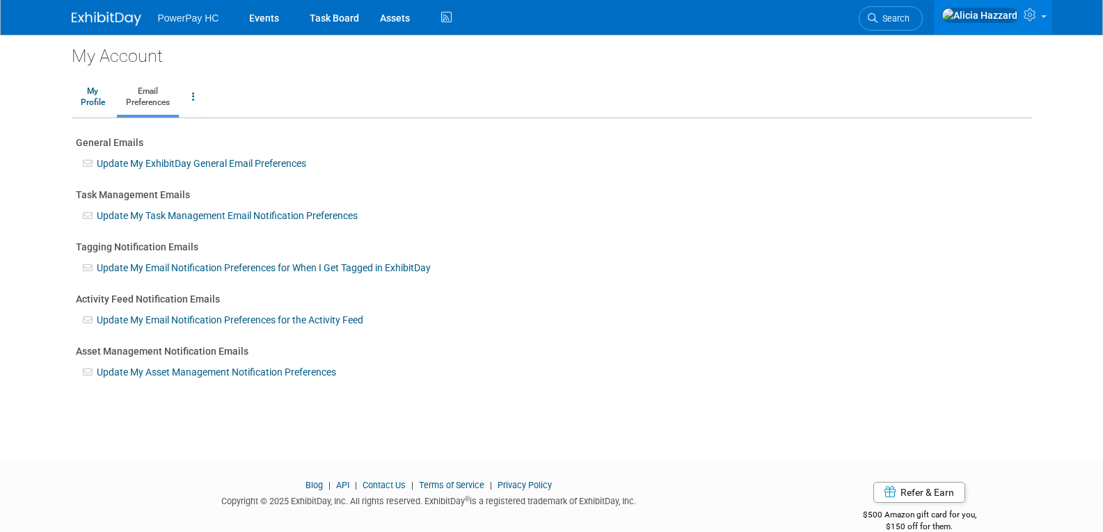
click at [97, 21] on img at bounding box center [107, 19] width 70 height 14
